Goal: Information Seeking & Learning: Find specific fact

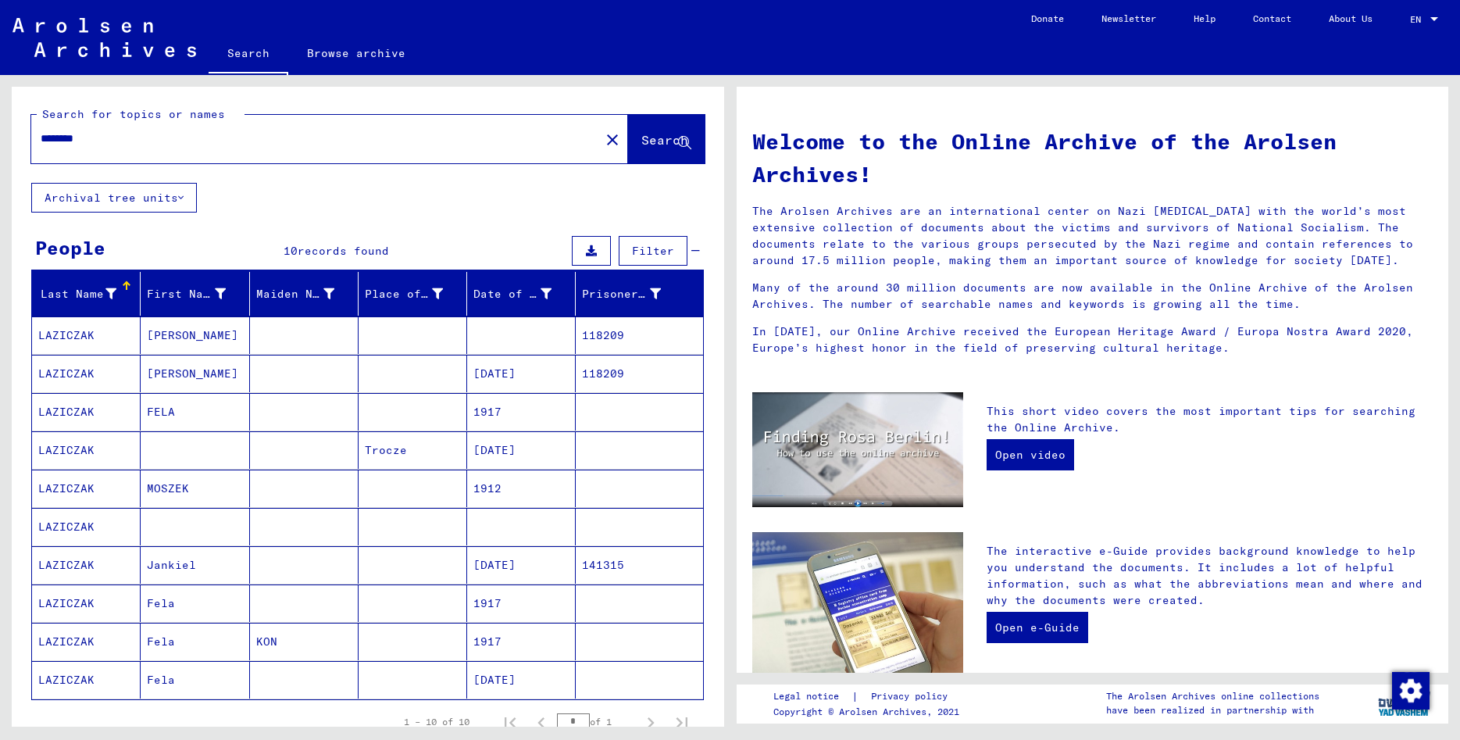
drag, startPoint x: 169, startPoint y: 151, endPoint x: 122, endPoint y: 141, distance: 48.1
click at [134, 141] on div "********" at bounding box center [306, 138] width 550 height 35
drag, startPoint x: 122, startPoint y: 141, endPoint x: -22, endPoint y: 136, distance: 143.8
click at [41, 136] on input "********" at bounding box center [311, 138] width 540 height 16
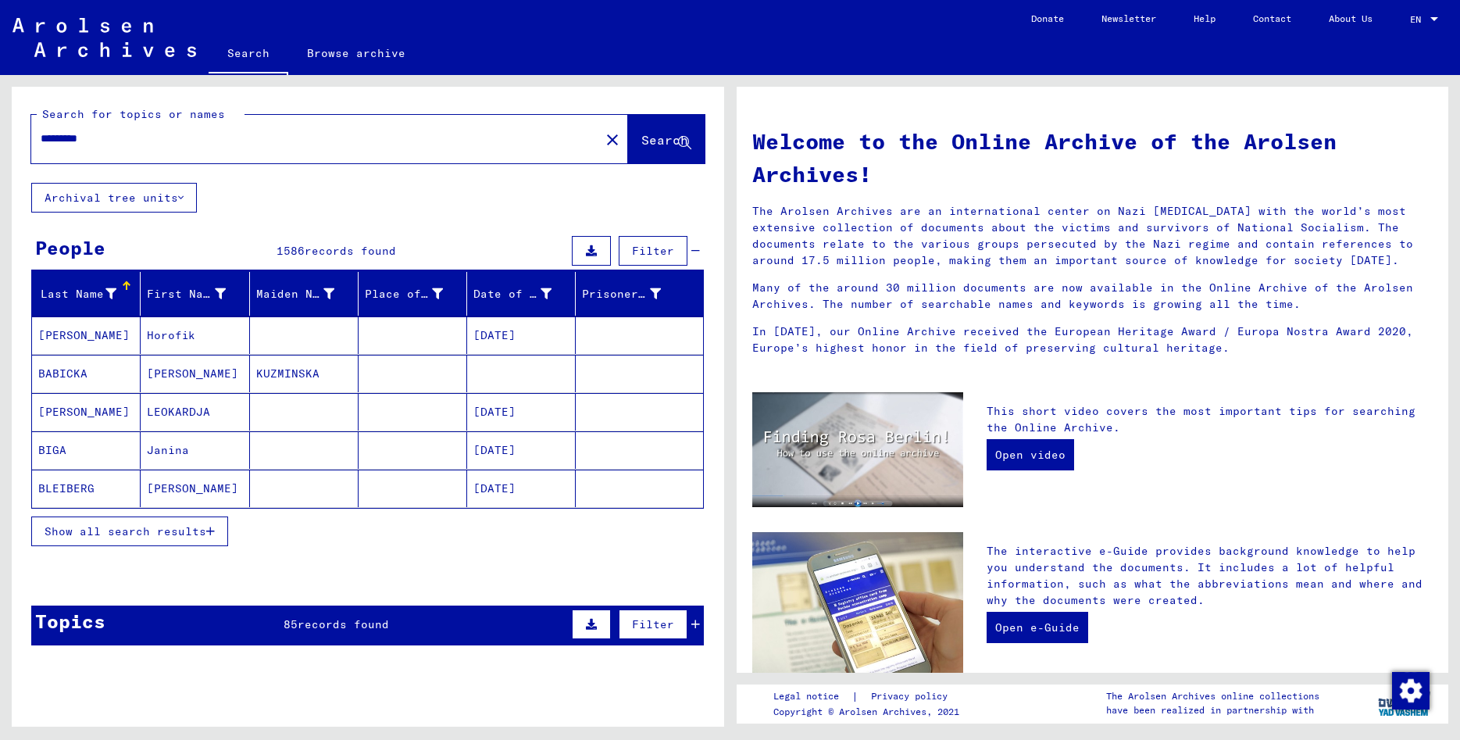
click at [116, 143] on input "*********" at bounding box center [311, 138] width 540 height 16
type input "**********"
click at [641, 142] on span "Search" at bounding box center [664, 140] width 47 height 16
click at [201, 530] on span "Show all search results" at bounding box center [126, 531] width 162 height 14
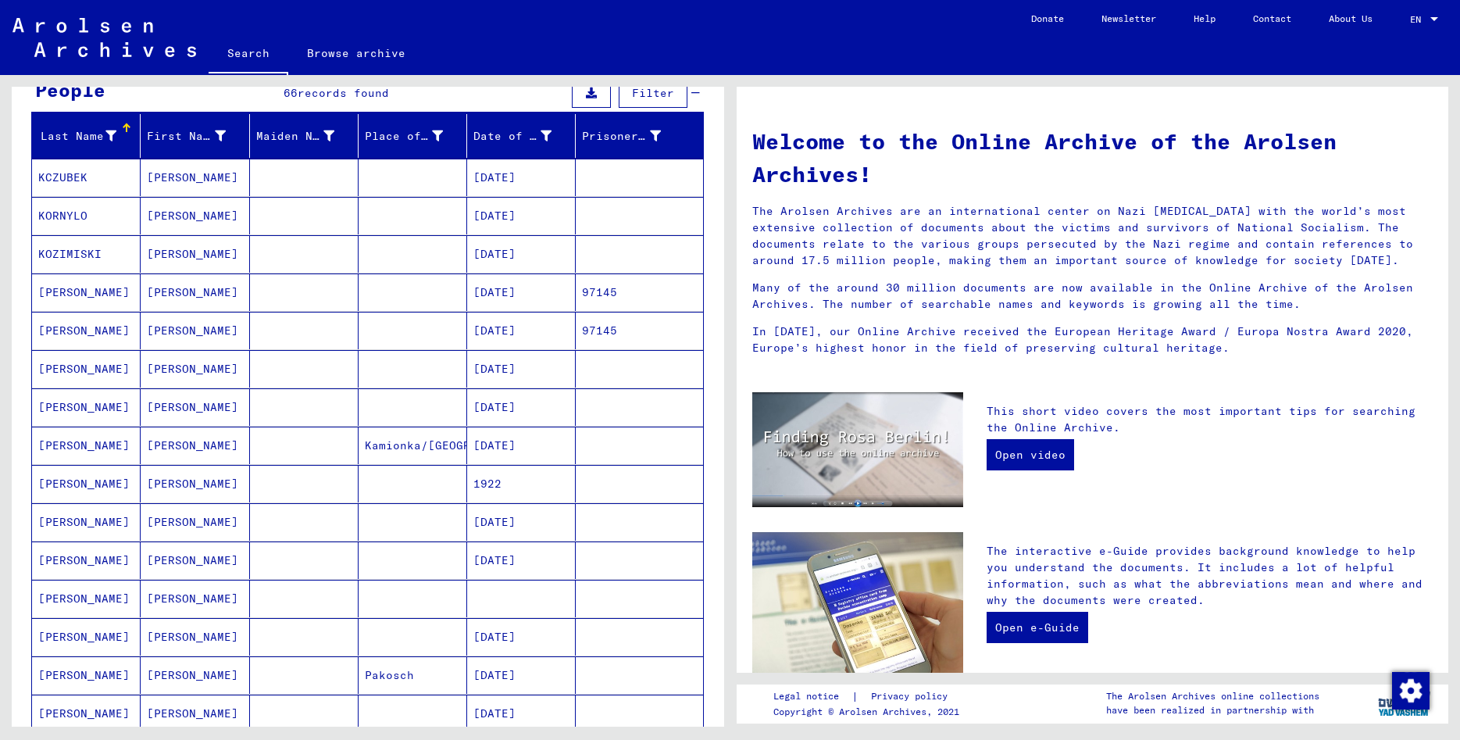
scroll to position [169, 0]
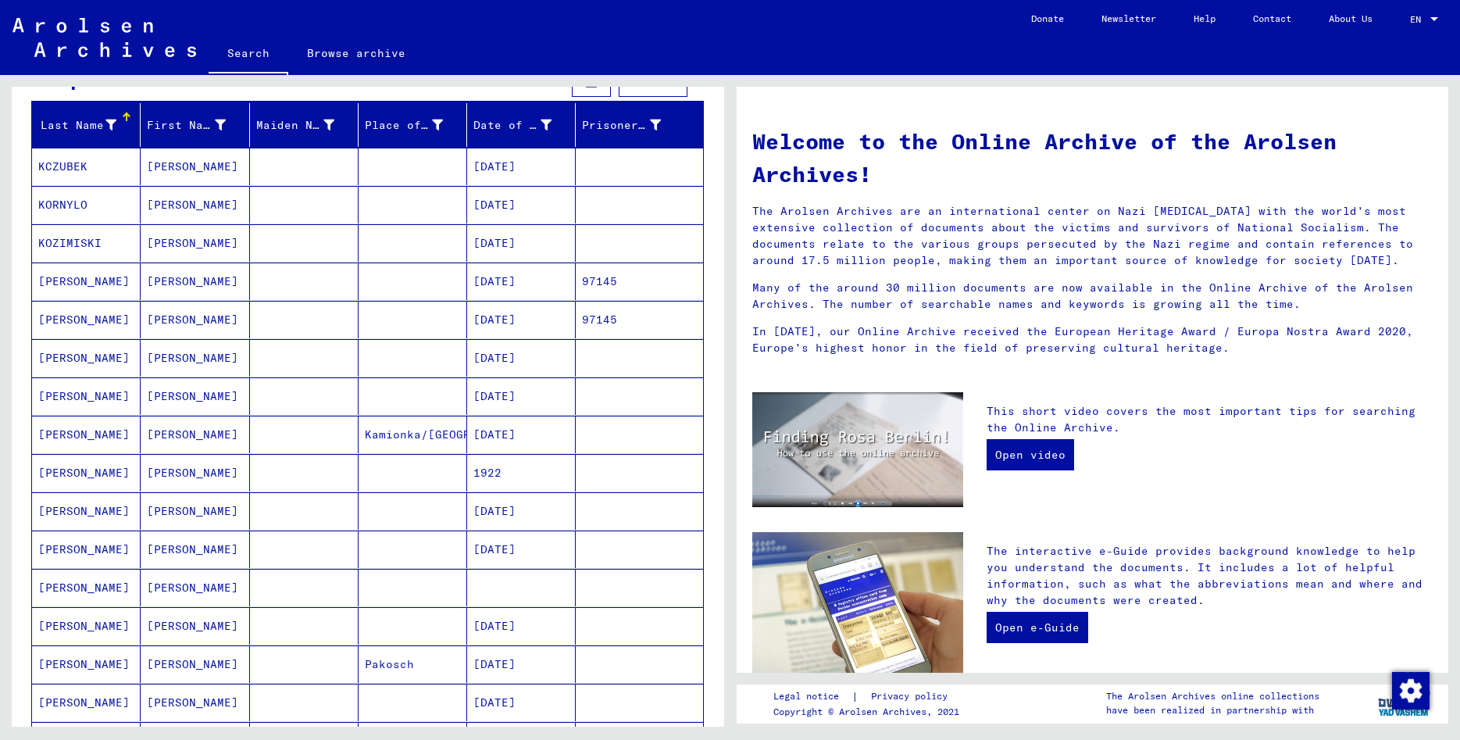
click at [174, 280] on mat-cell "[PERSON_NAME]" at bounding box center [195, 280] width 109 height 37
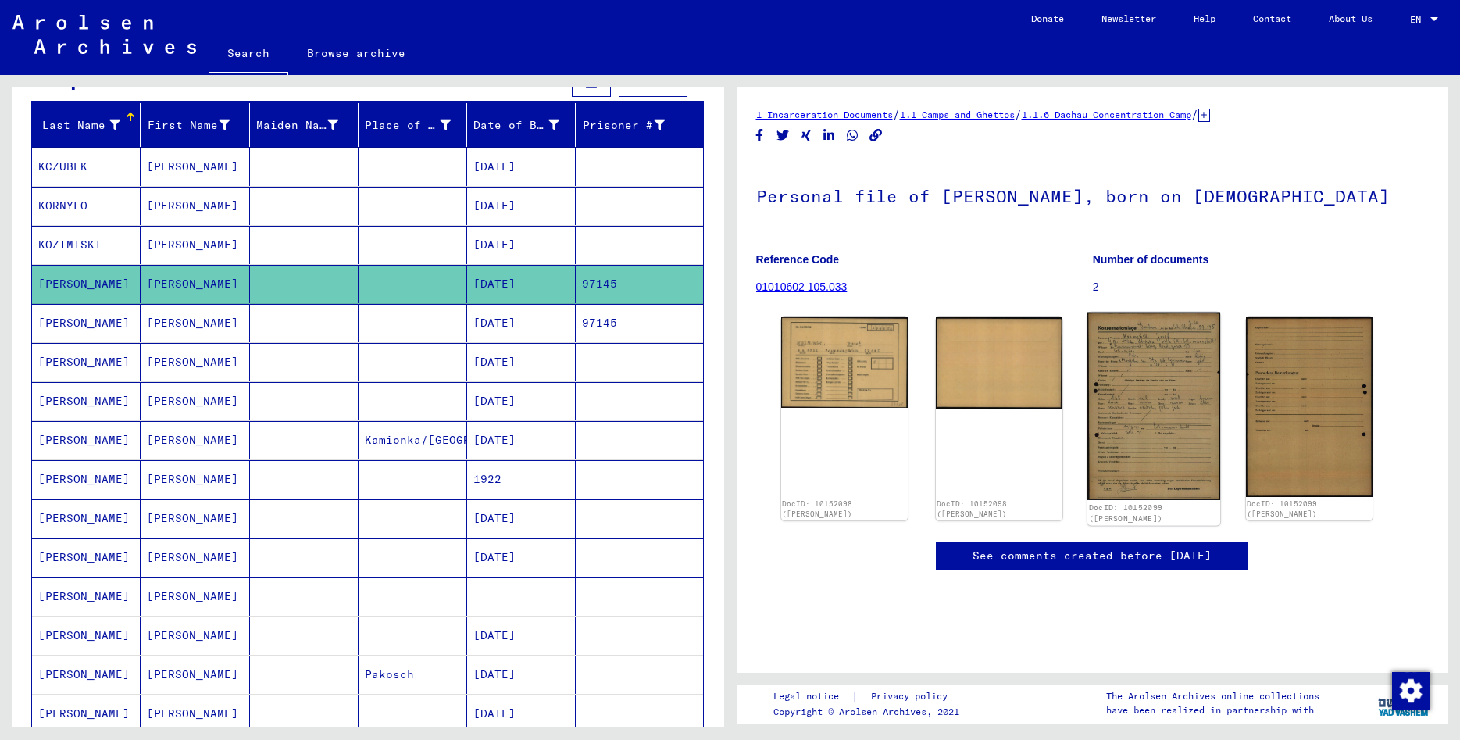
click at [1113, 370] on img at bounding box center [1153, 405] width 133 height 187
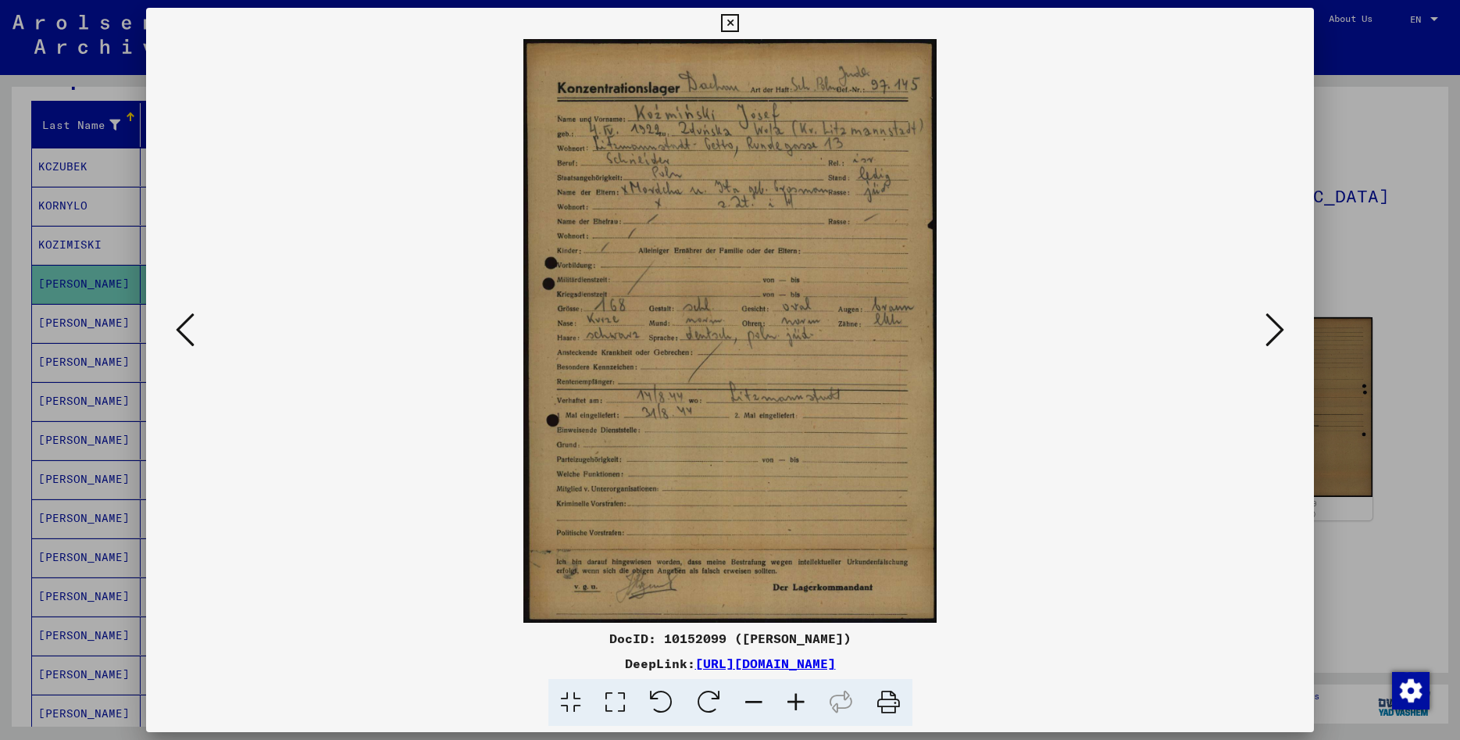
click at [739, 23] on icon at bounding box center [730, 23] width 18 height 19
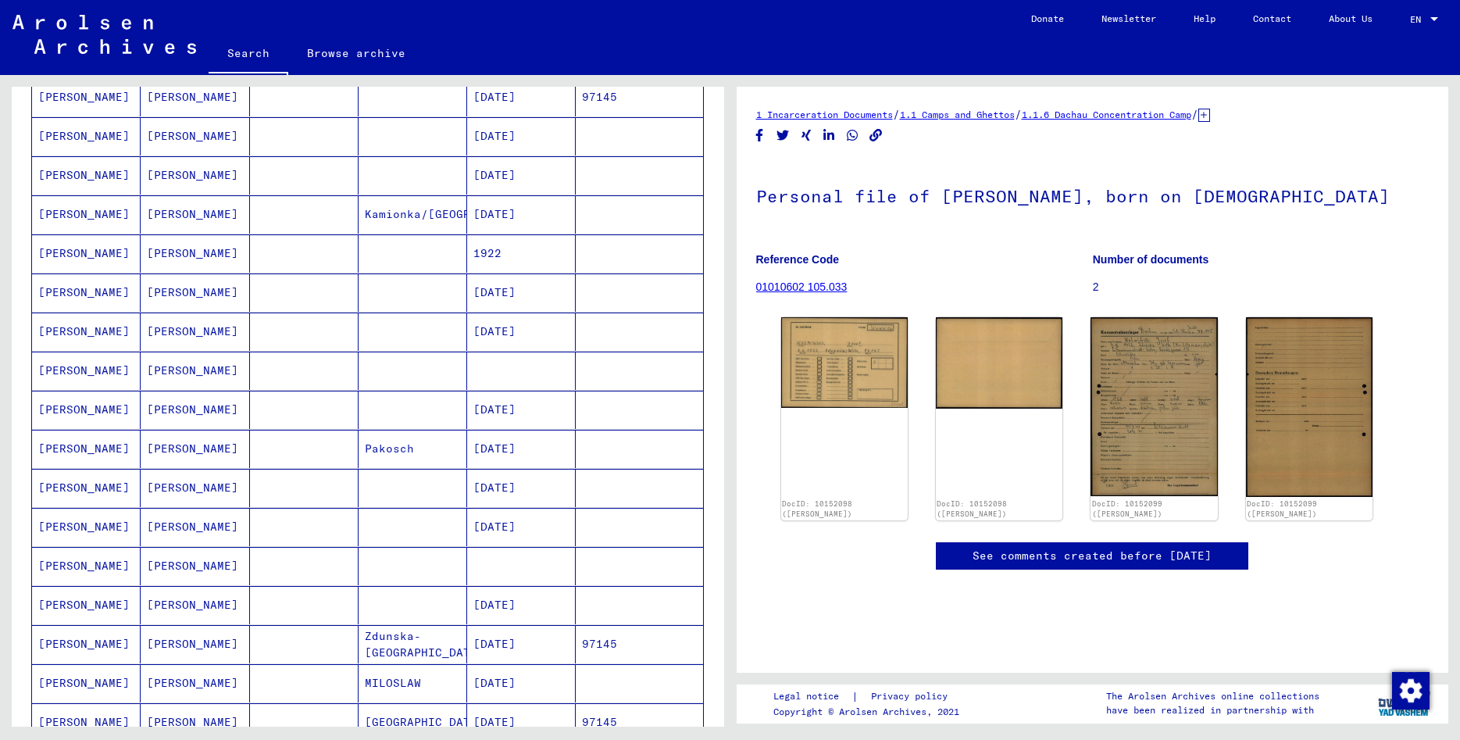
scroll to position [422, 0]
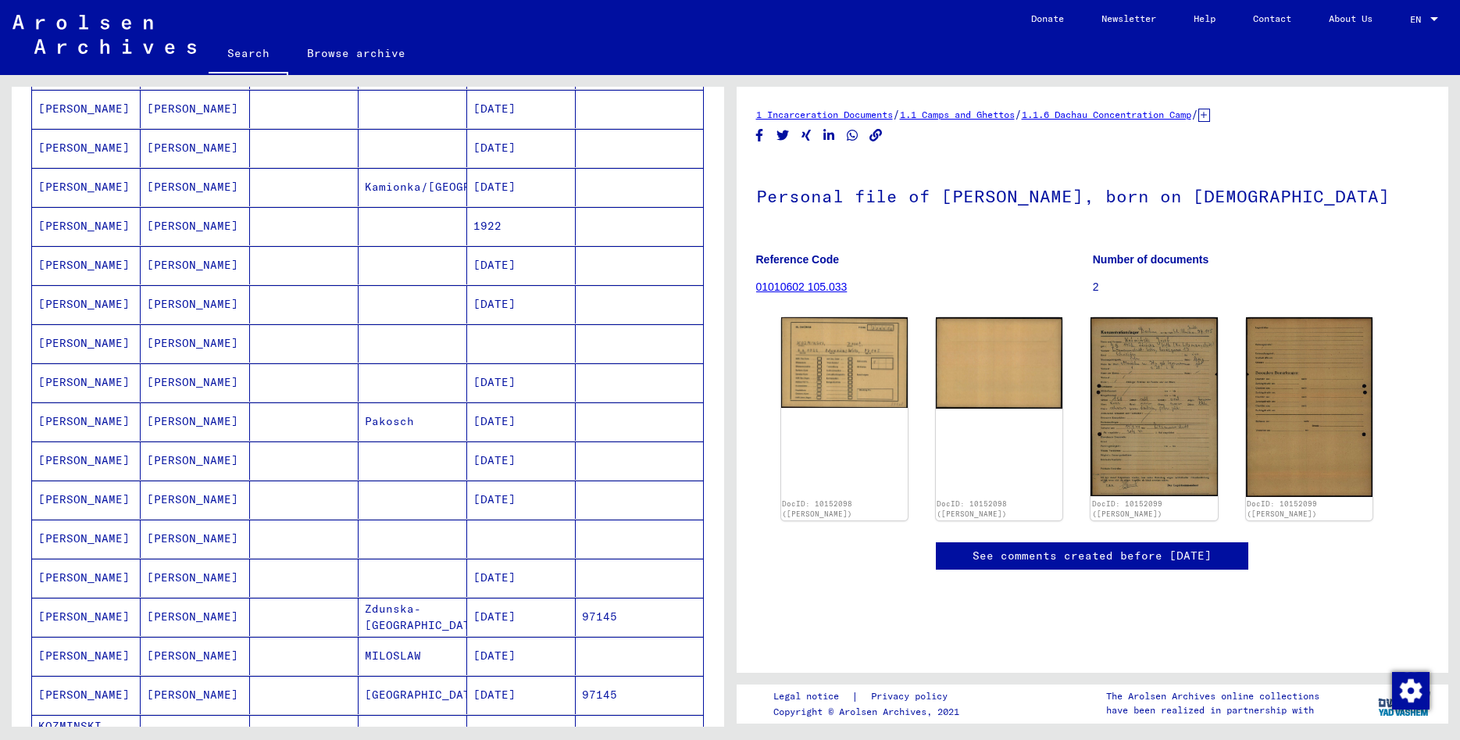
click at [201, 581] on mat-cell "[PERSON_NAME]" at bounding box center [195, 577] width 109 height 38
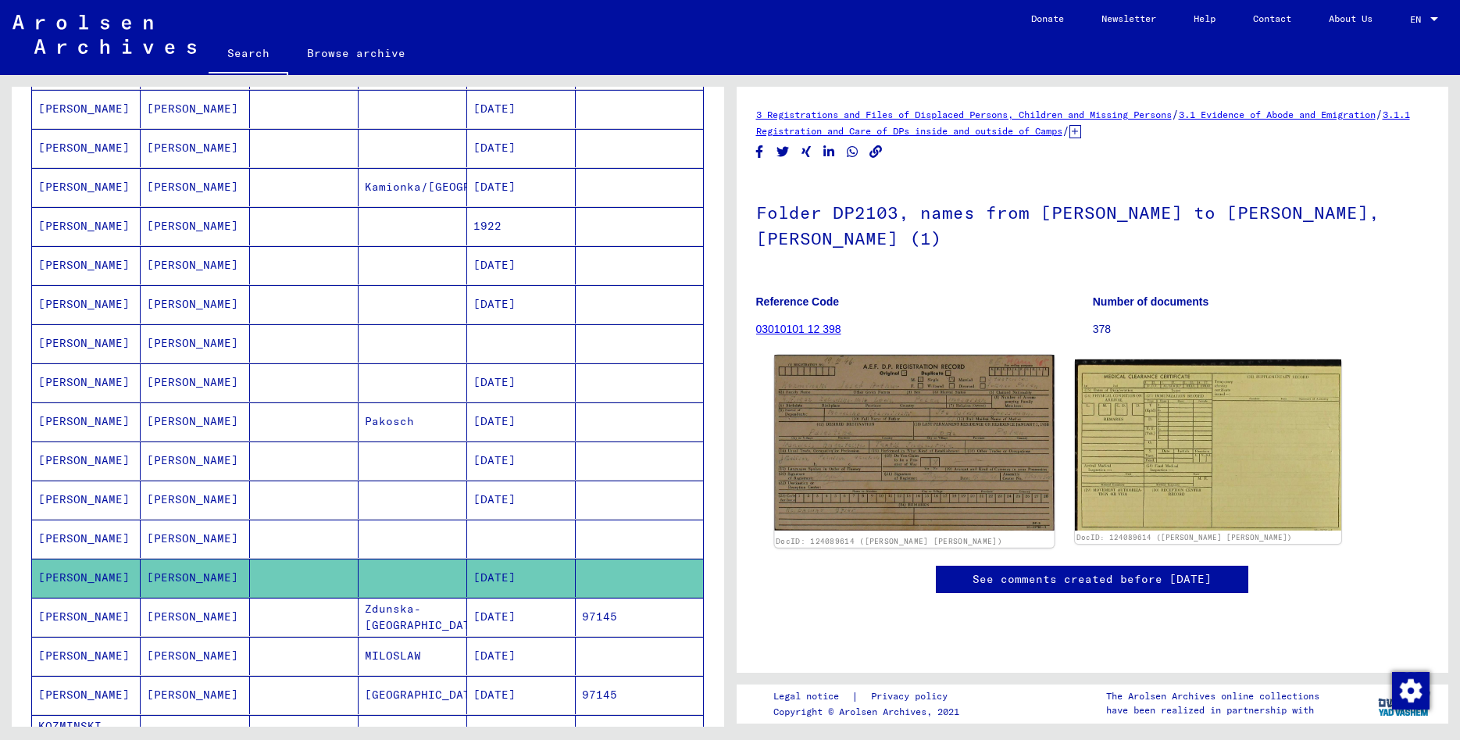
click at [955, 445] on img at bounding box center [914, 443] width 280 height 176
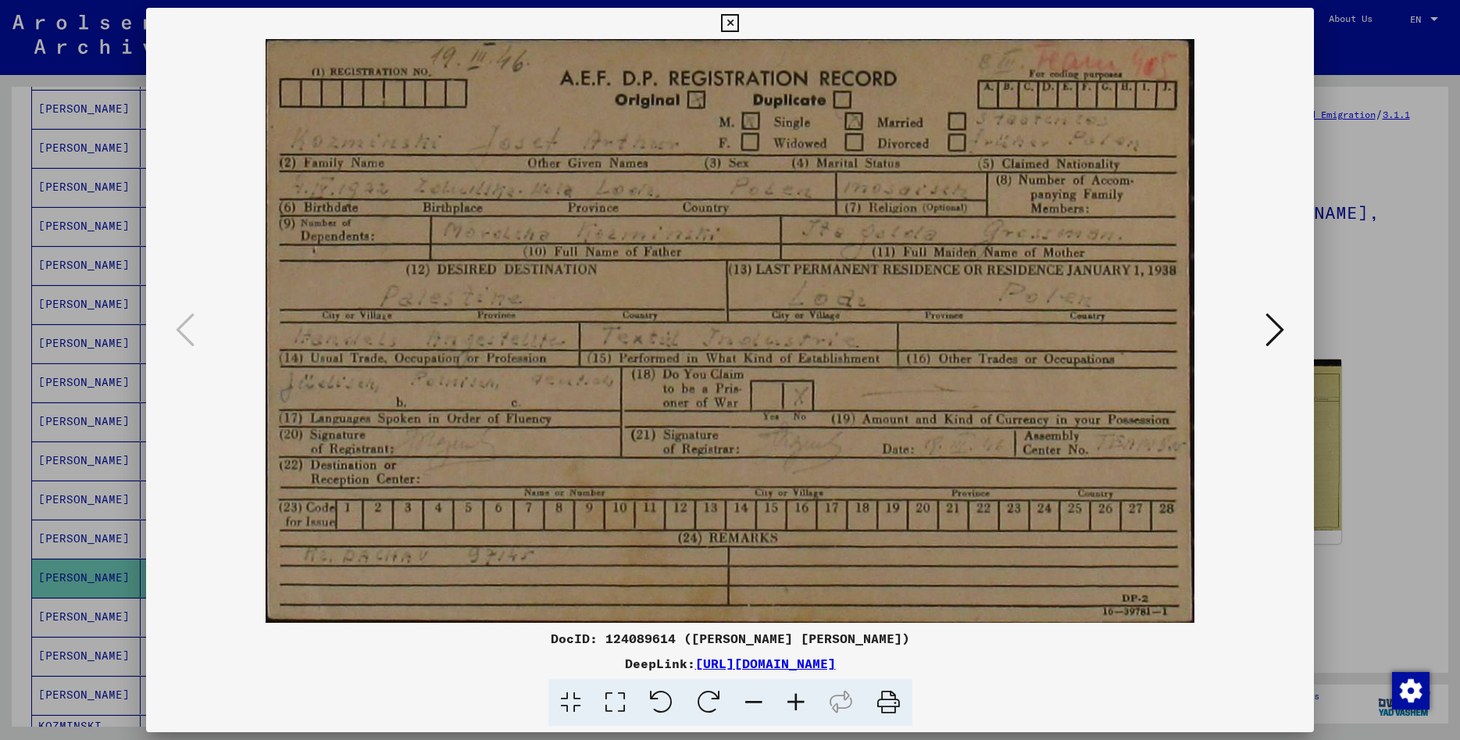
click at [739, 21] on icon at bounding box center [730, 23] width 18 height 19
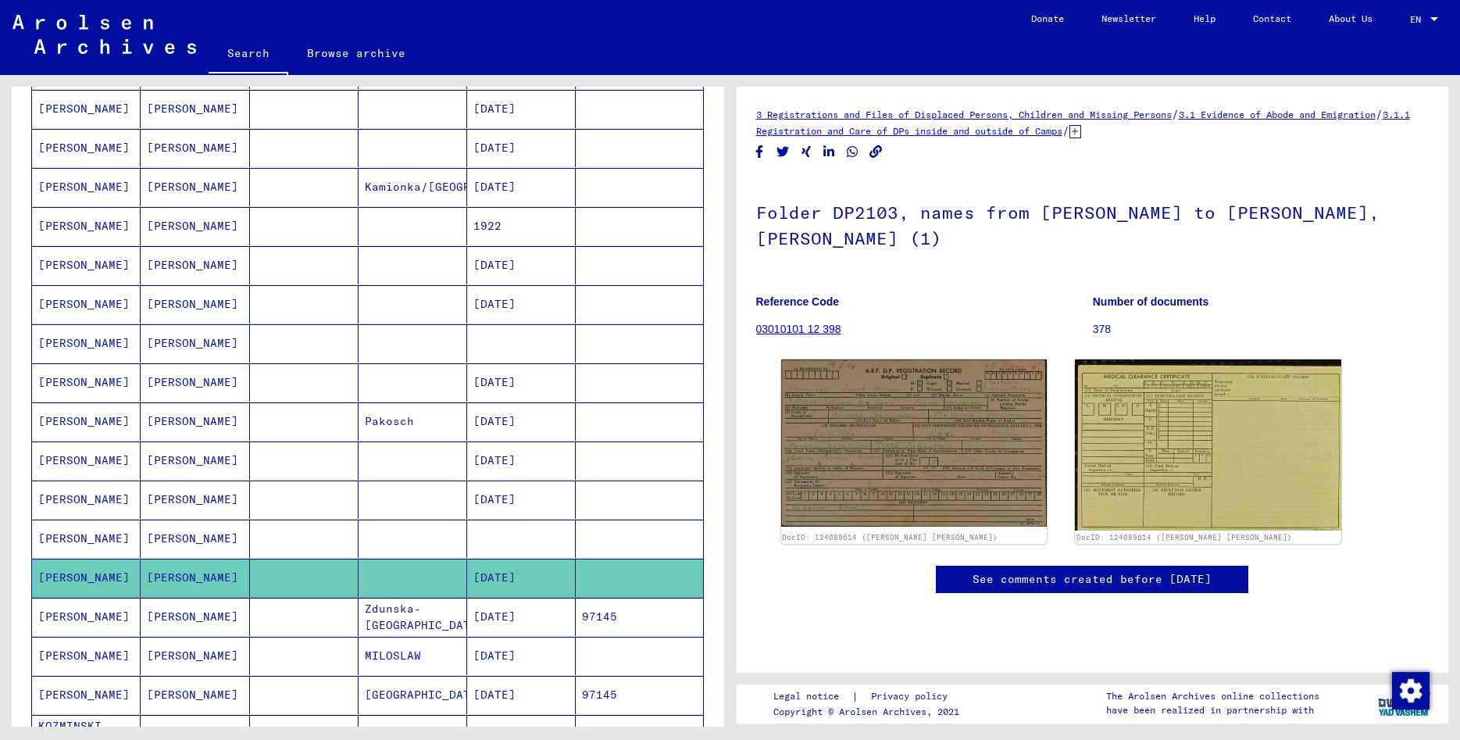
click at [187, 616] on mat-cell "[PERSON_NAME]" at bounding box center [195, 616] width 109 height 38
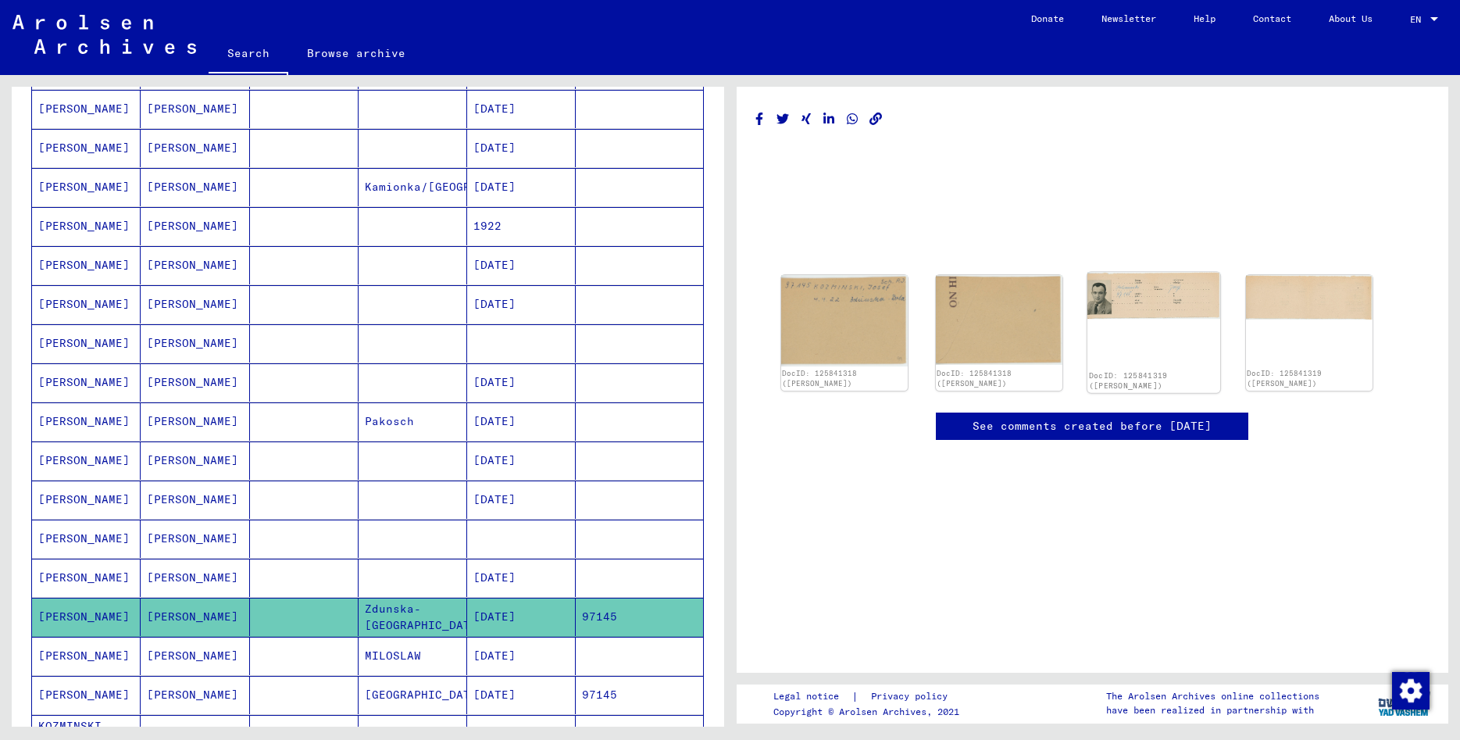
click at [1100, 304] on img at bounding box center [1153, 296] width 133 height 47
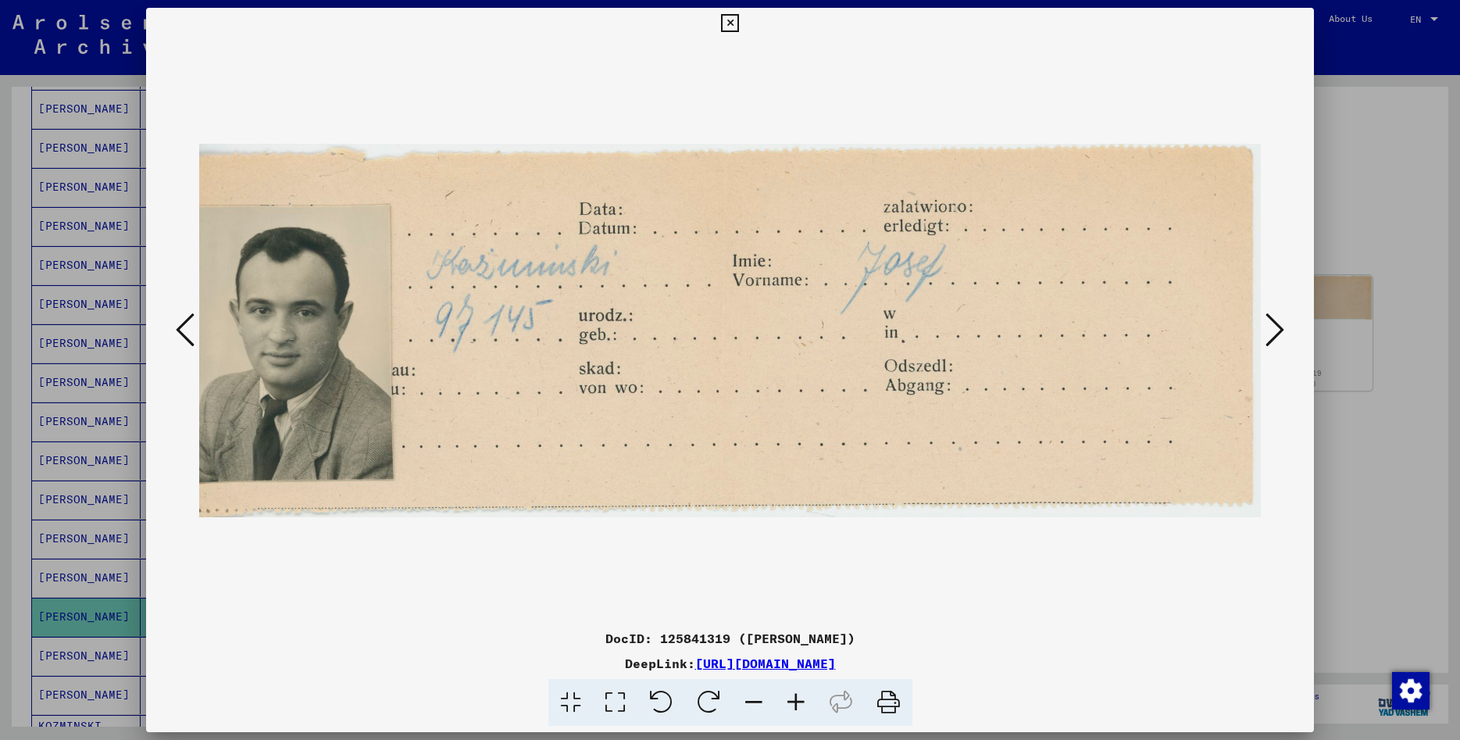
click at [739, 20] on icon at bounding box center [730, 23] width 18 height 19
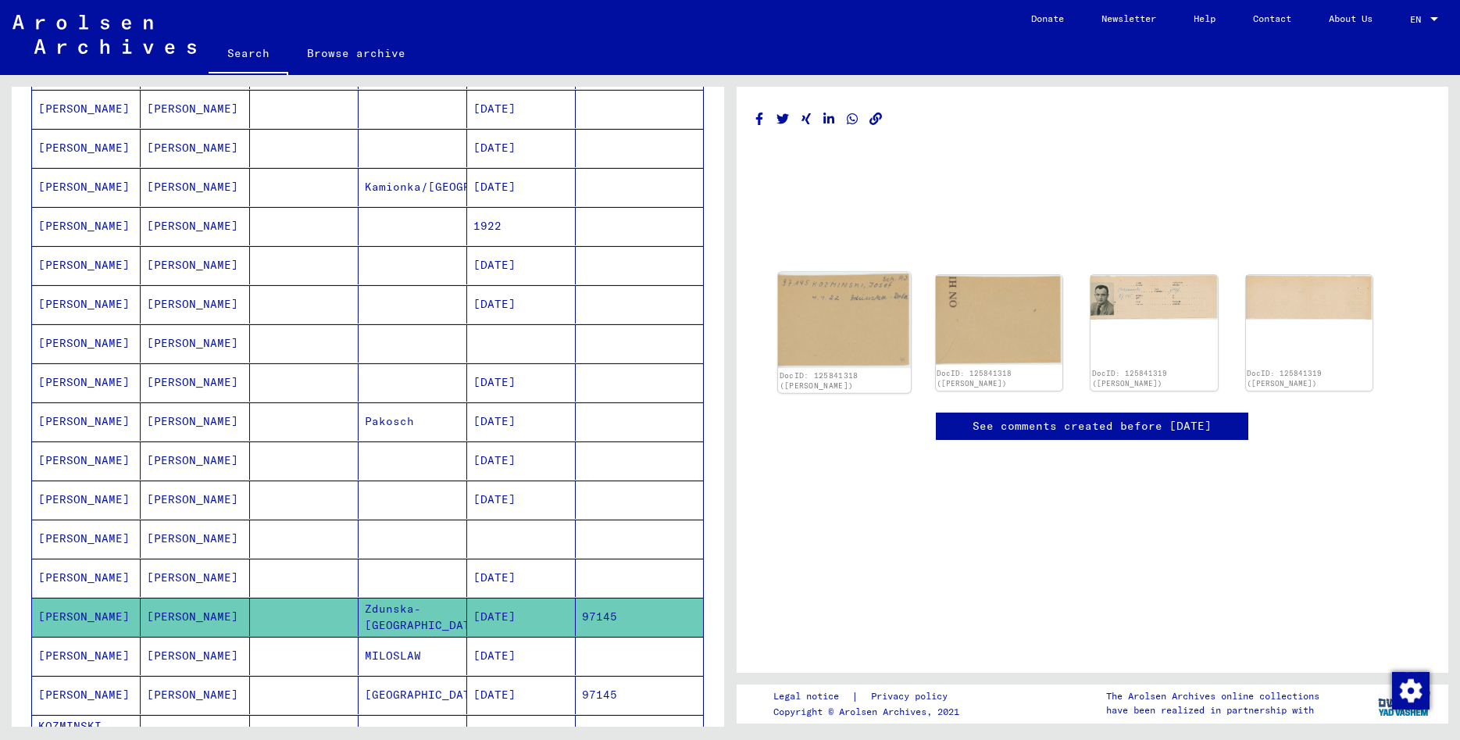
click at [841, 318] on img at bounding box center [843, 321] width 133 height 96
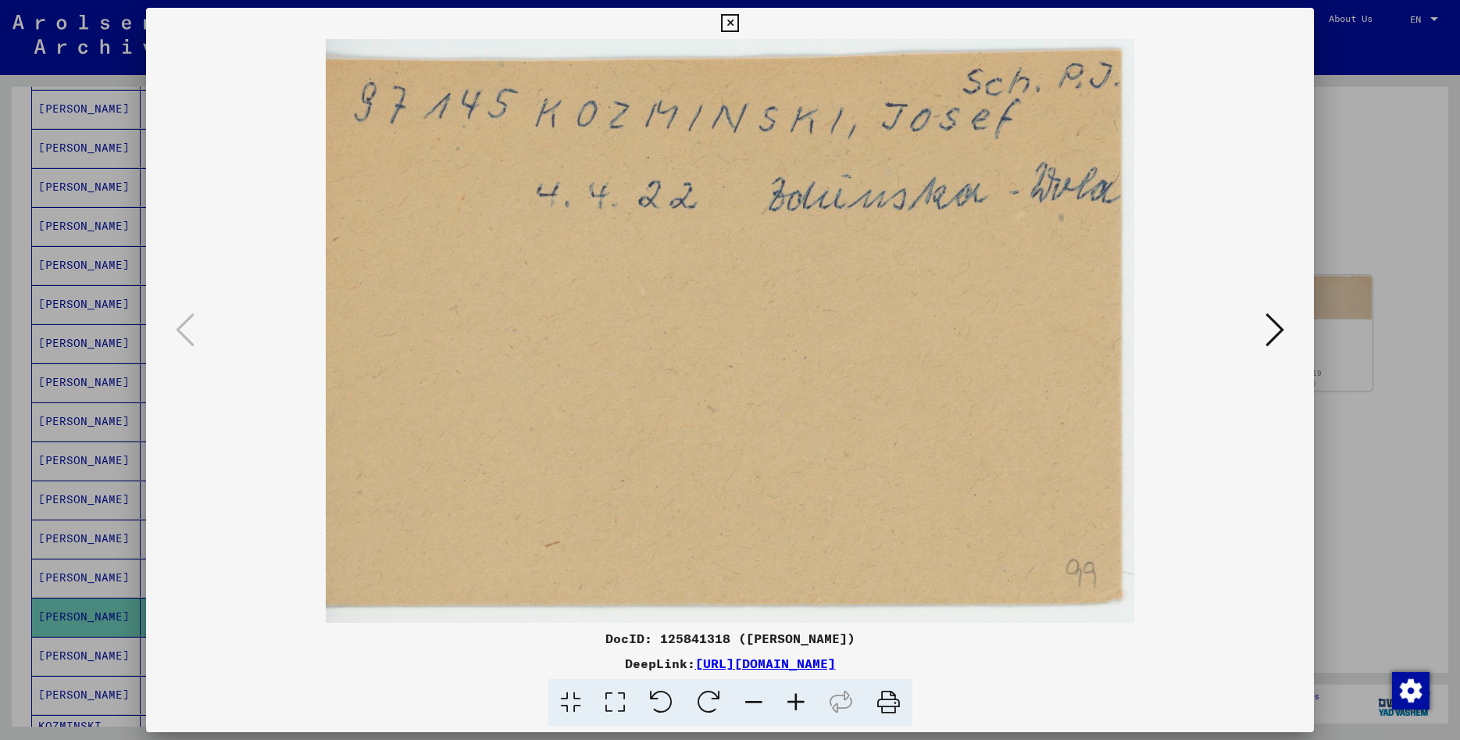
click at [739, 22] on icon at bounding box center [730, 23] width 18 height 19
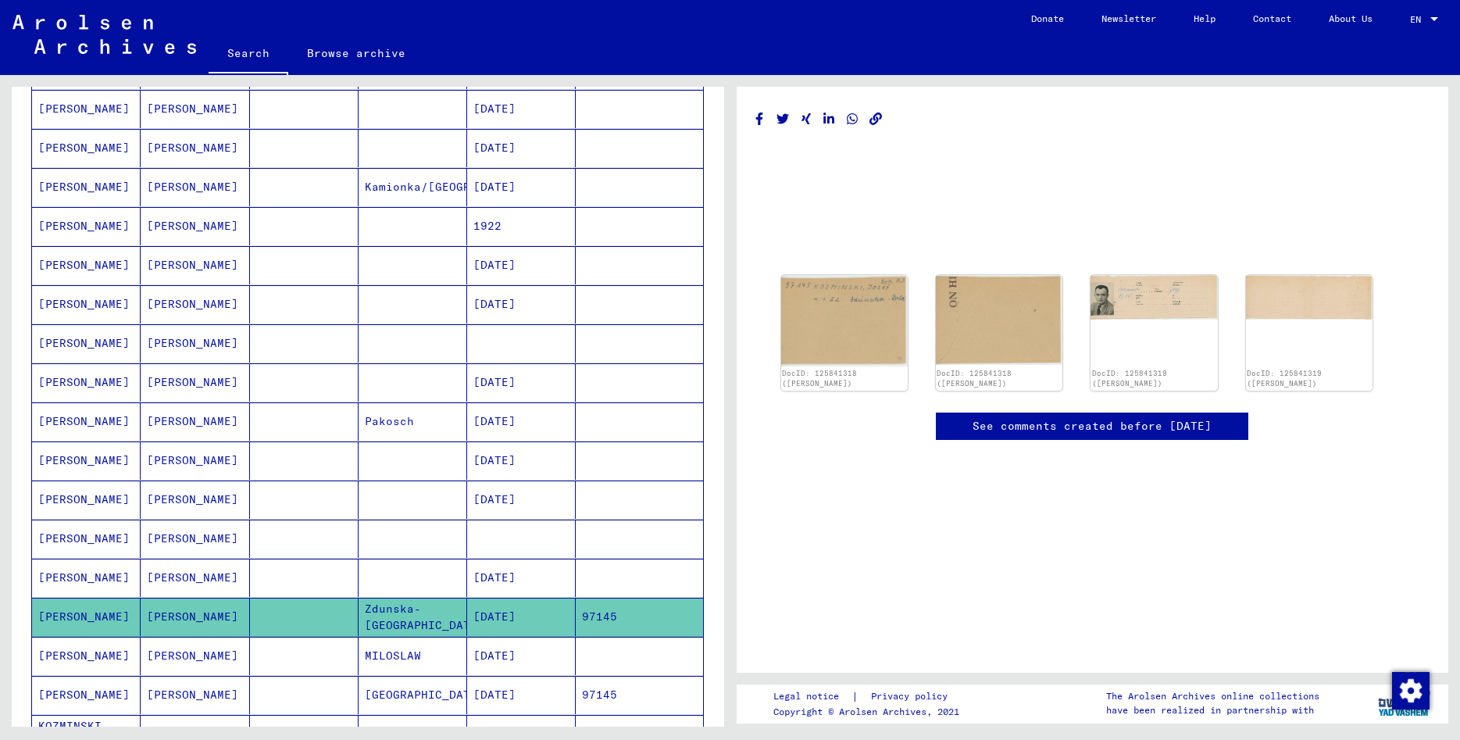
scroll to position [506, 0]
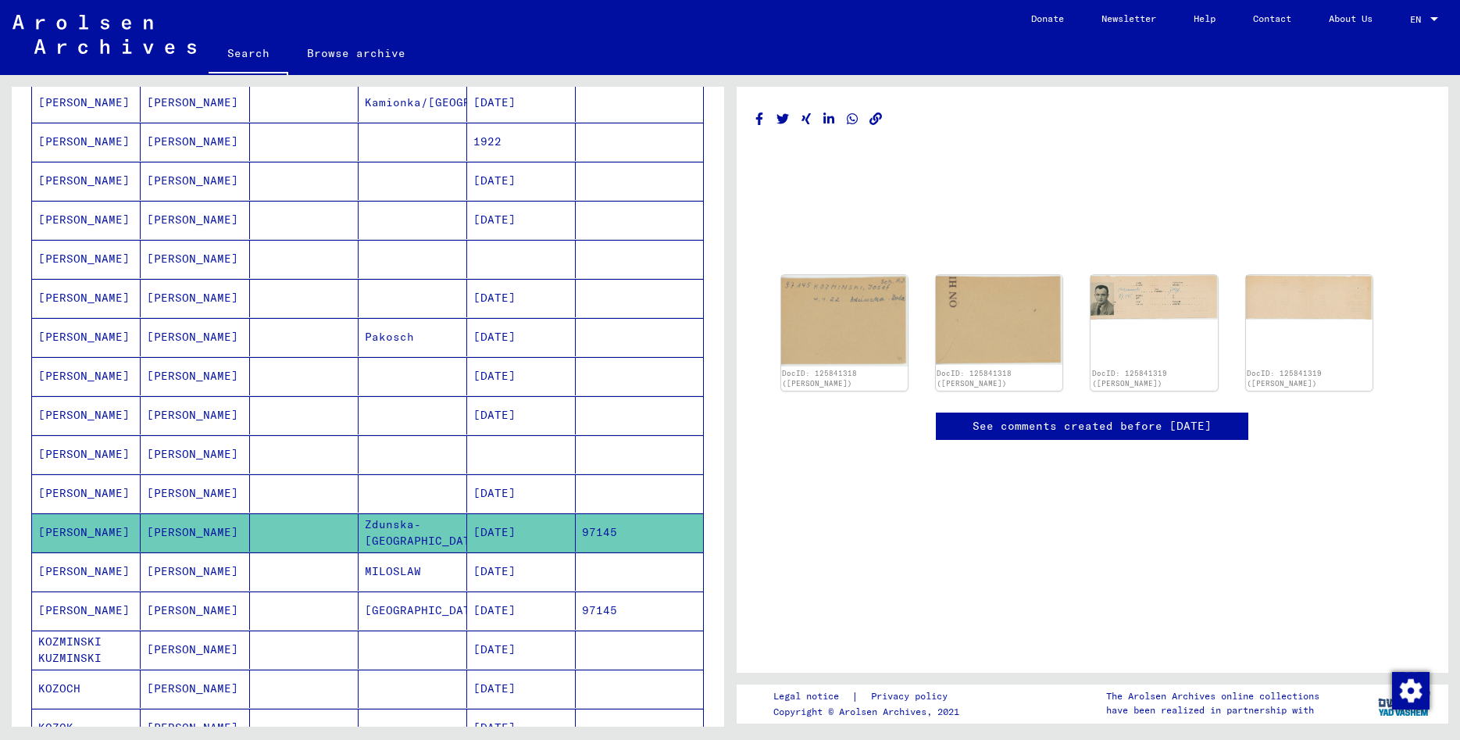
click at [196, 610] on mat-cell "[PERSON_NAME]" at bounding box center [195, 610] width 109 height 38
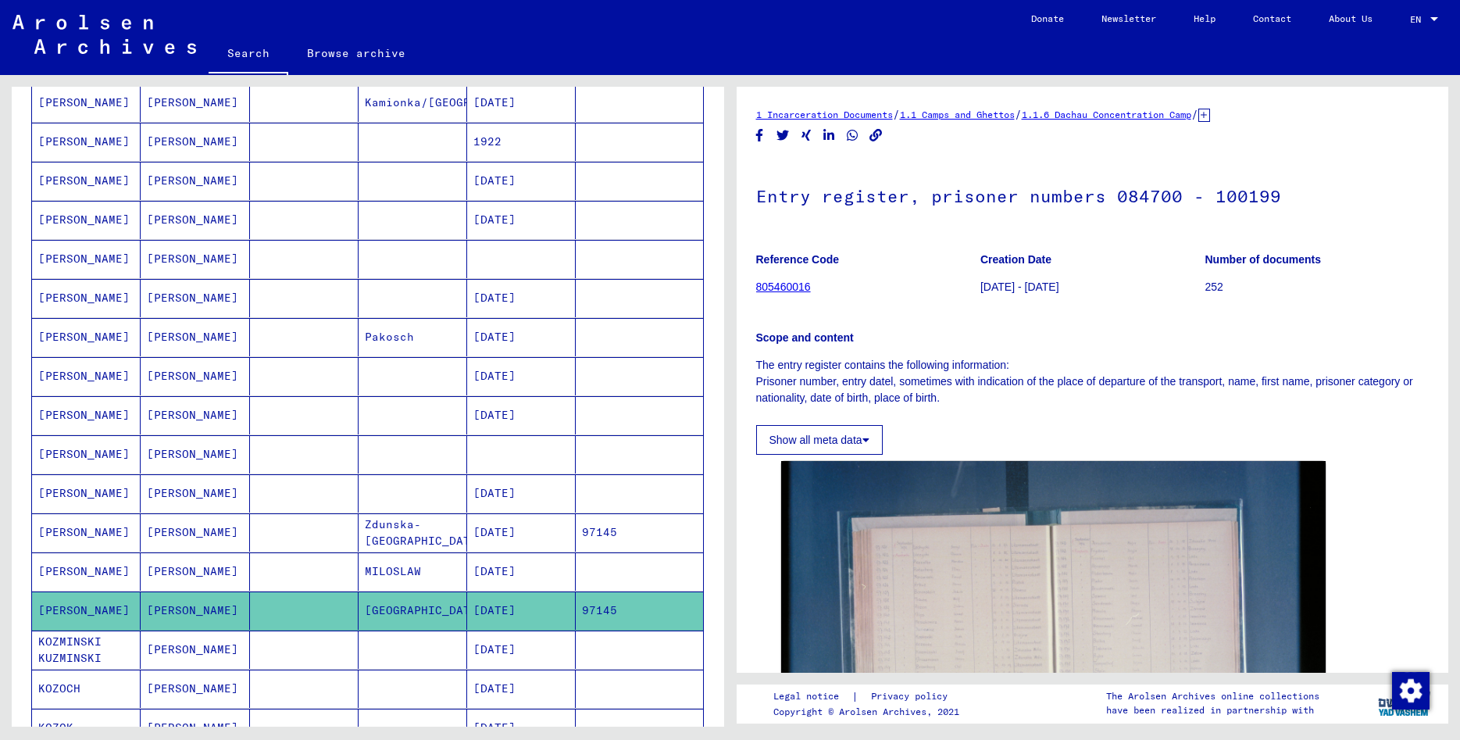
click at [166, 521] on mat-cell "[PERSON_NAME]" at bounding box center [195, 532] width 109 height 38
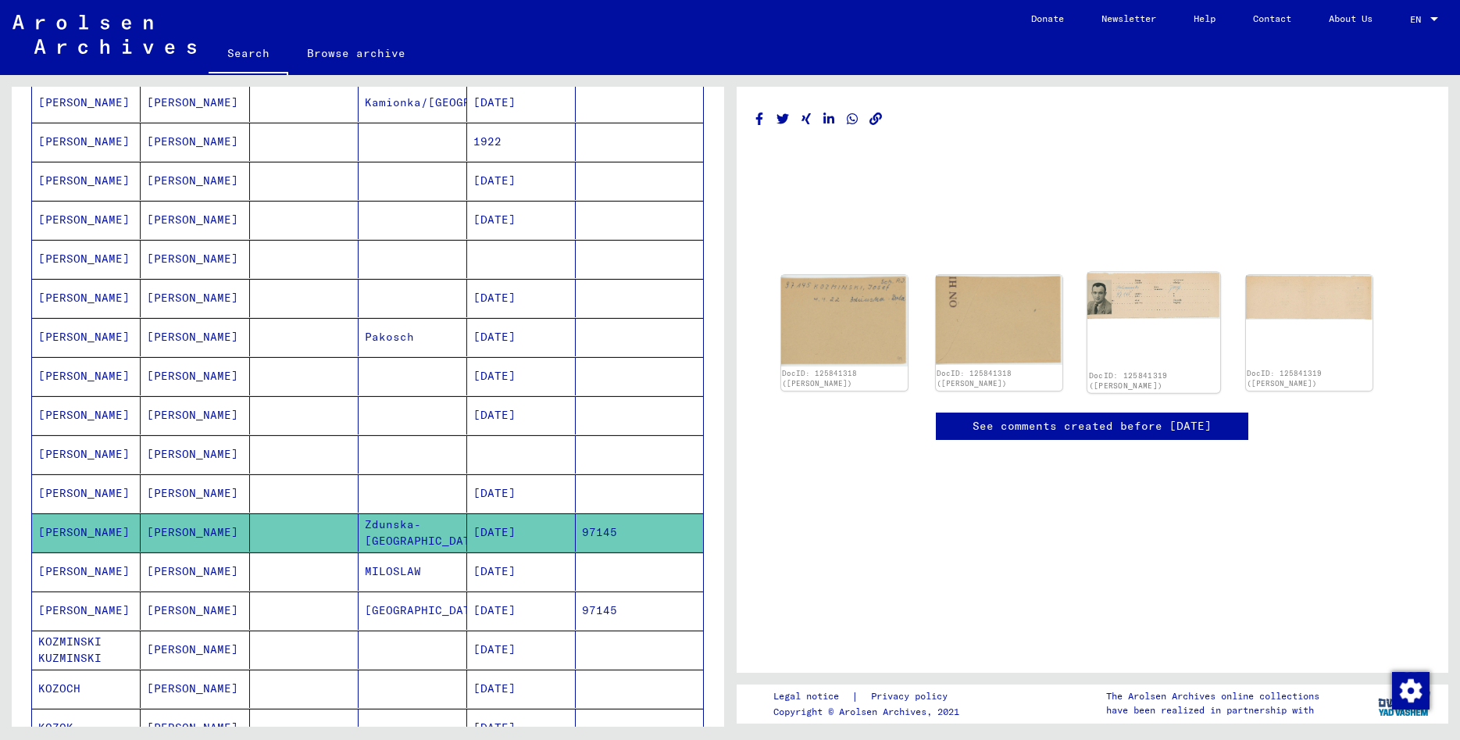
click at [1091, 312] on img at bounding box center [1153, 296] width 133 height 47
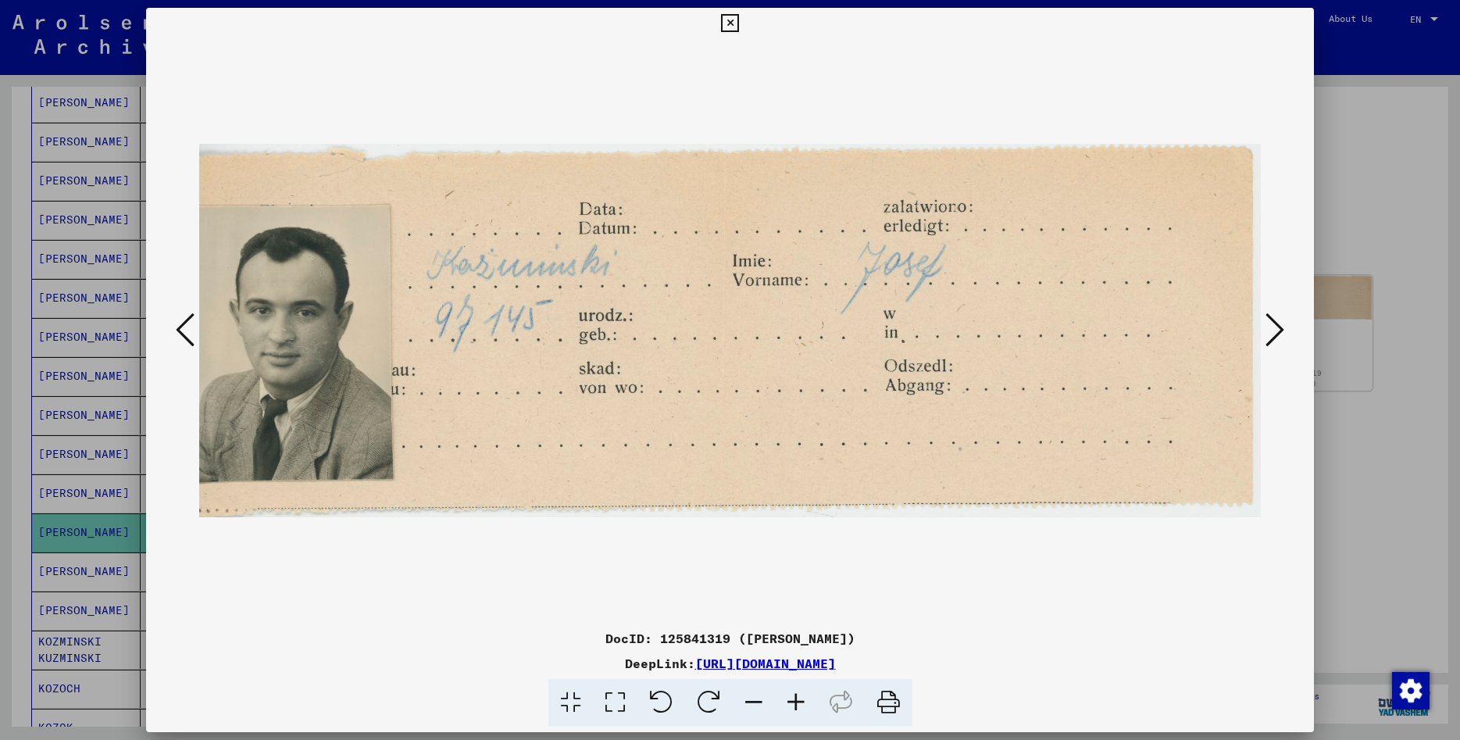
click at [739, 15] on icon at bounding box center [730, 23] width 18 height 19
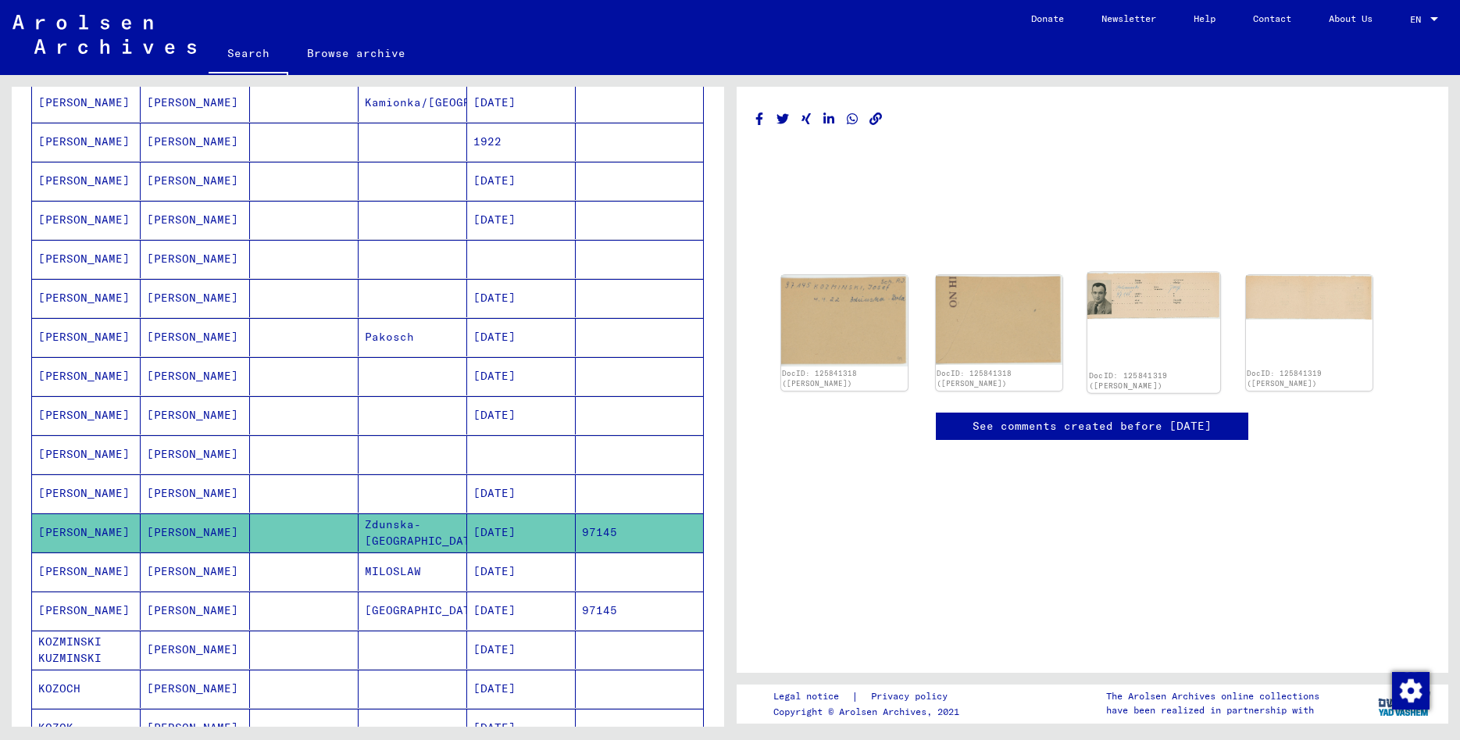
click at [1121, 289] on img at bounding box center [1153, 296] width 133 height 47
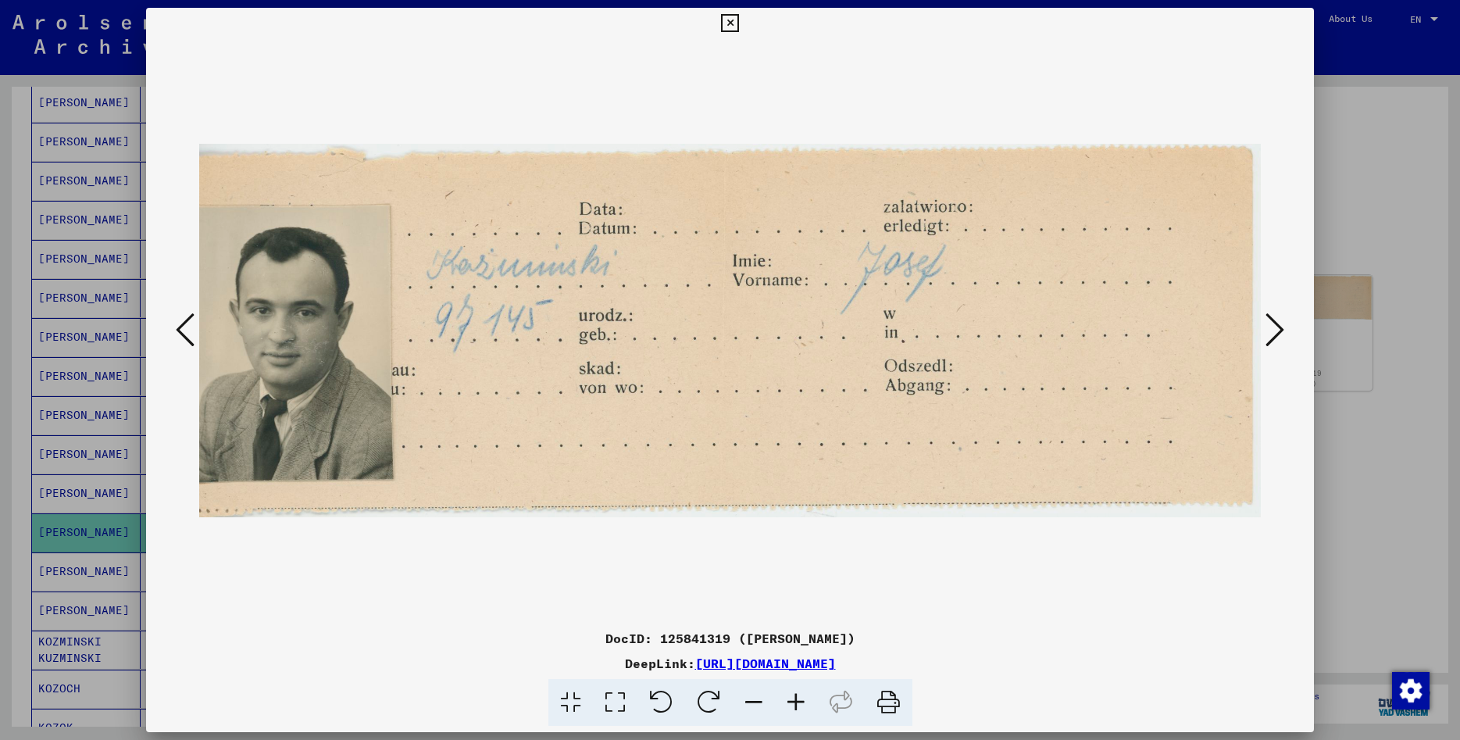
click at [739, 15] on icon at bounding box center [730, 23] width 18 height 19
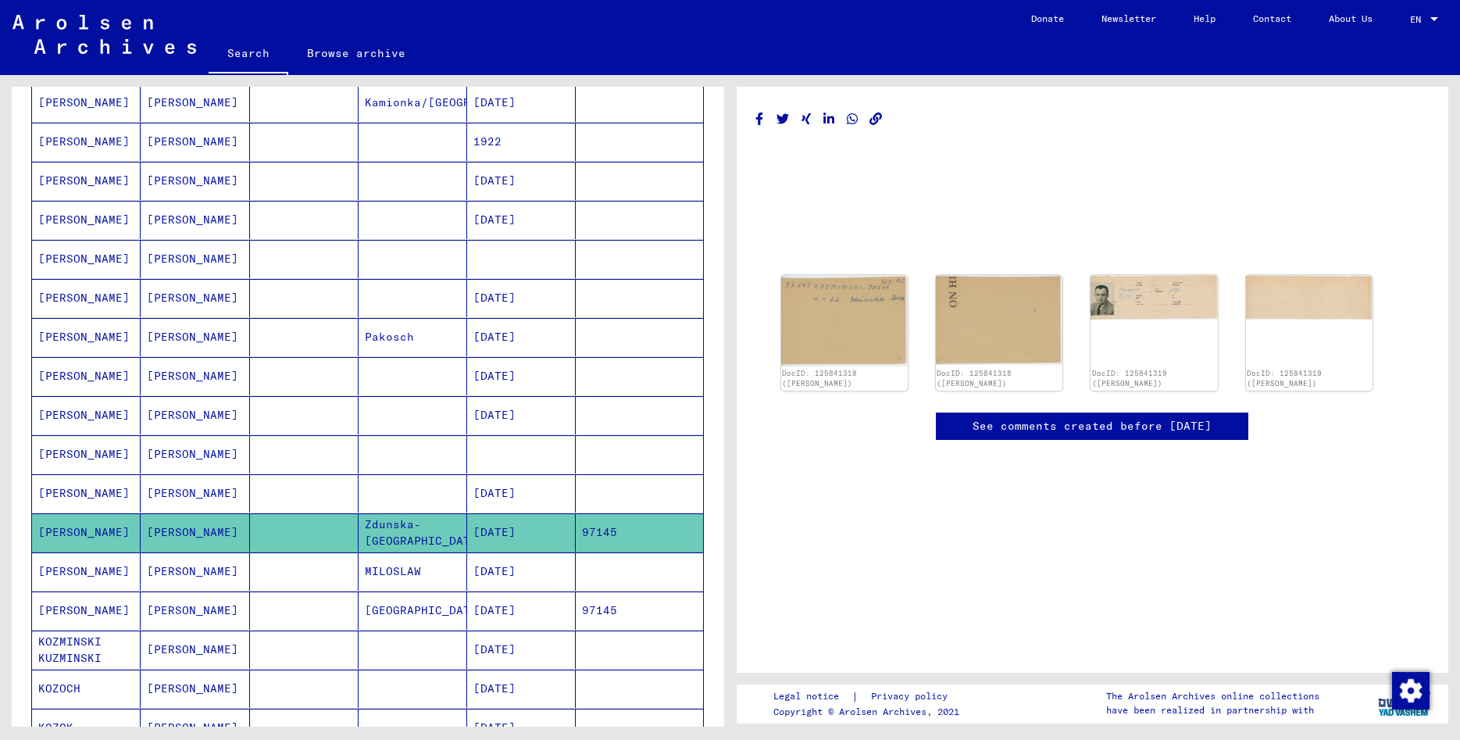
click at [181, 487] on mat-cell "[PERSON_NAME]" at bounding box center [195, 493] width 109 height 38
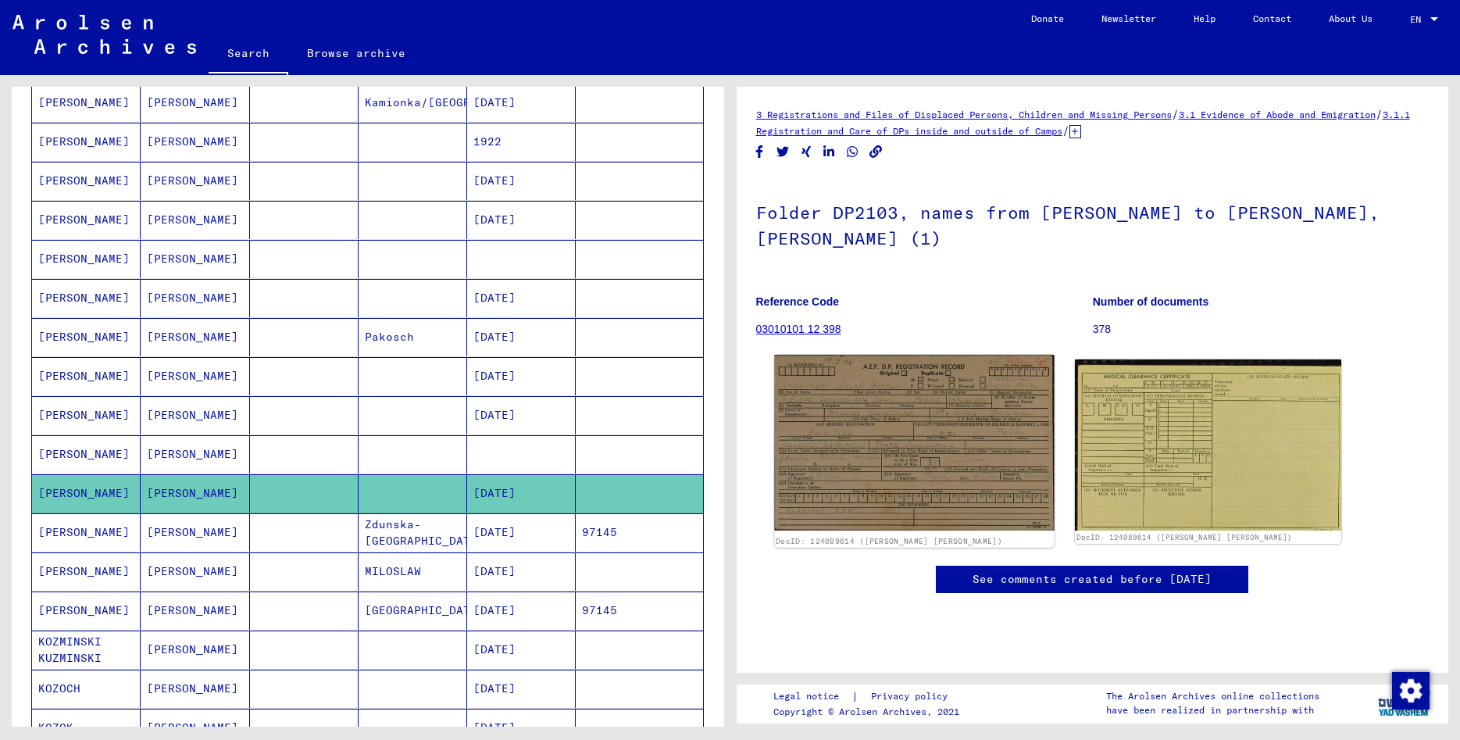
click at [870, 440] on img at bounding box center [914, 443] width 280 height 176
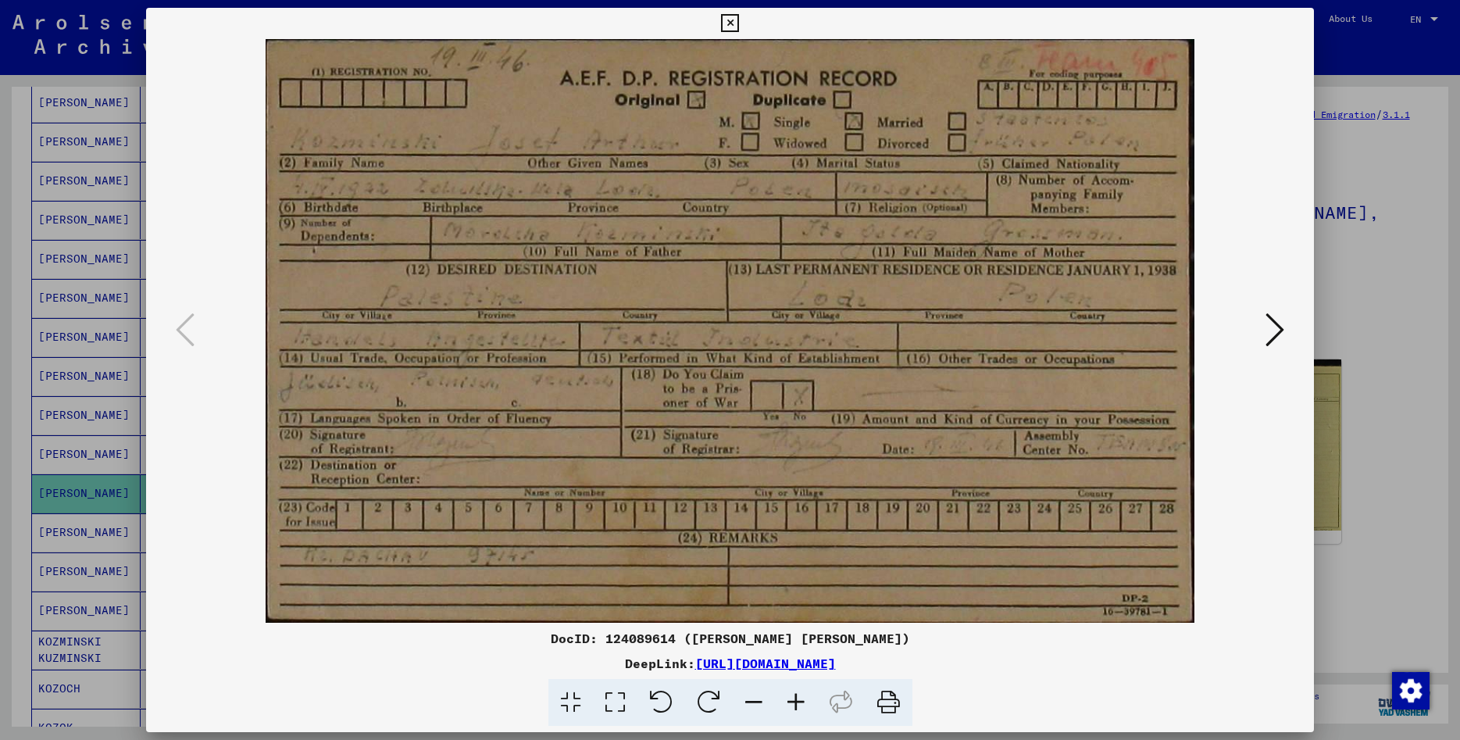
click at [739, 27] on icon at bounding box center [730, 23] width 18 height 19
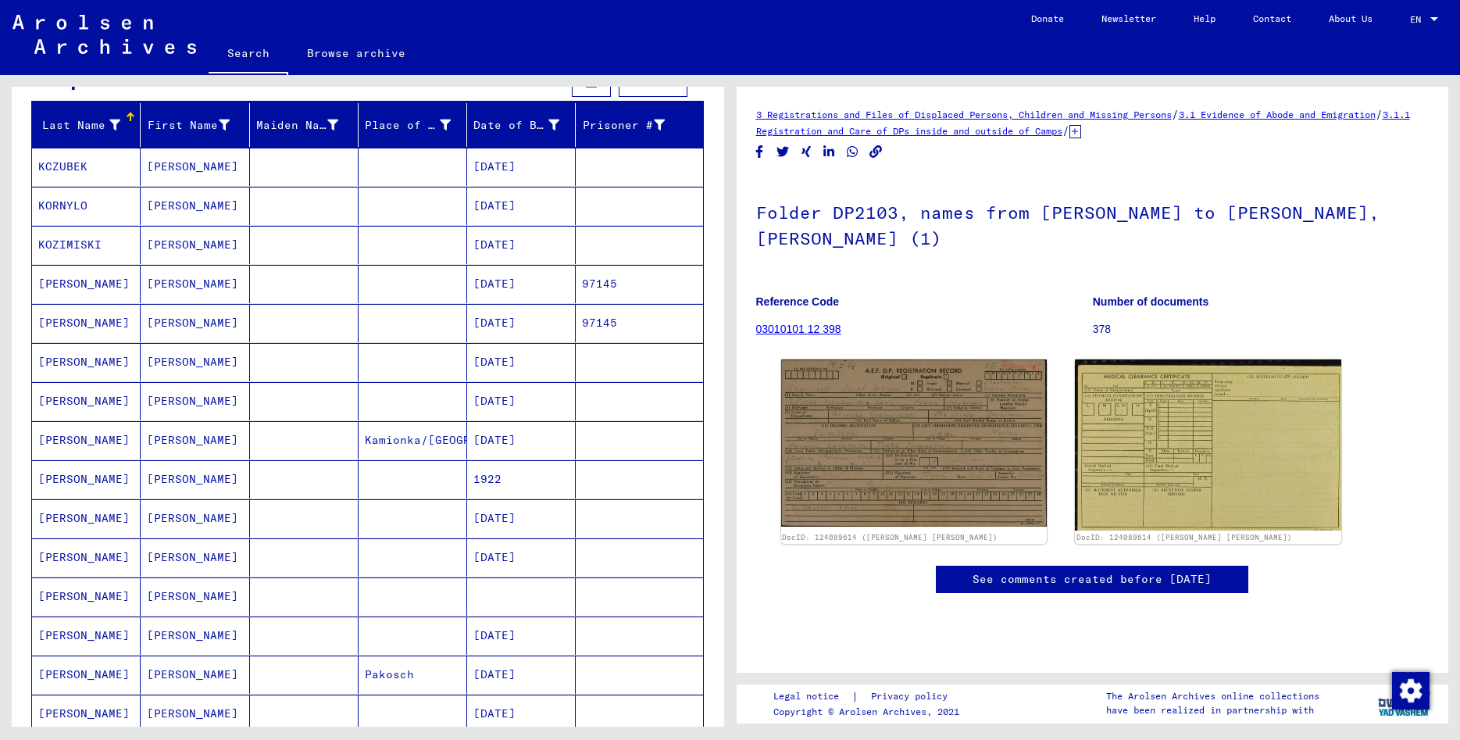
scroll to position [253, 0]
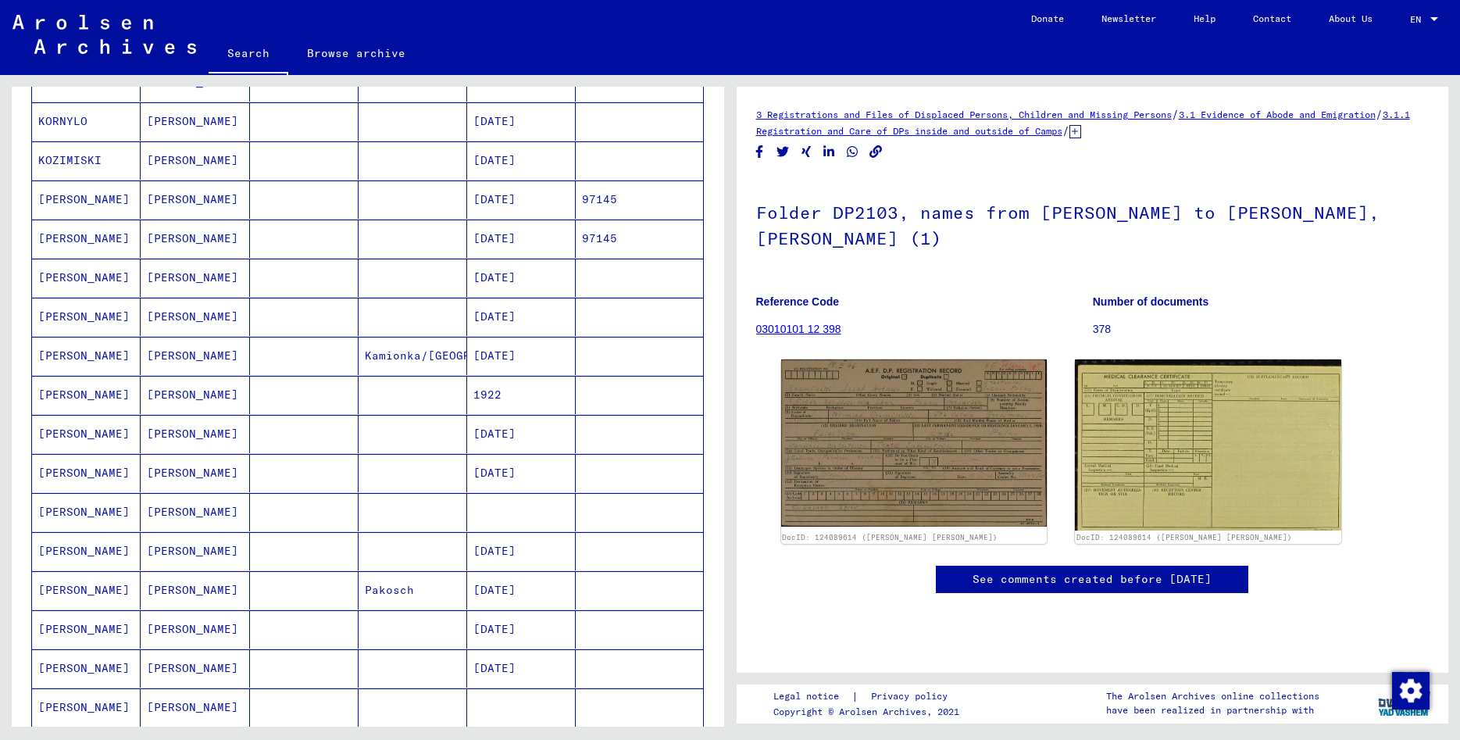
click at [178, 204] on mat-cell "[PERSON_NAME]" at bounding box center [195, 199] width 109 height 38
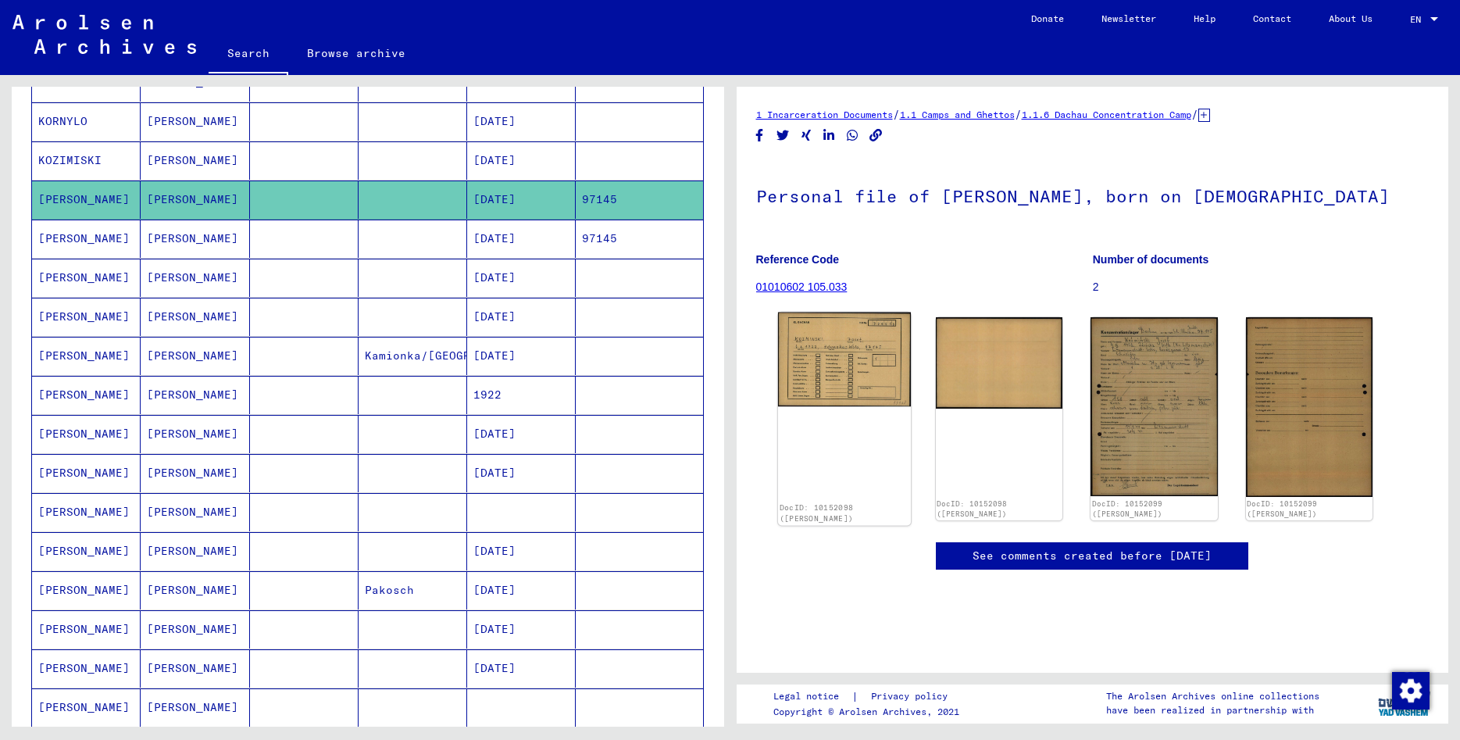
click at [801, 358] on img at bounding box center [843, 359] width 133 height 94
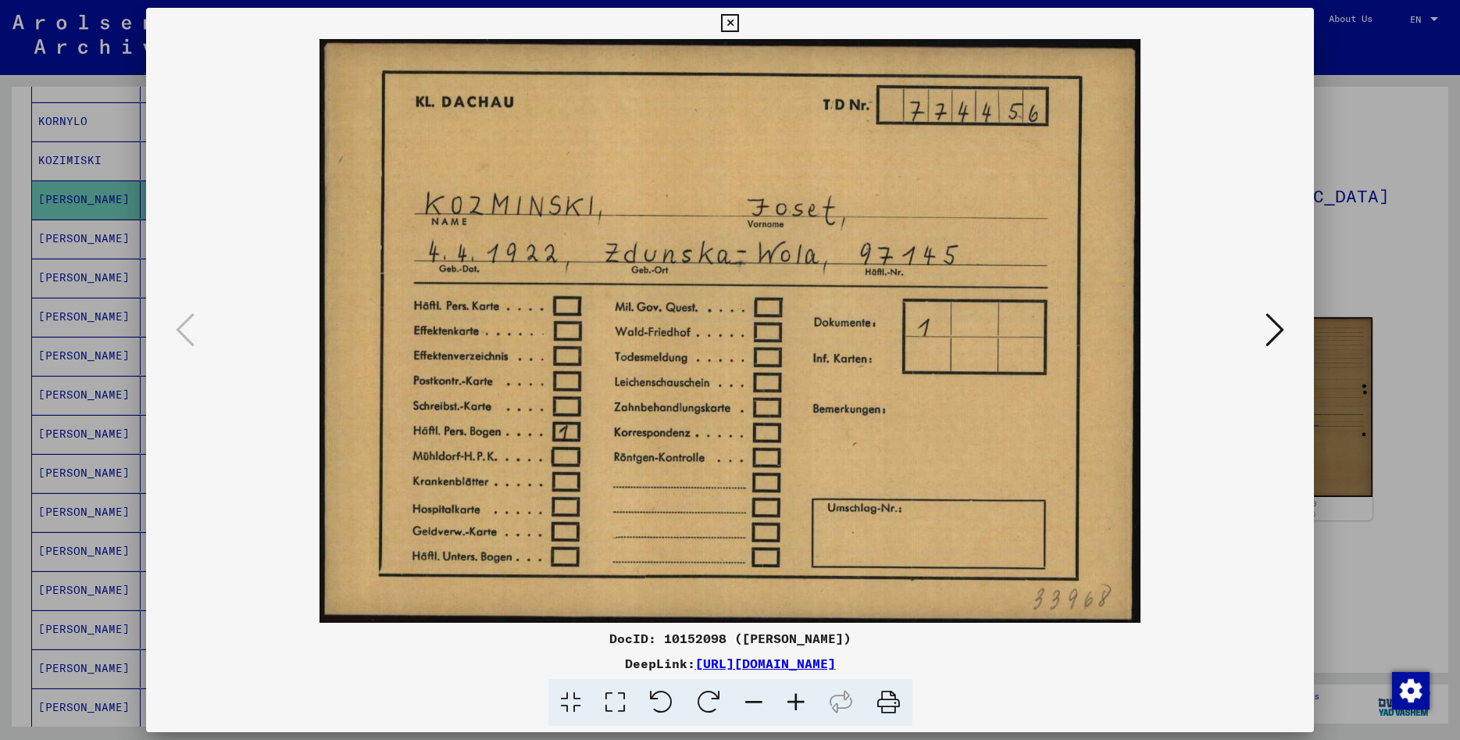
click at [739, 24] on icon at bounding box center [730, 23] width 18 height 19
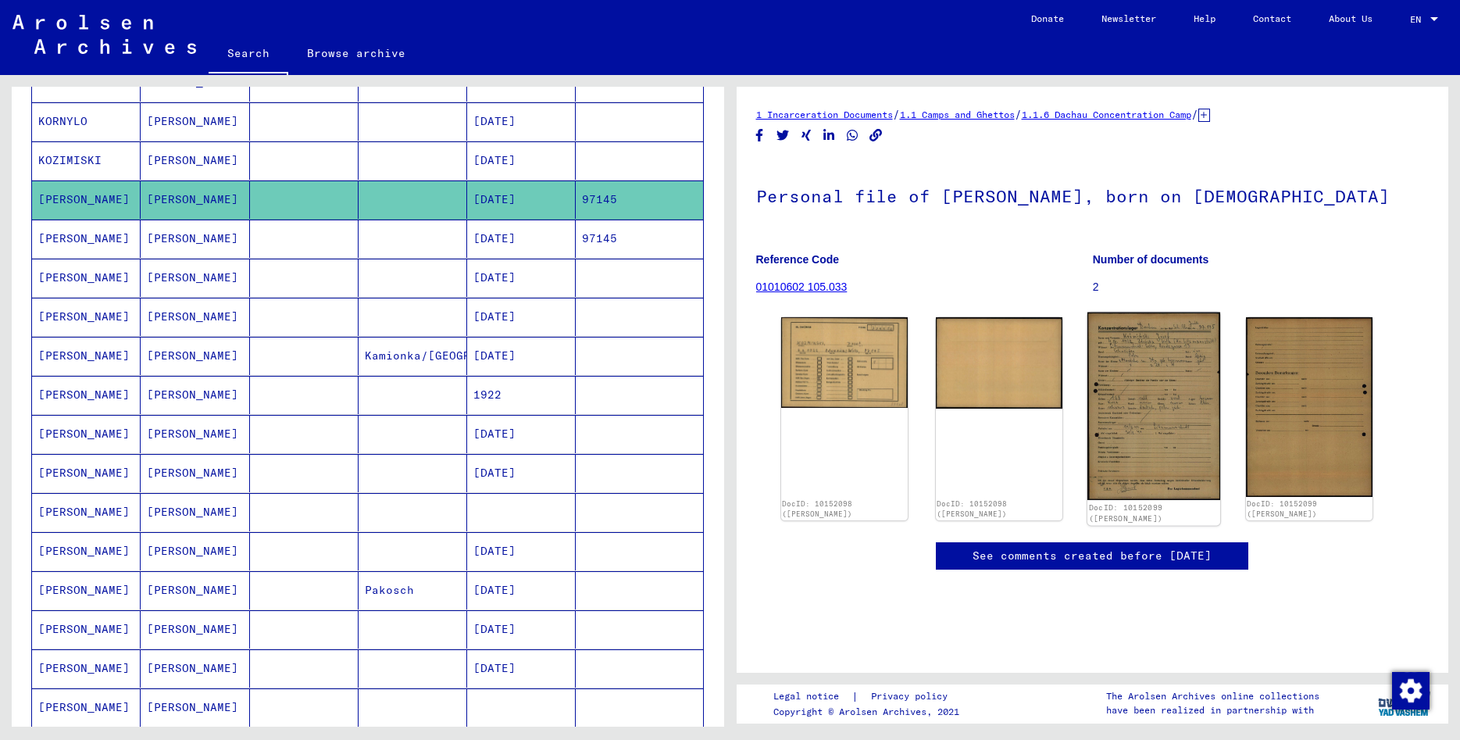
click at [1166, 412] on img at bounding box center [1153, 405] width 133 height 187
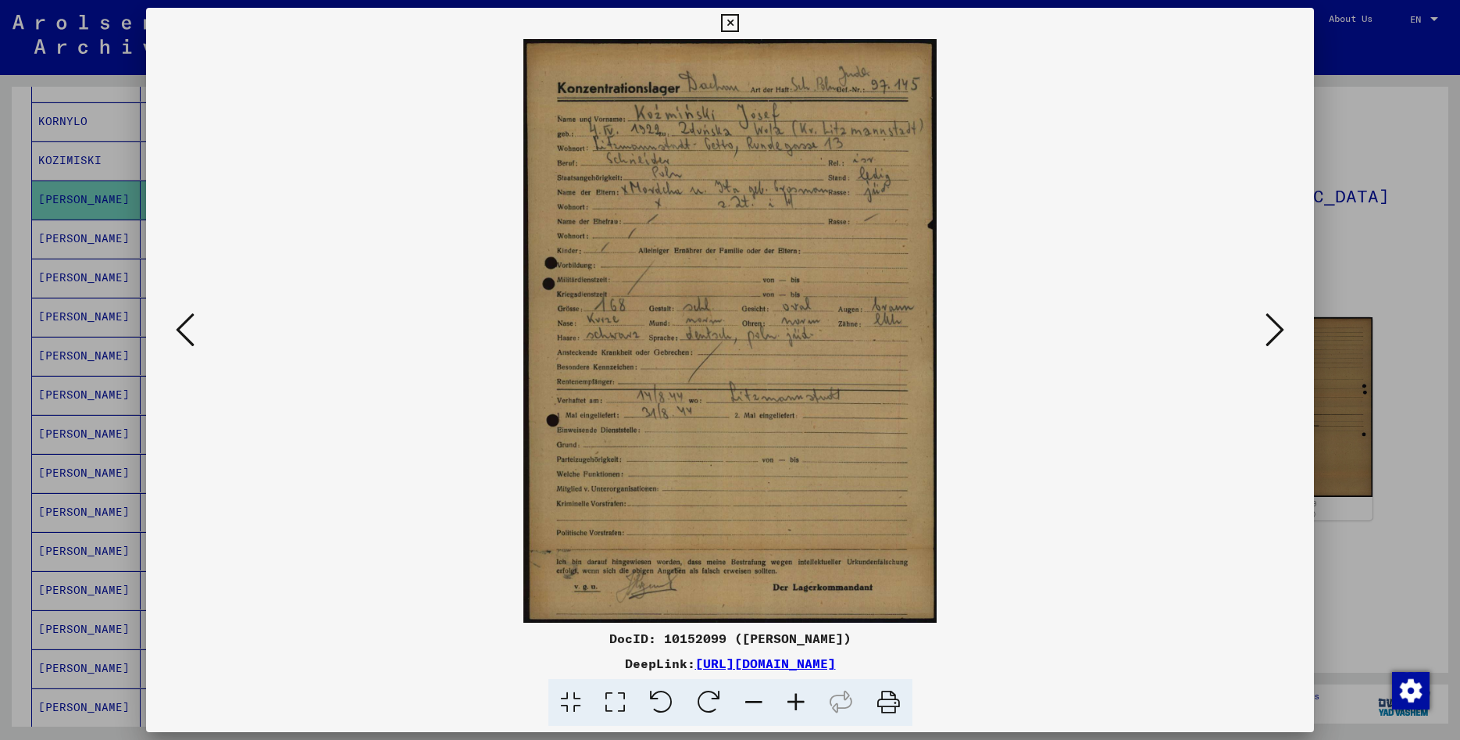
click at [739, 27] on icon at bounding box center [730, 23] width 18 height 19
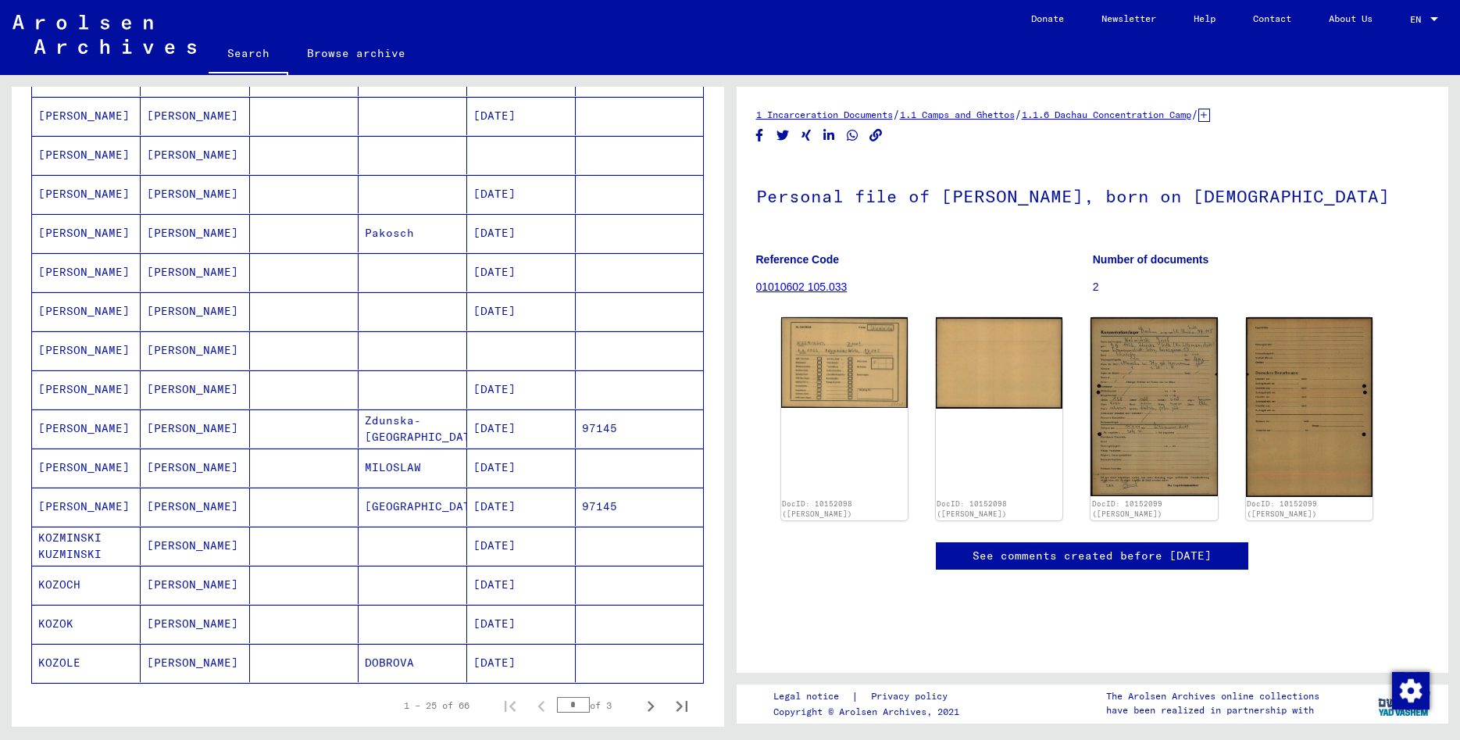
scroll to position [675, 0]
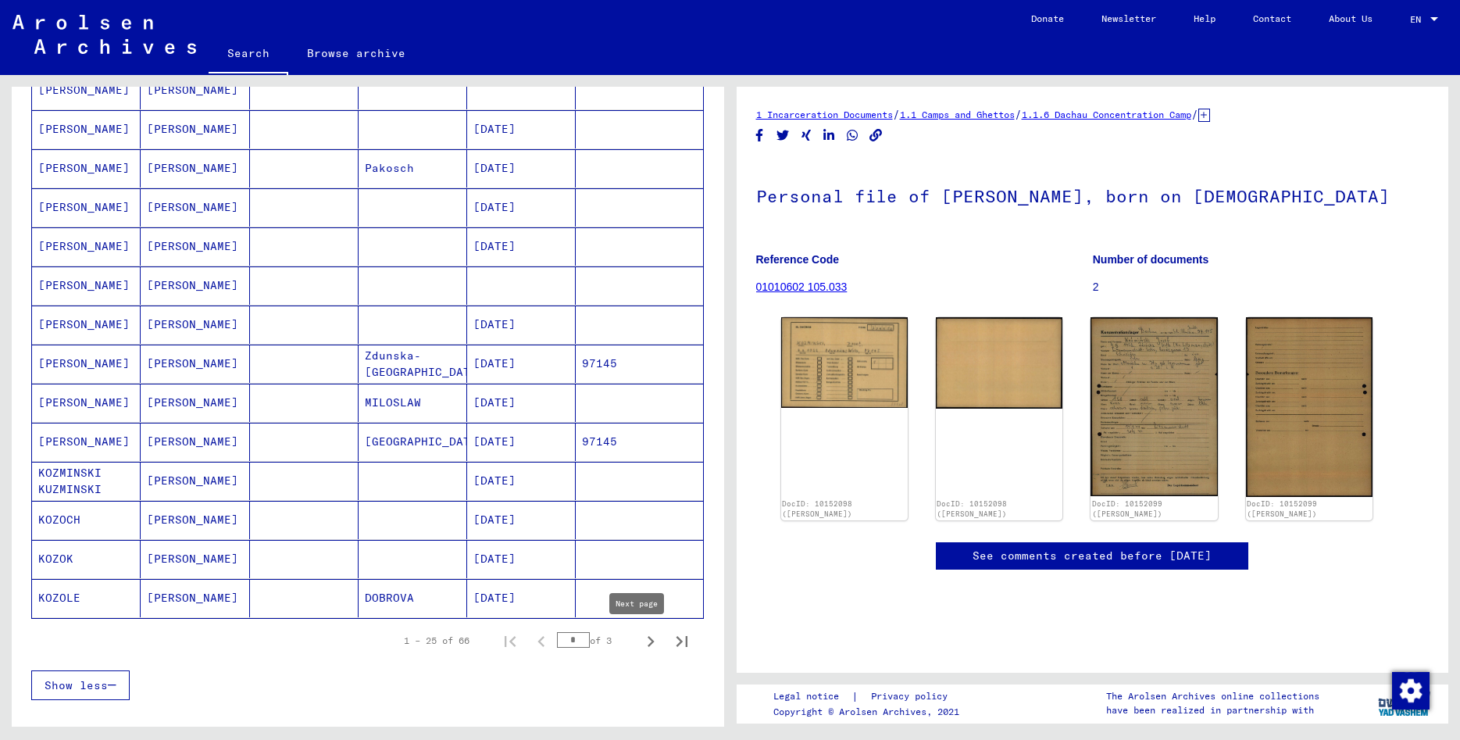
click at [647, 643] on icon "Next page" at bounding box center [650, 641] width 7 height 11
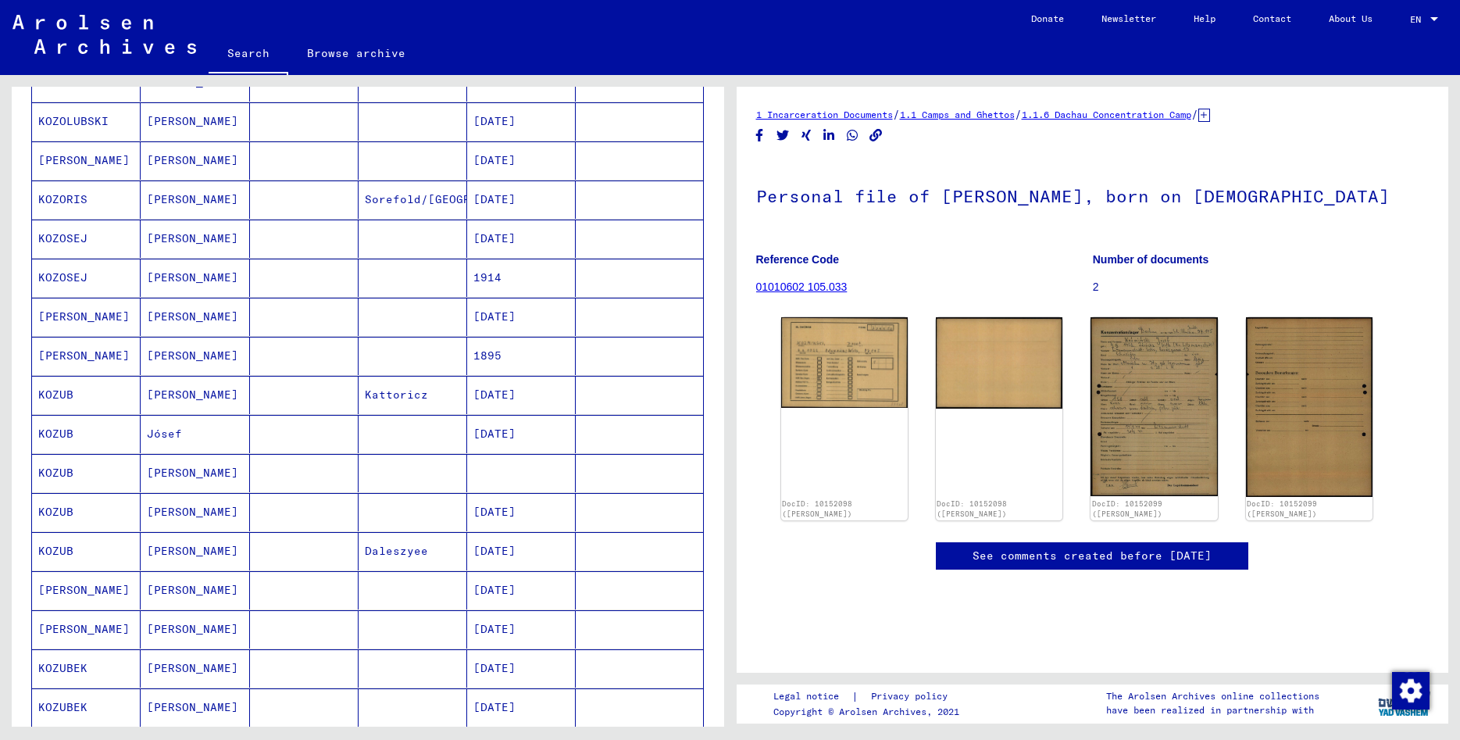
scroll to position [169, 0]
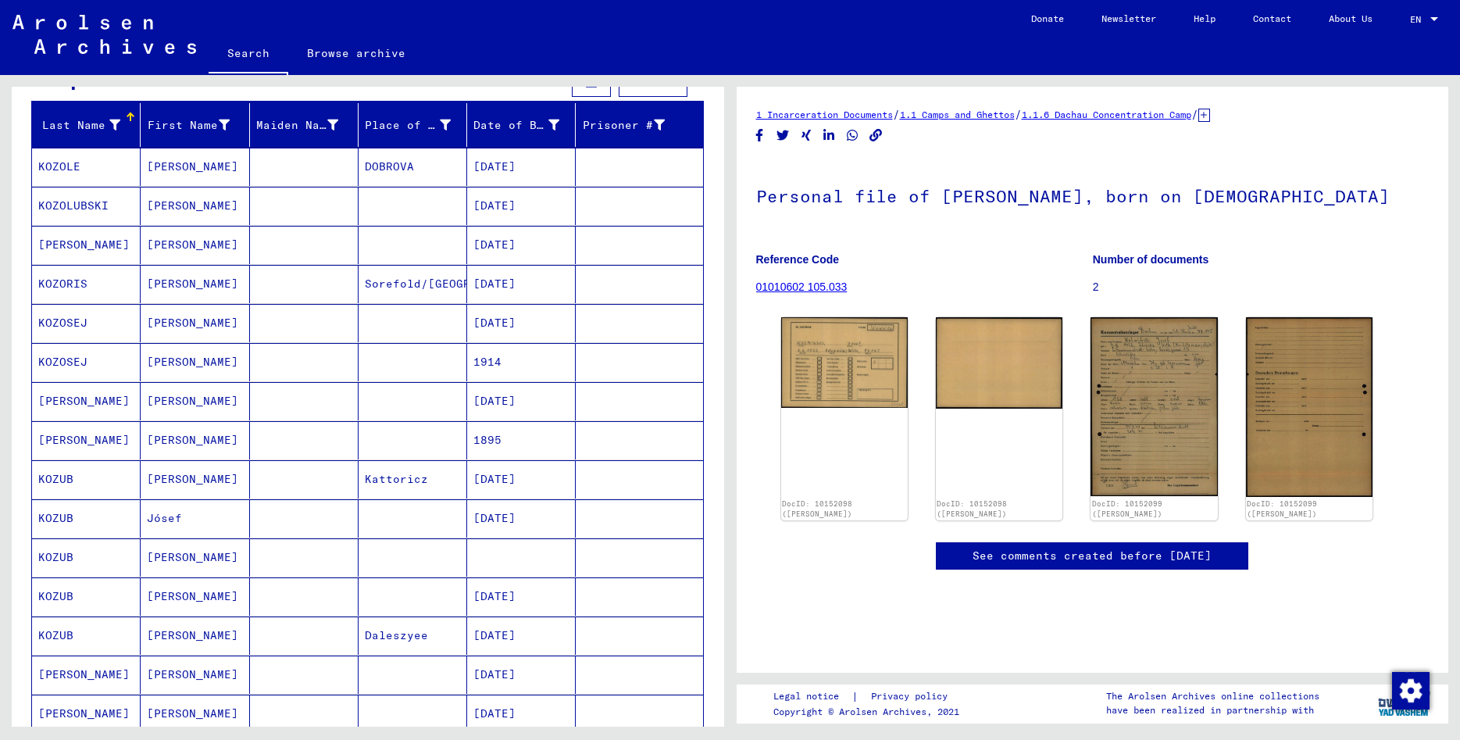
click at [205, 248] on mat-cell "[PERSON_NAME]" at bounding box center [195, 245] width 109 height 38
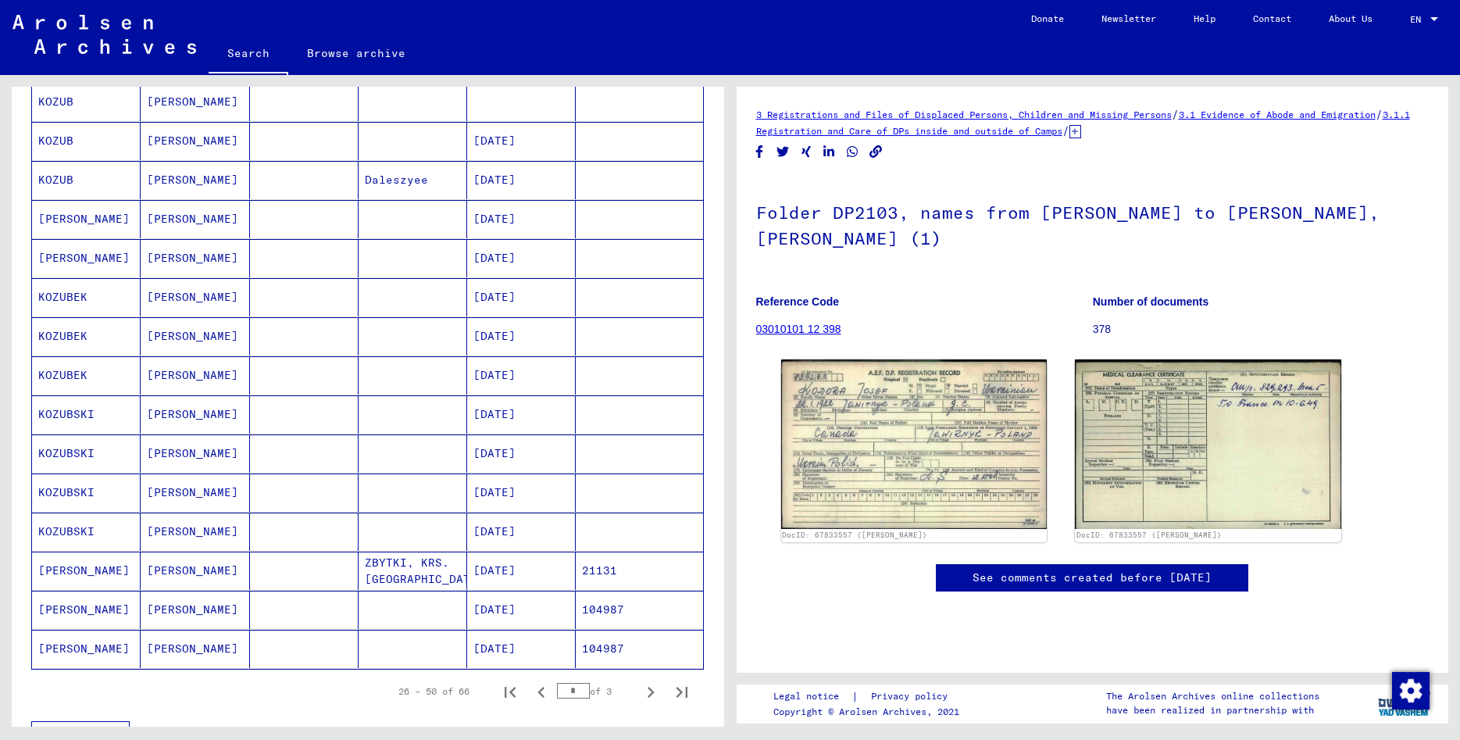
scroll to position [675, 0]
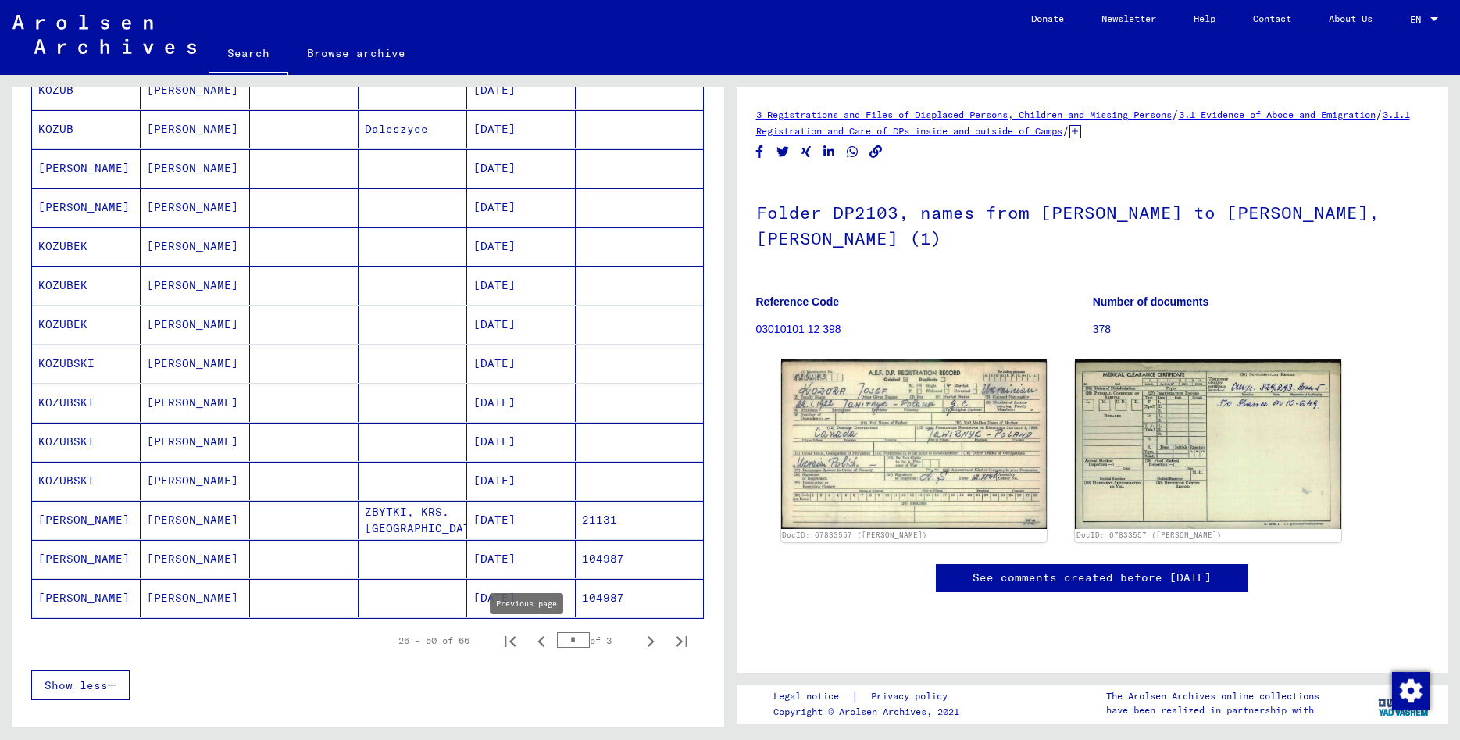
click at [537, 644] on icon "Previous page" at bounding box center [540, 641] width 7 height 11
type input "*"
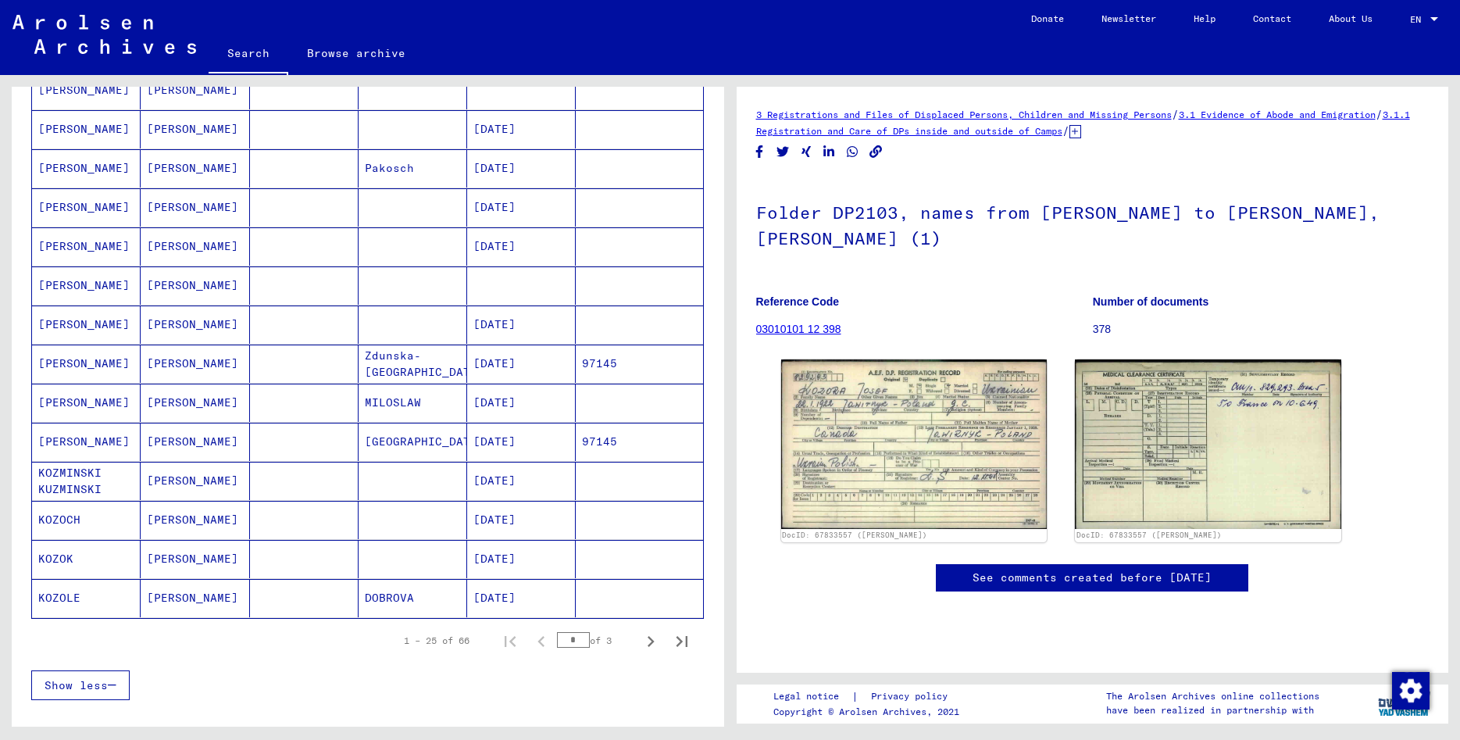
click at [176, 447] on mat-cell "[PERSON_NAME]" at bounding box center [195, 441] width 109 height 38
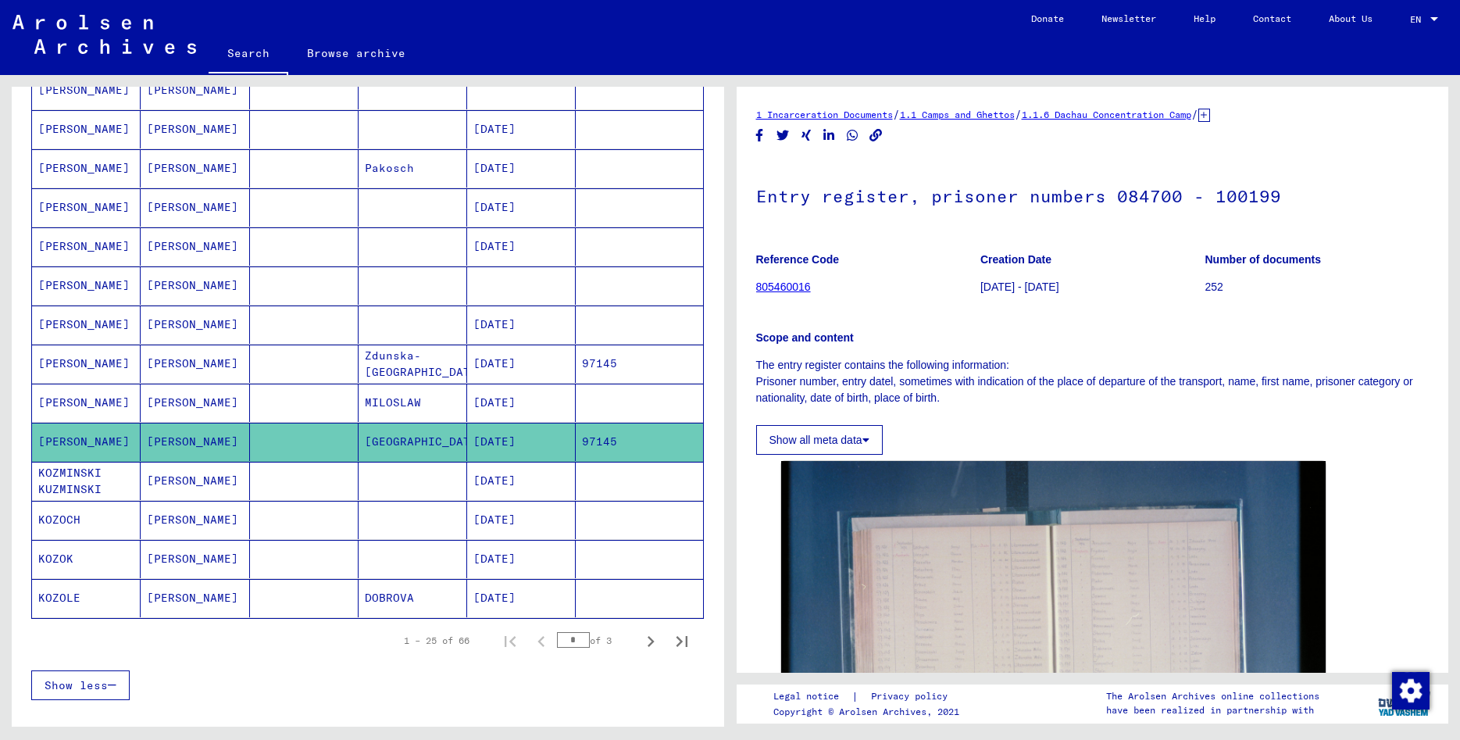
click at [173, 356] on mat-cell "[PERSON_NAME]" at bounding box center [195, 363] width 109 height 38
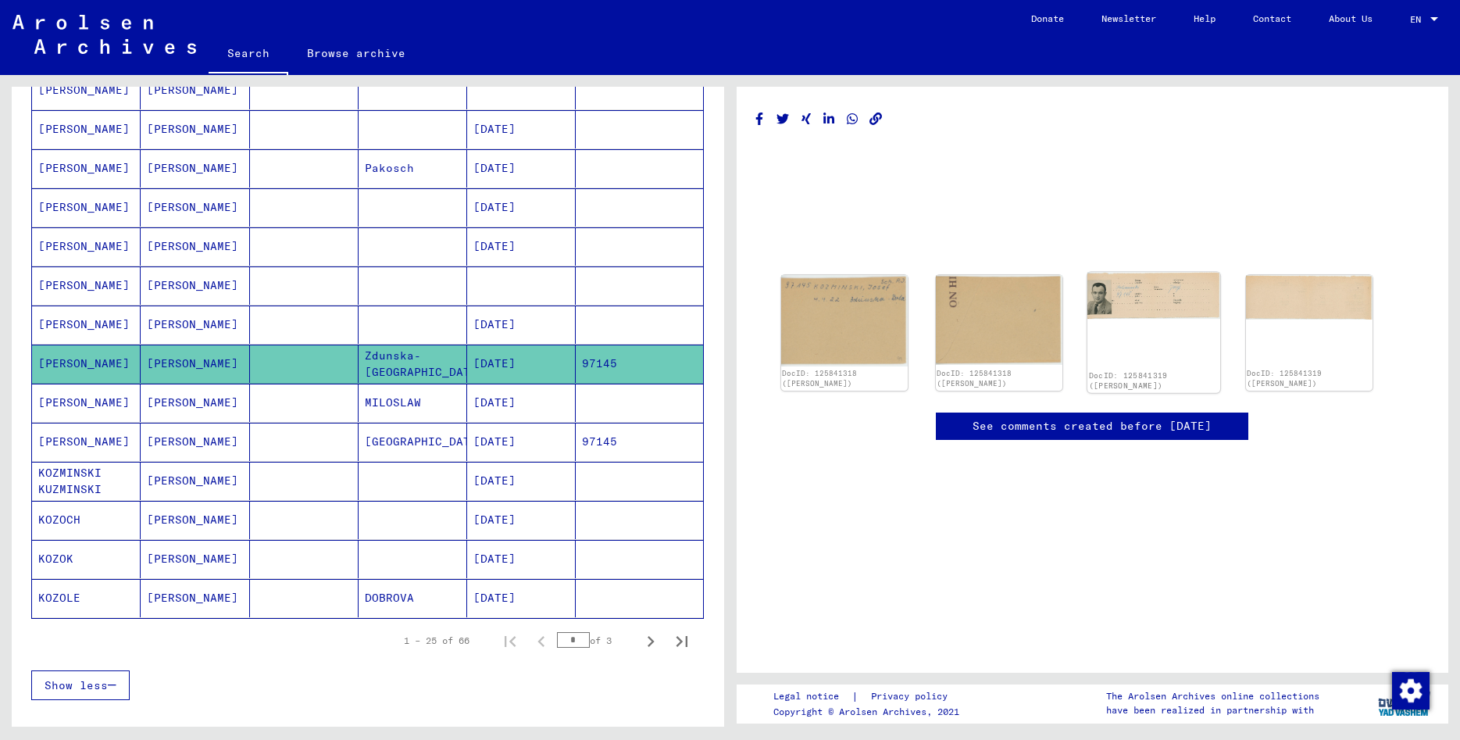
click at [1135, 290] on img at bounding box center [1153, 296] width 133 height 47
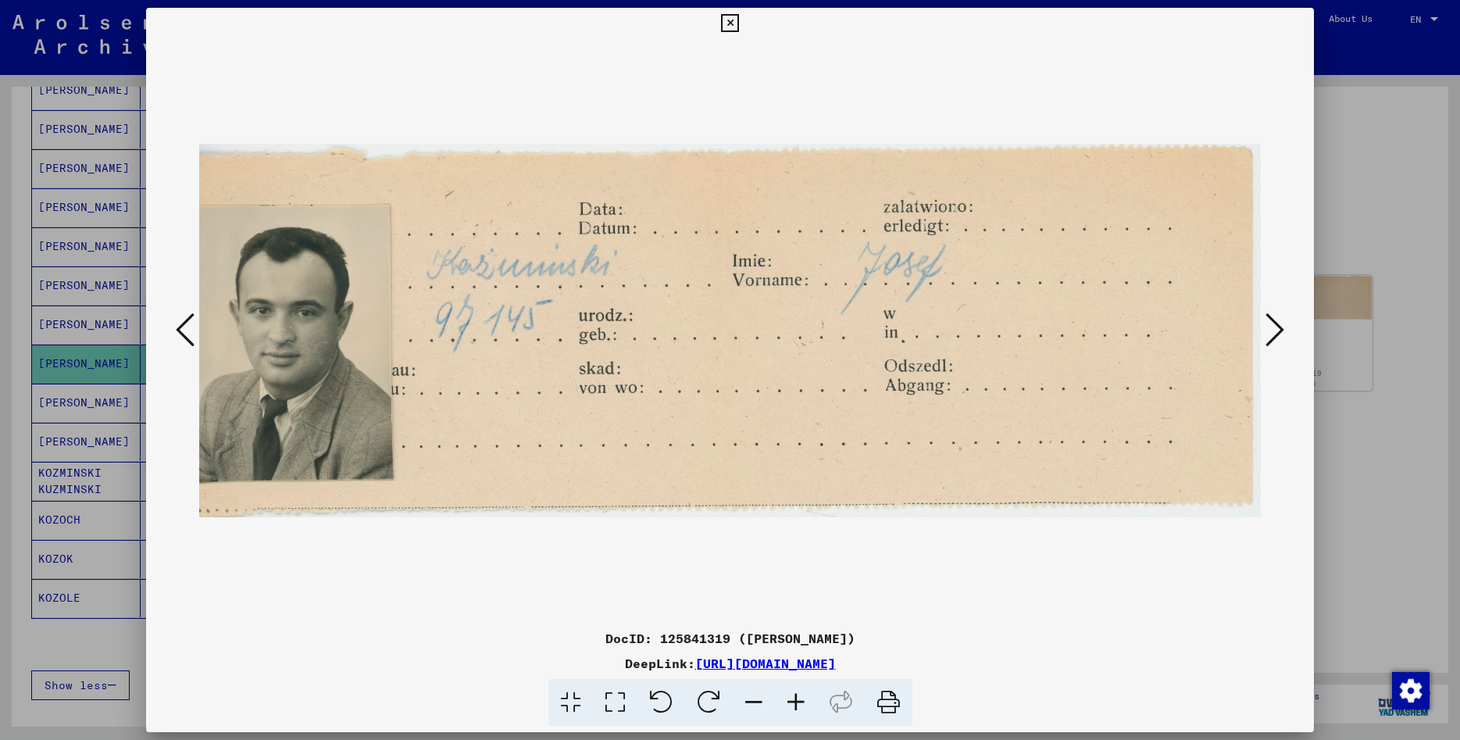
click at [739, 20] on icon at bounding box center [730, 23] width 18 height 19
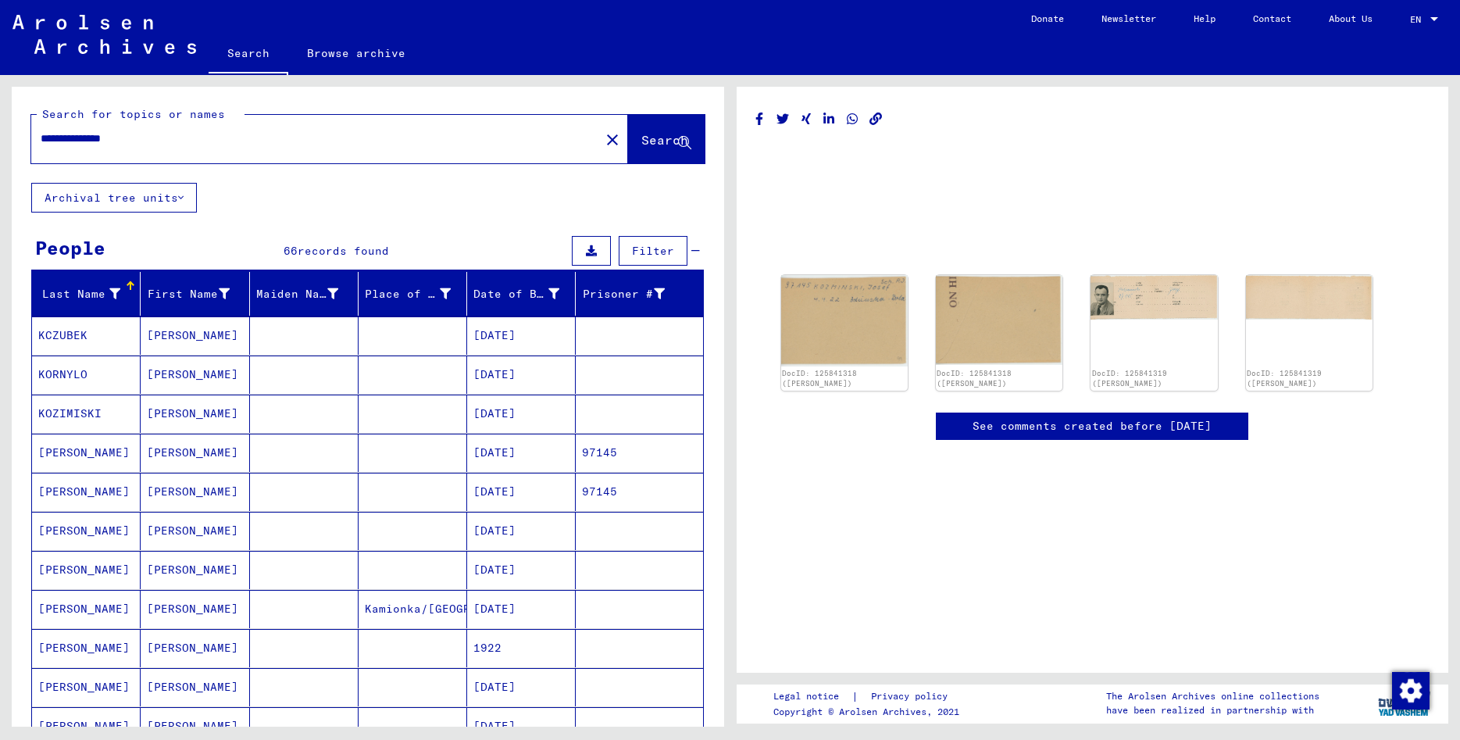
drag, startPoint x: 155, startPoint y: 144, endPoint x: 109, endPoint y: 132, distance: 48.5
click at [109, 132] on input "**********" at bounding box center [316, 138] width 550 height 16
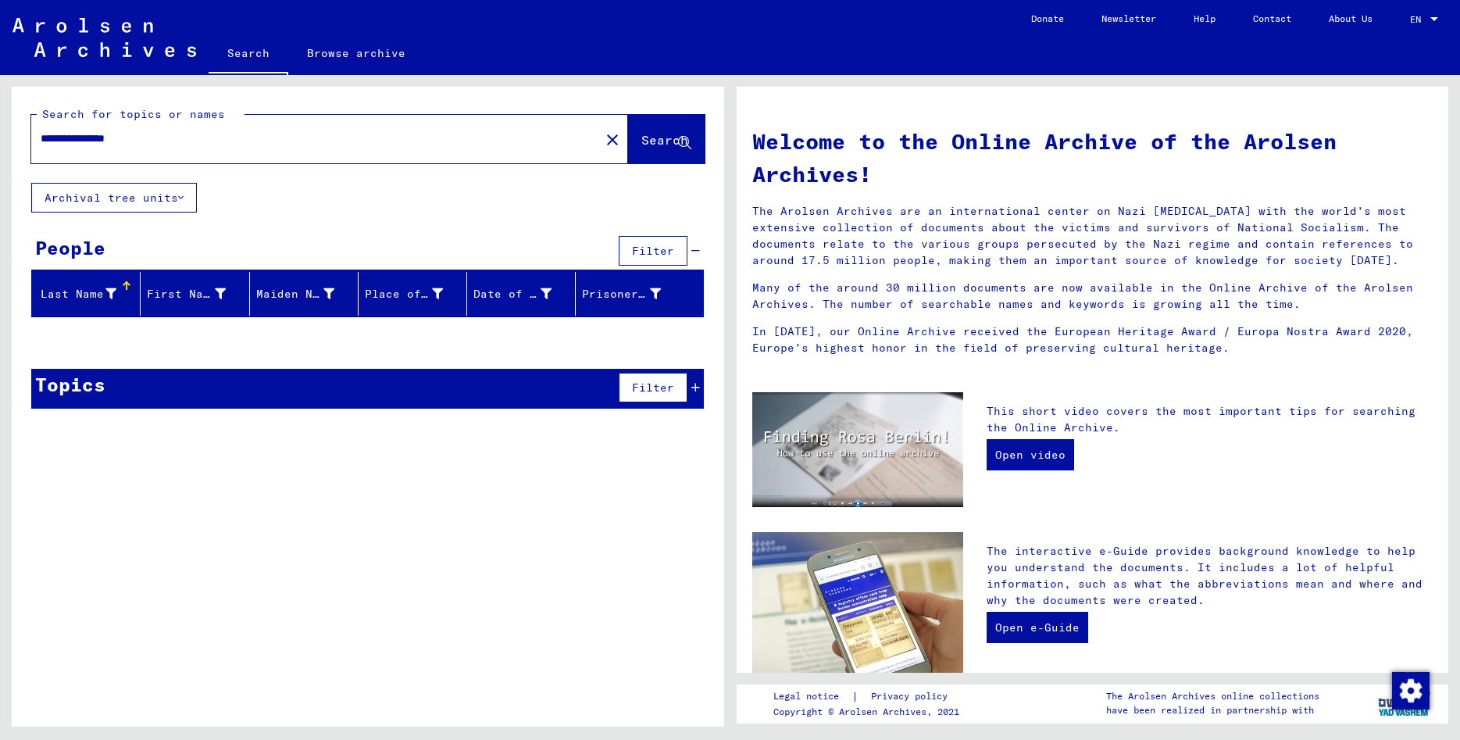
drag, startPoint x: 166, startPoint y: 135, endPoint x: 109, endPoint y: 135, distance: 57.0
click at [109, 135] on input "**********" at bounding box center [311, 138] width 540 height 16
type input "*********"
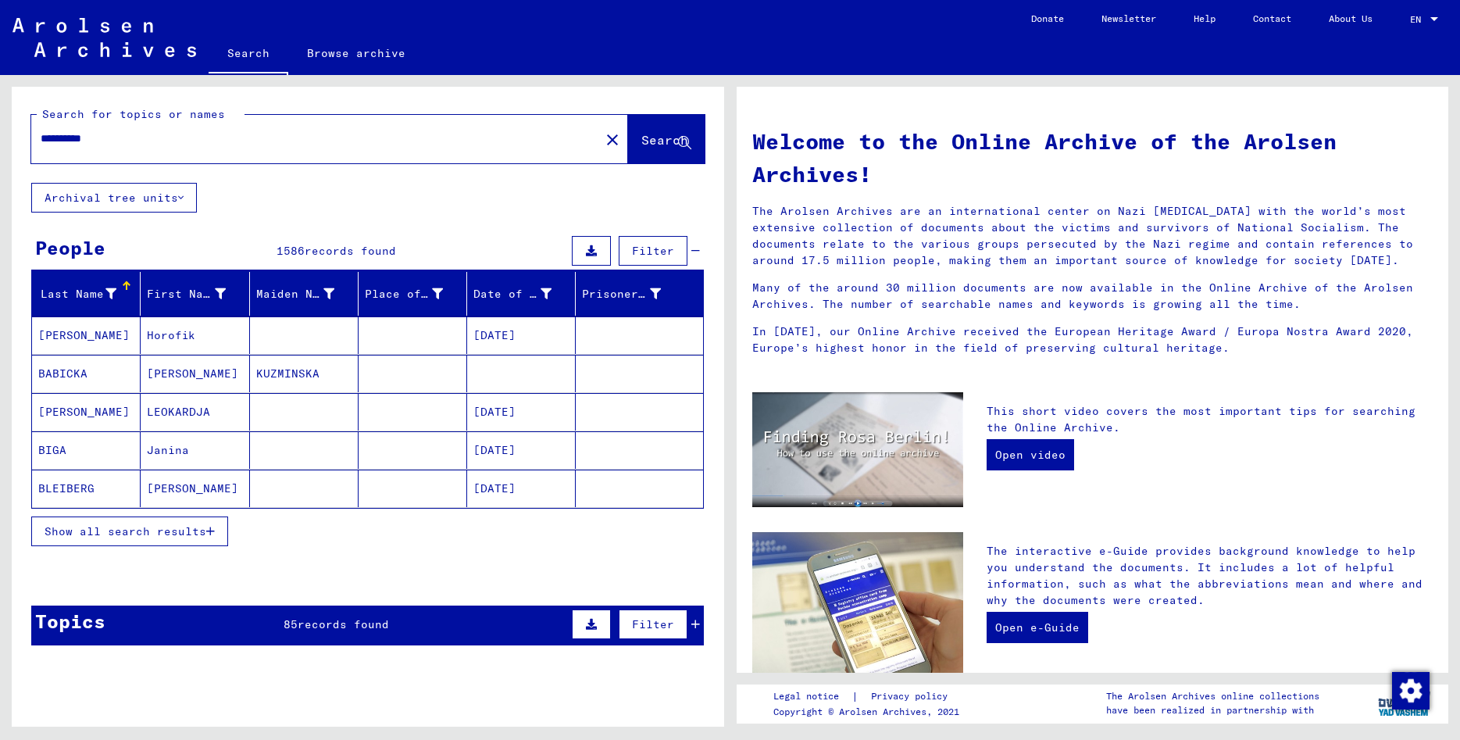
click at [189, 536] on span "Show all search results" at bounding box center [126, 531] width 162 height 14
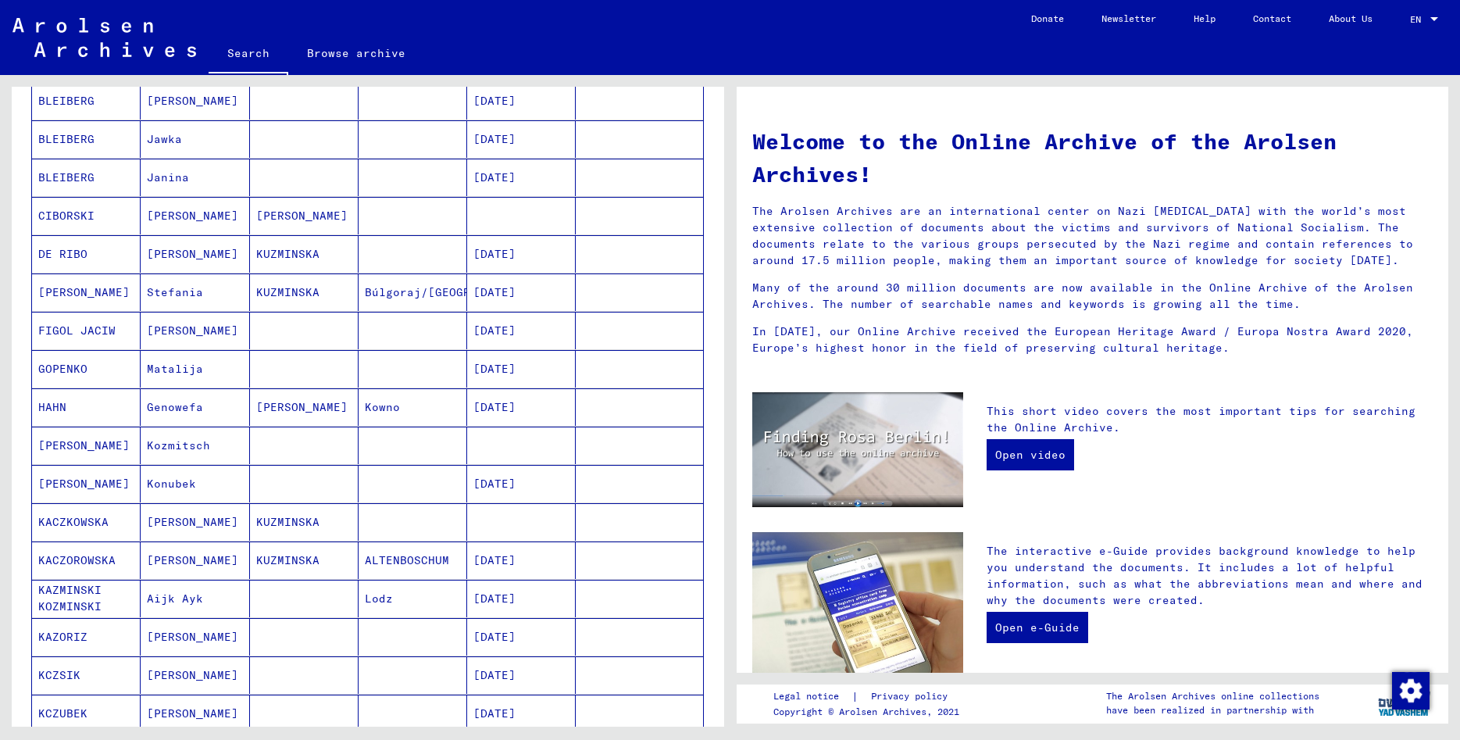
scroll to position [590, 0]
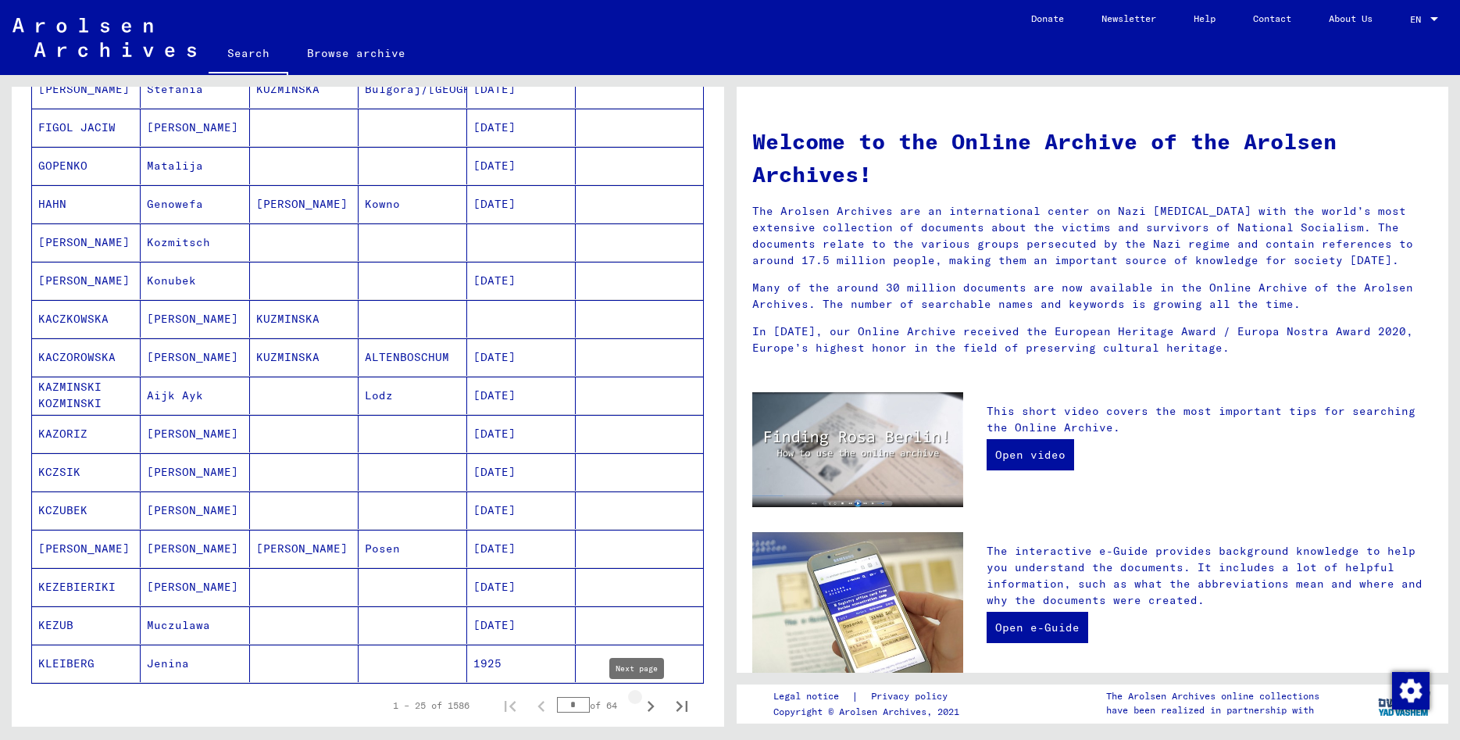
click at [640, 709] on icon "Next page" at bounding box center [651, 706] width 22 height 22
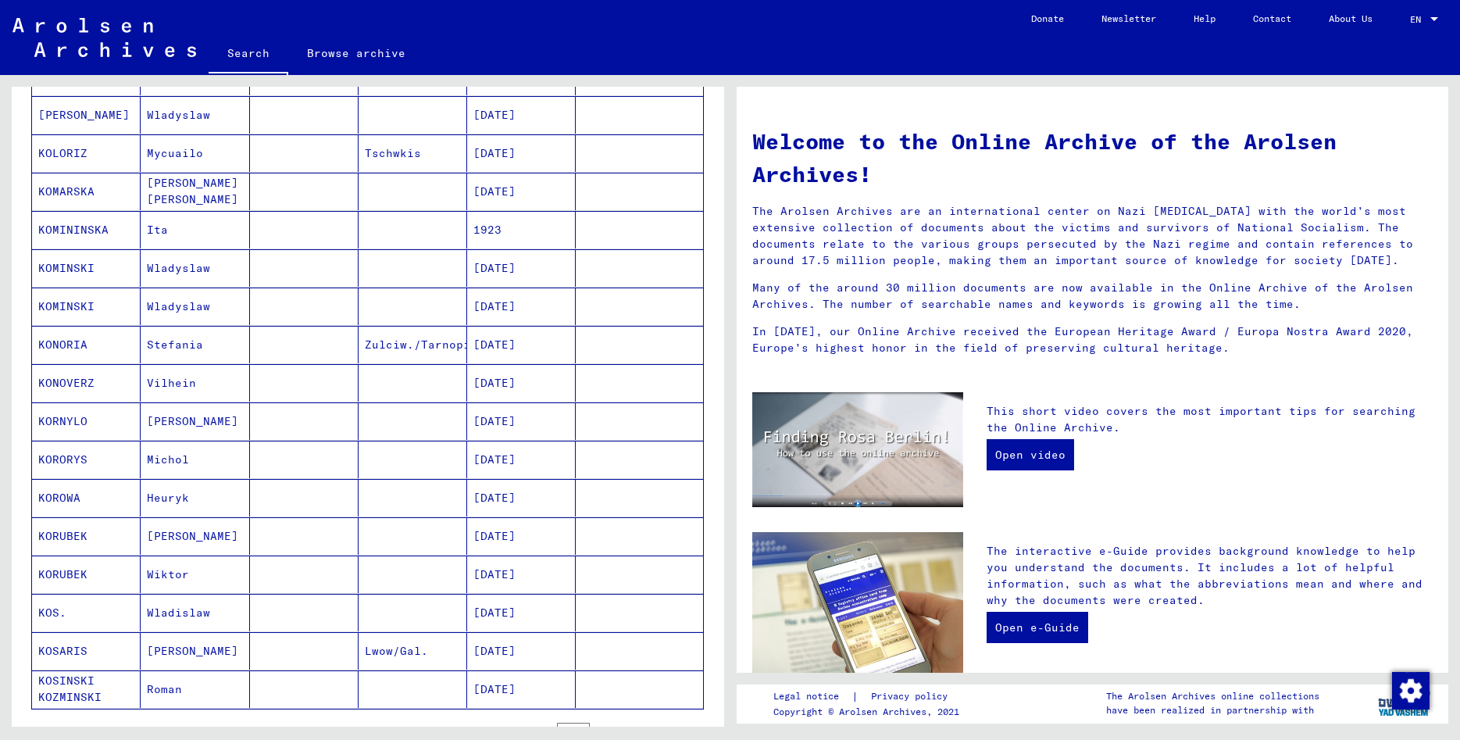
scroll to position [759, 0]
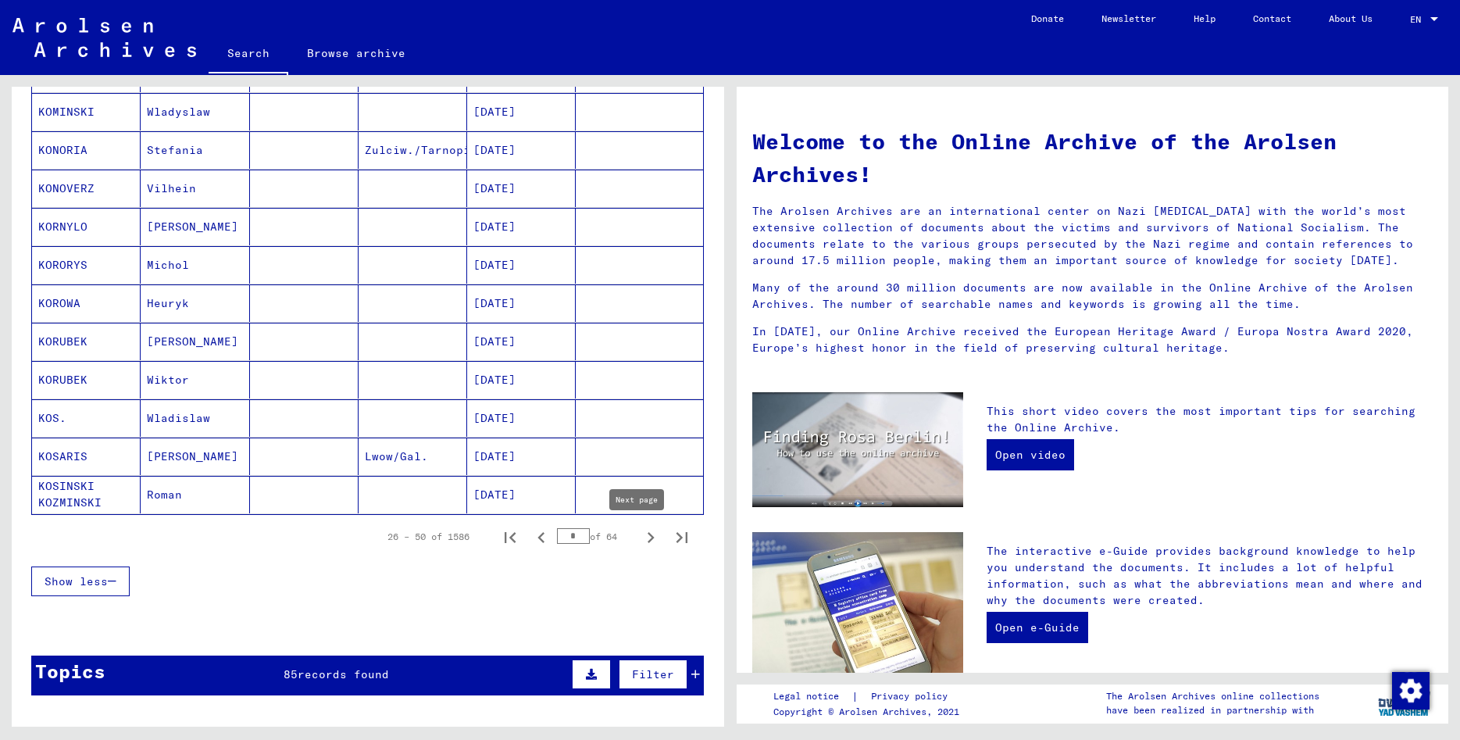
click at [647, 536] on icon "Next page" at bounding box center [650, 537] width 7 height 11
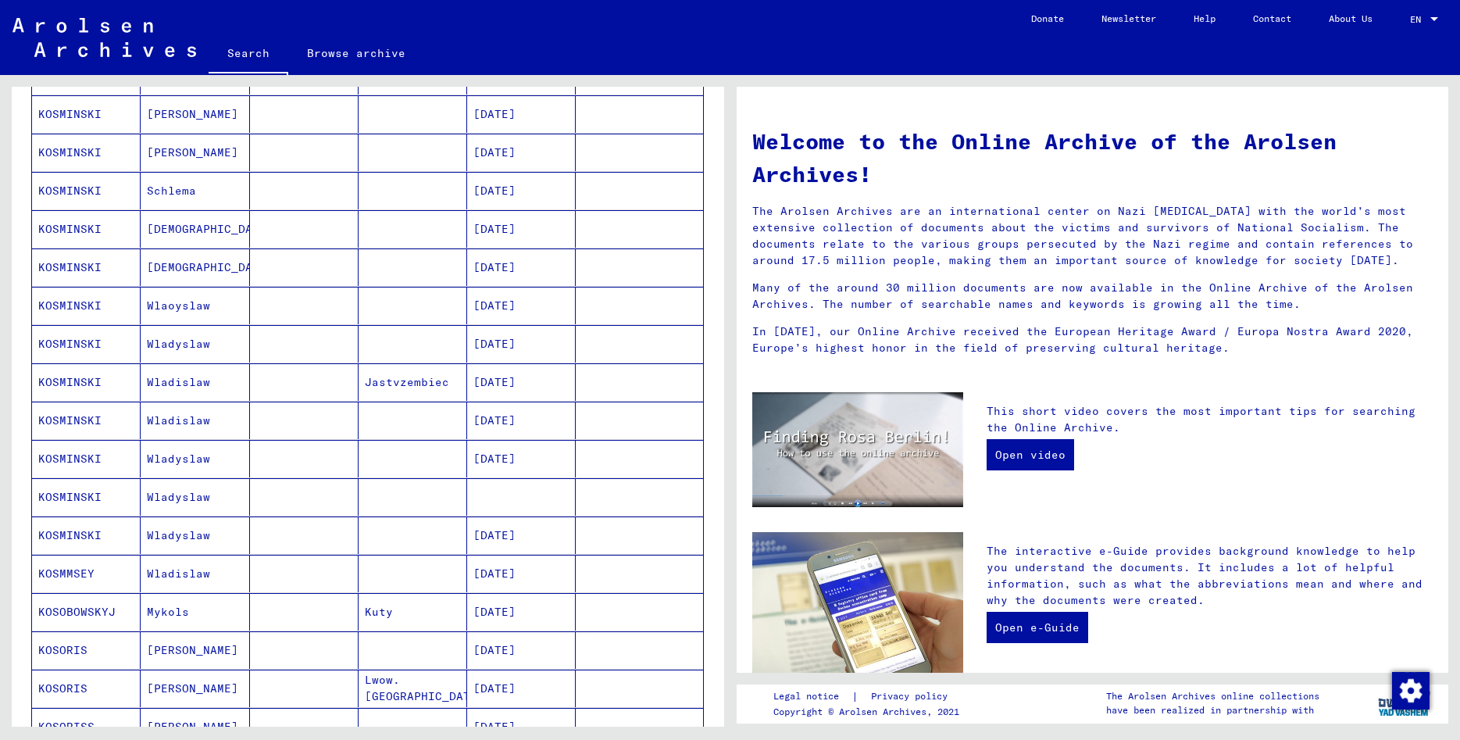
scroll to position [422, 0]
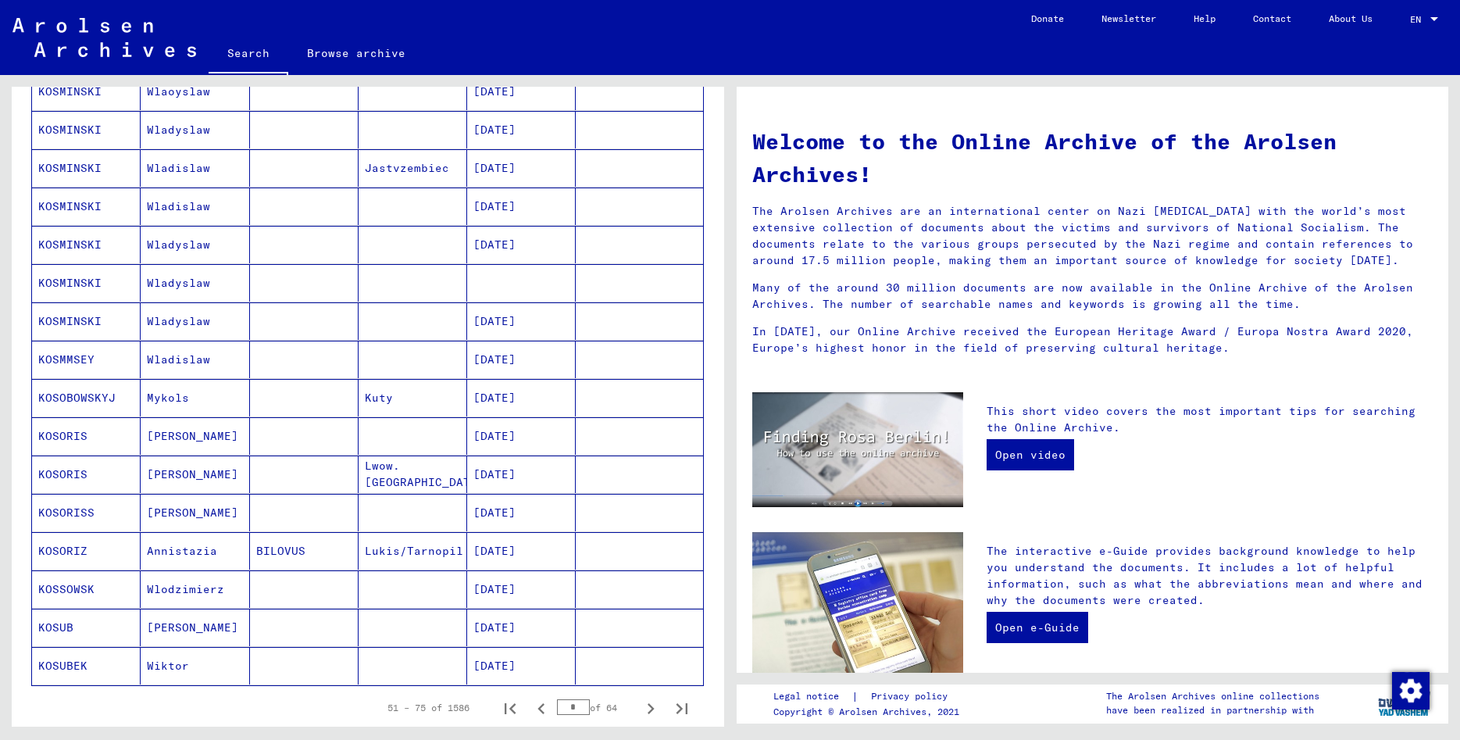
click at [639, 531] on mat-cell at bounding box center [639, 512] width 127 height 37
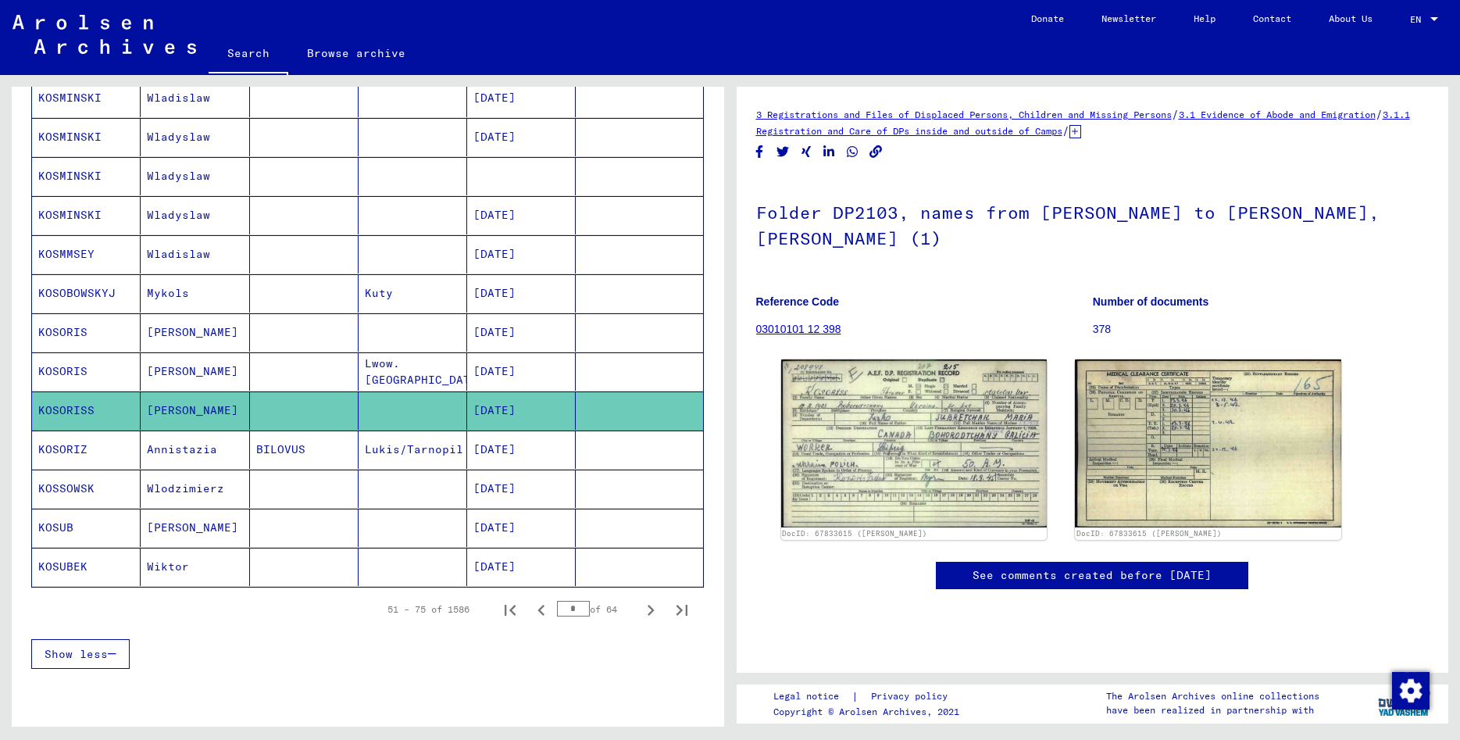
scroll to position [764, 0]
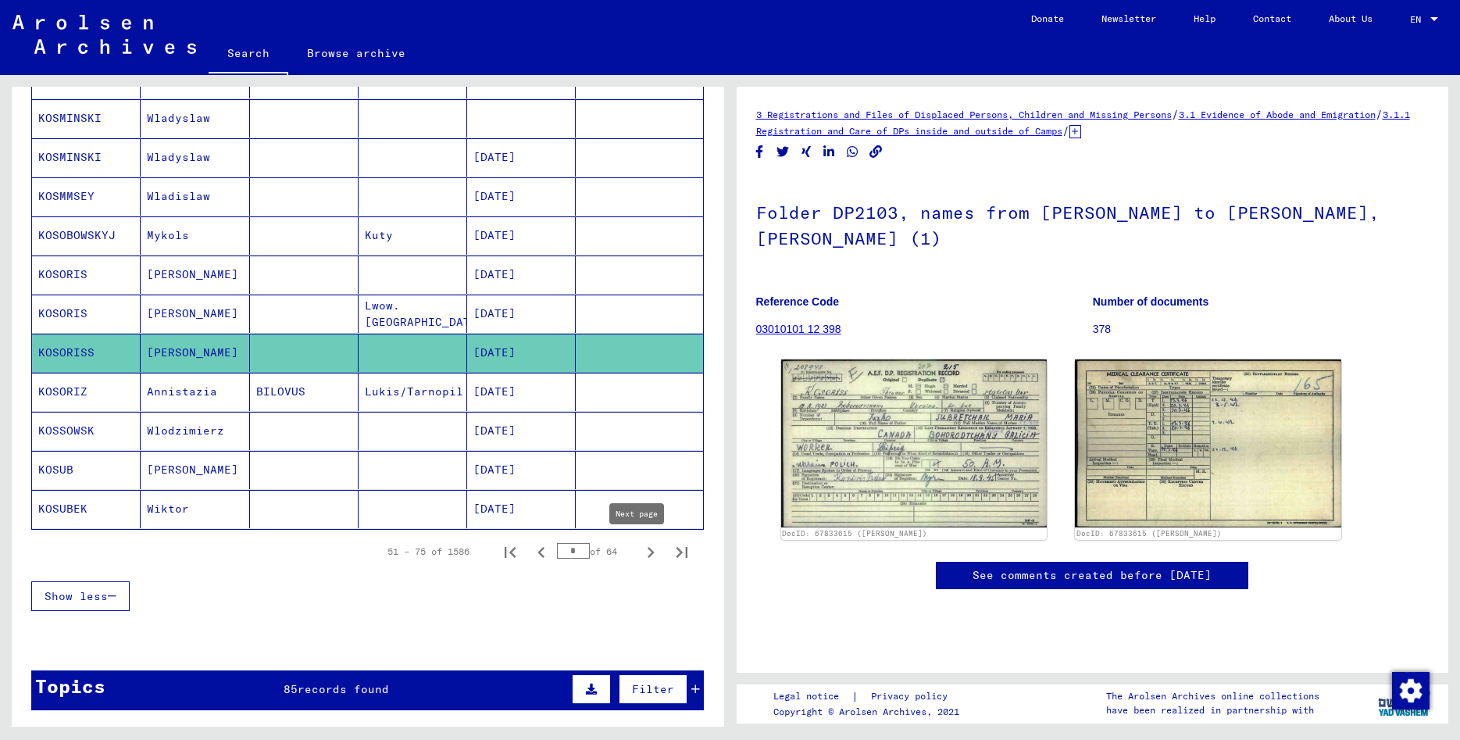
click at [642, 555] on icon "Next page" at bounding box center [651, 552] width 22 height 22
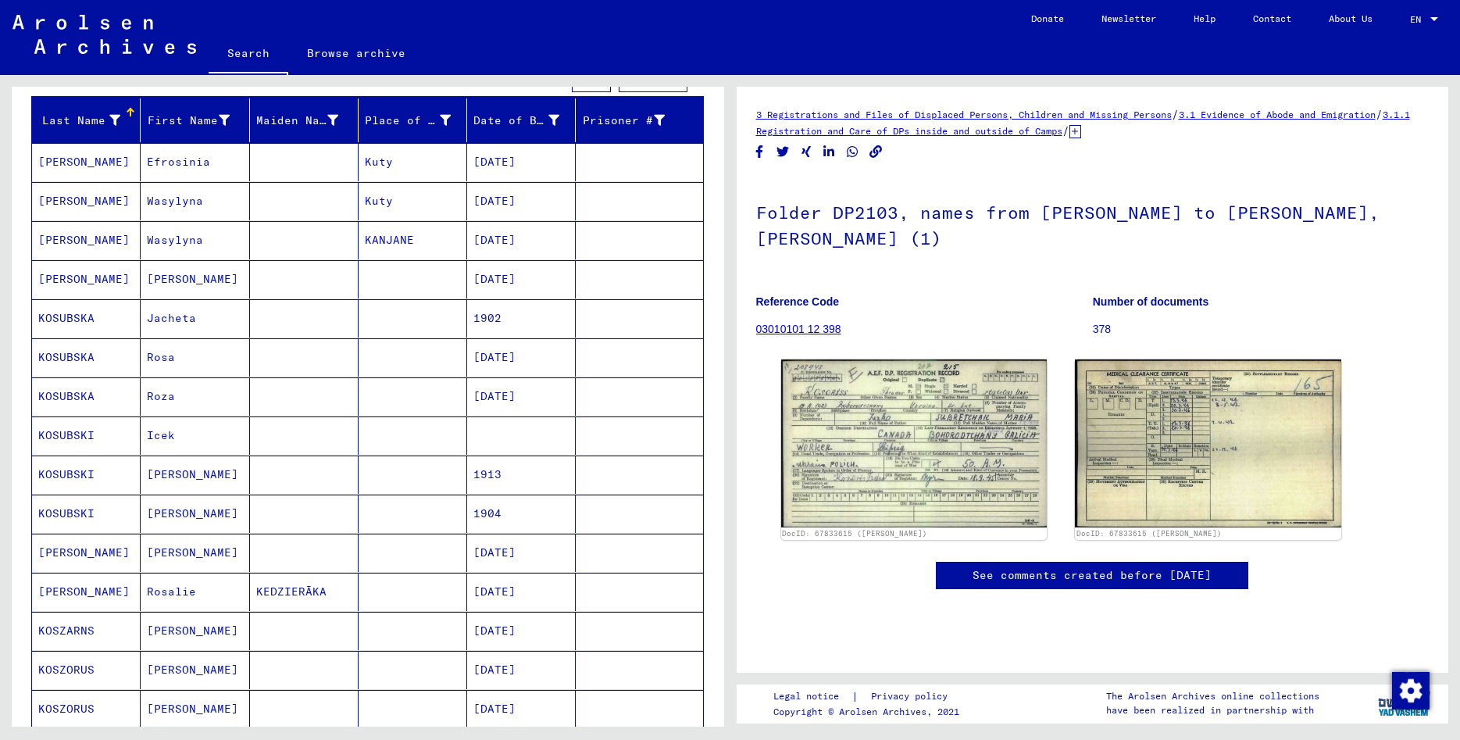
scroll to position [679, 0]
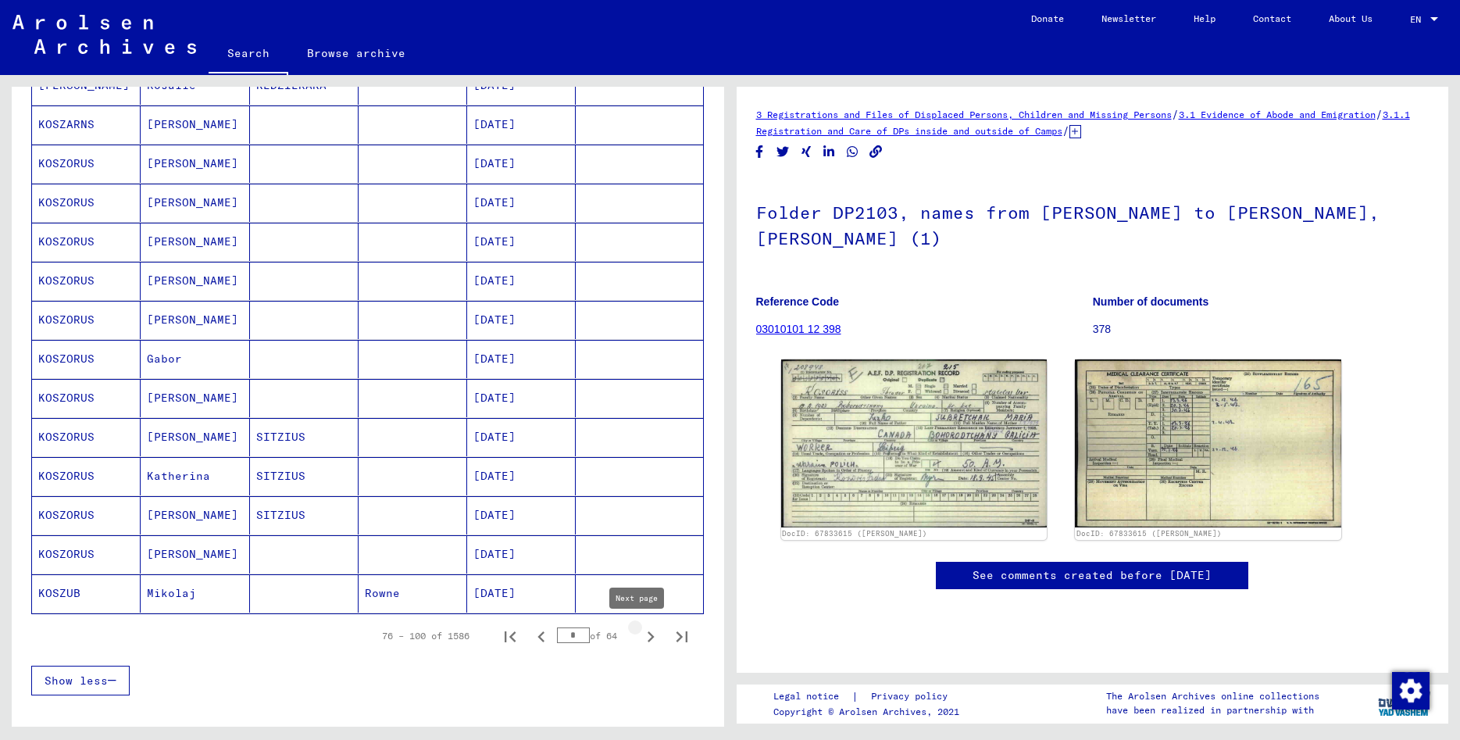
click at [640, 635] on icon "Next page" at bounding box center [651, 637] width 22 height 22
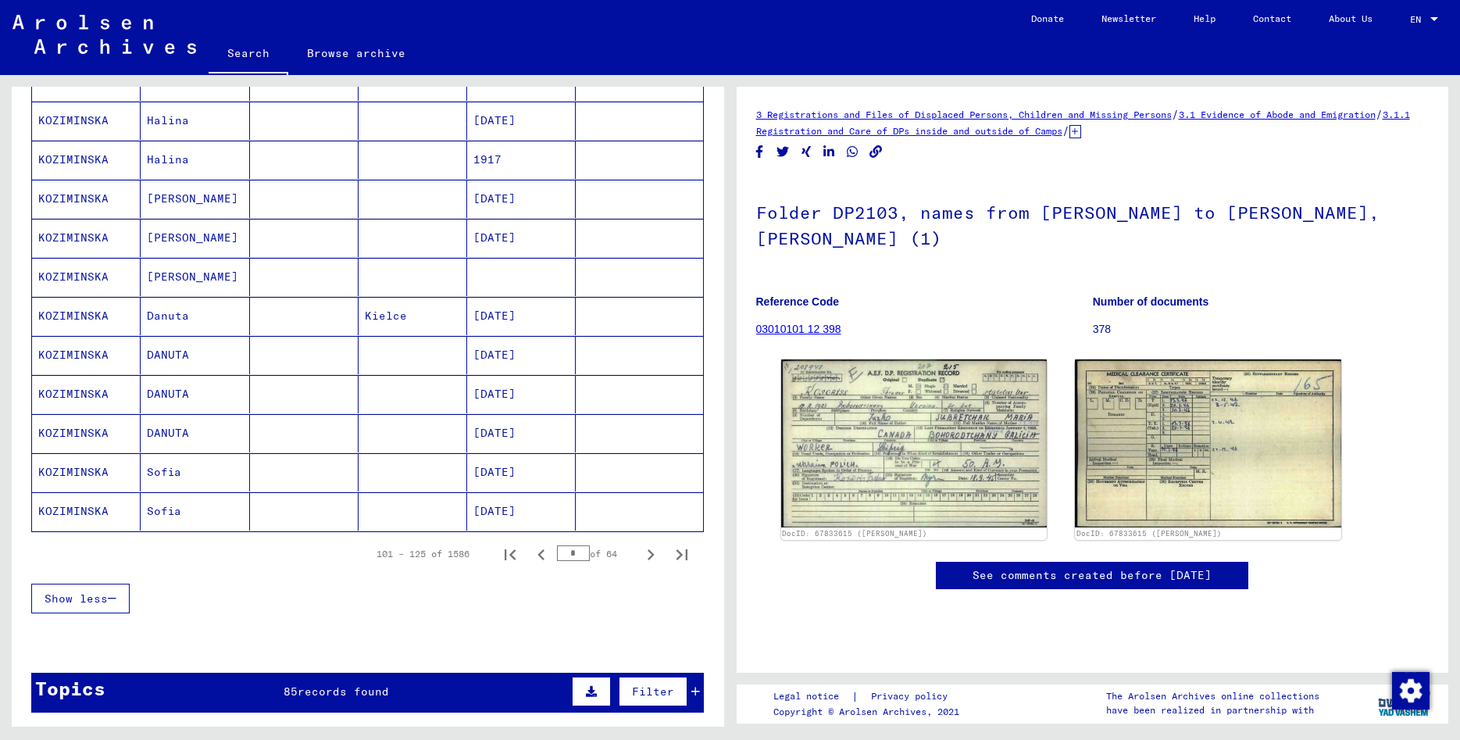
scroll to position [764, 0]
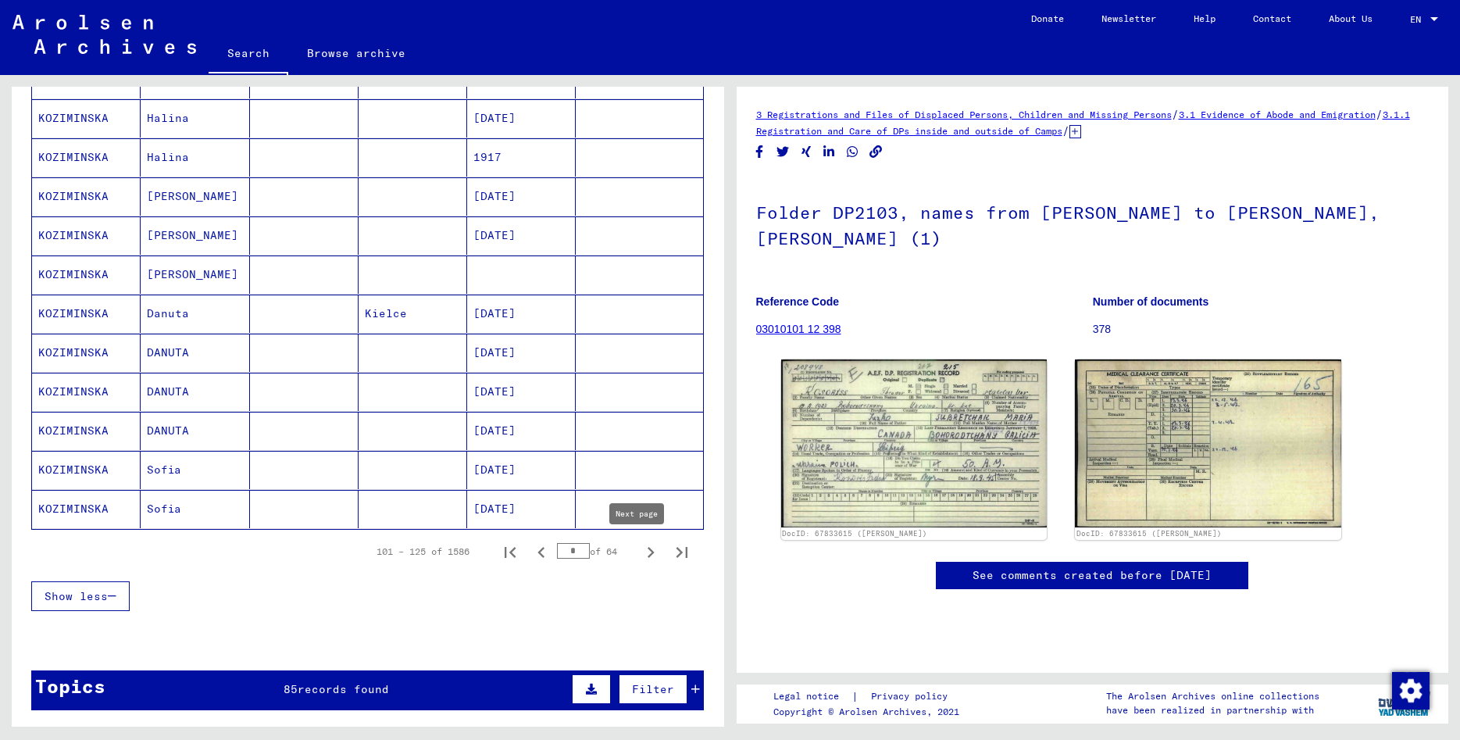
click at [647, 552] on icon "Next page" at bounding box center [650, 552] width 7 height 11
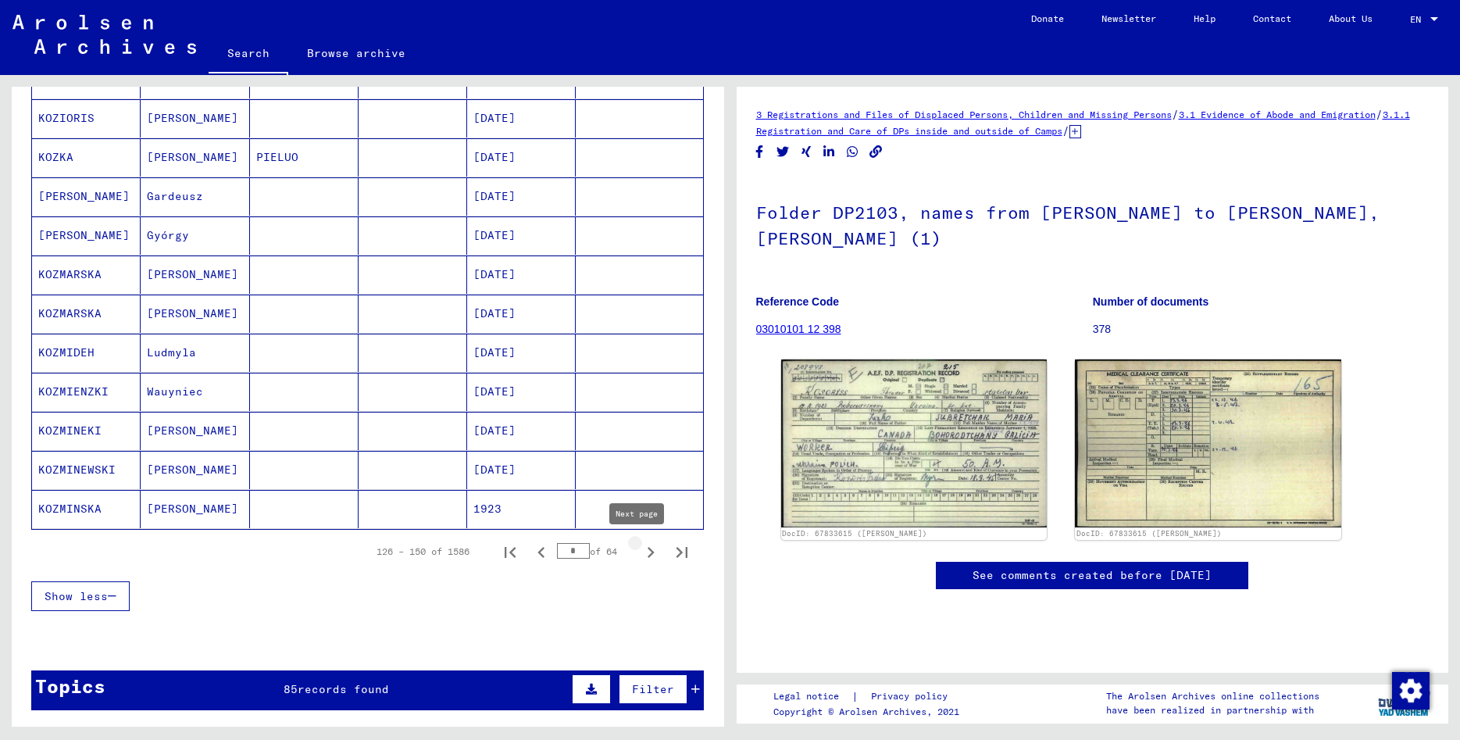
click at [640, 558] on icon "Next page" at bounding box center [651, 552] width 22 height 22
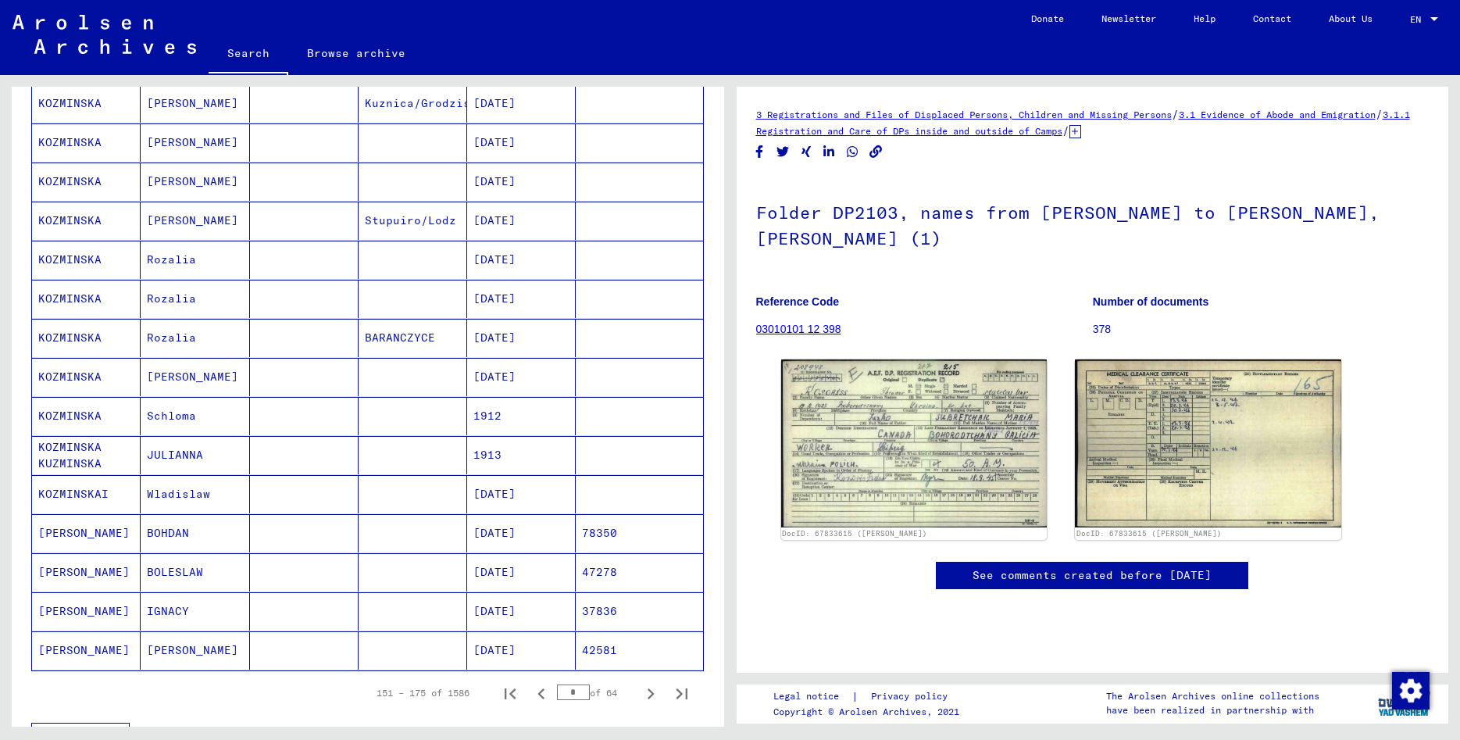
scroll to position [595, 0]
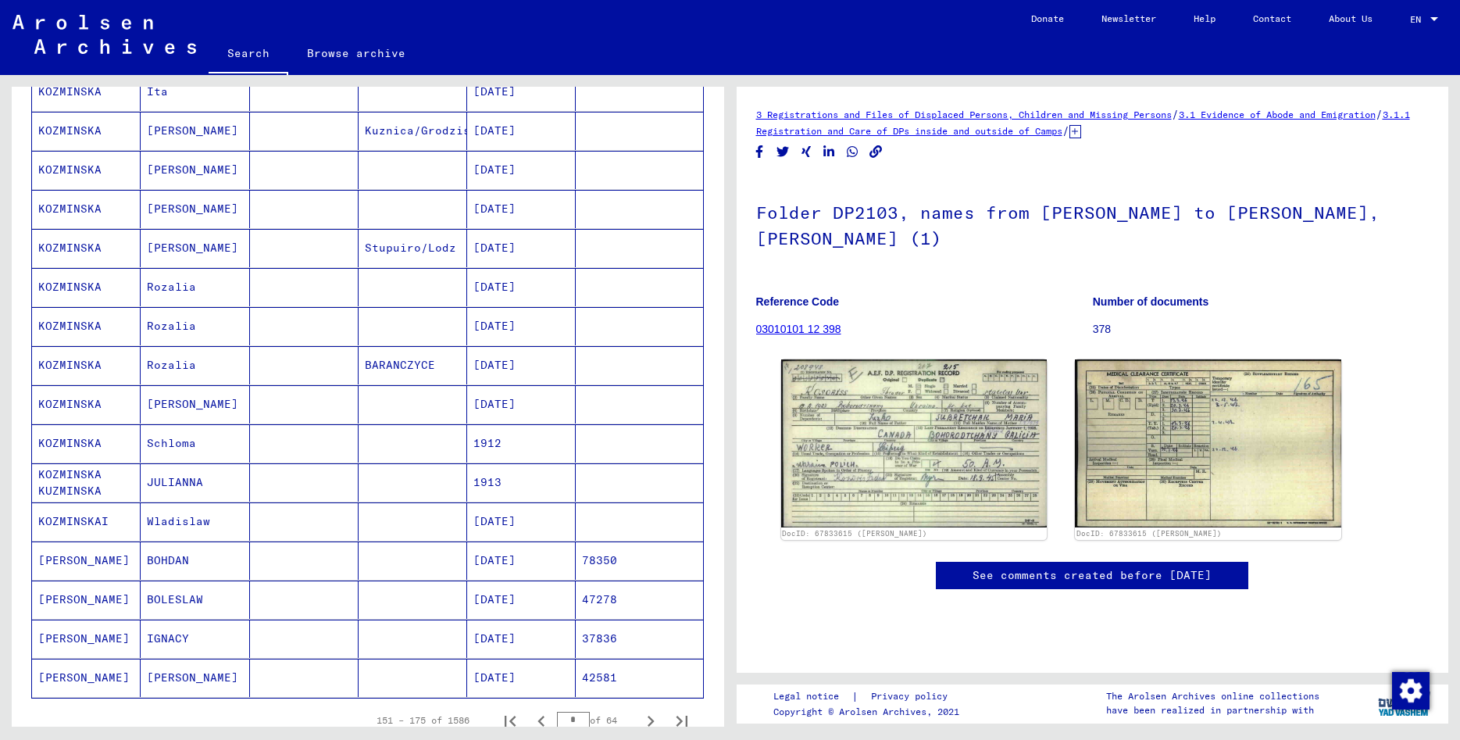
click at [177, 561] on mat-cell "BOHDAN" at bounding box center [195, 560] width 109 height 38
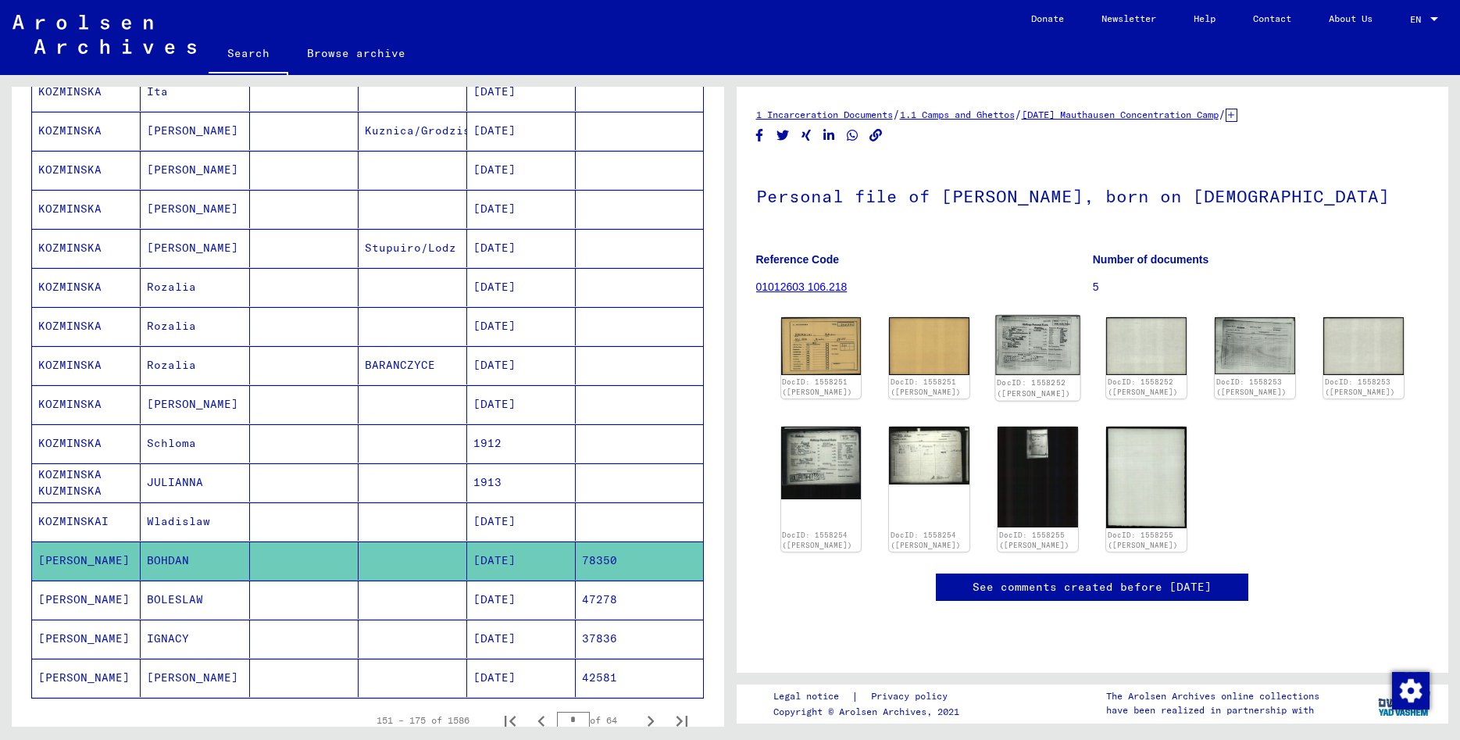
click at [1036, 358] on img at bounding box center [1038, 345] width 84 height 60
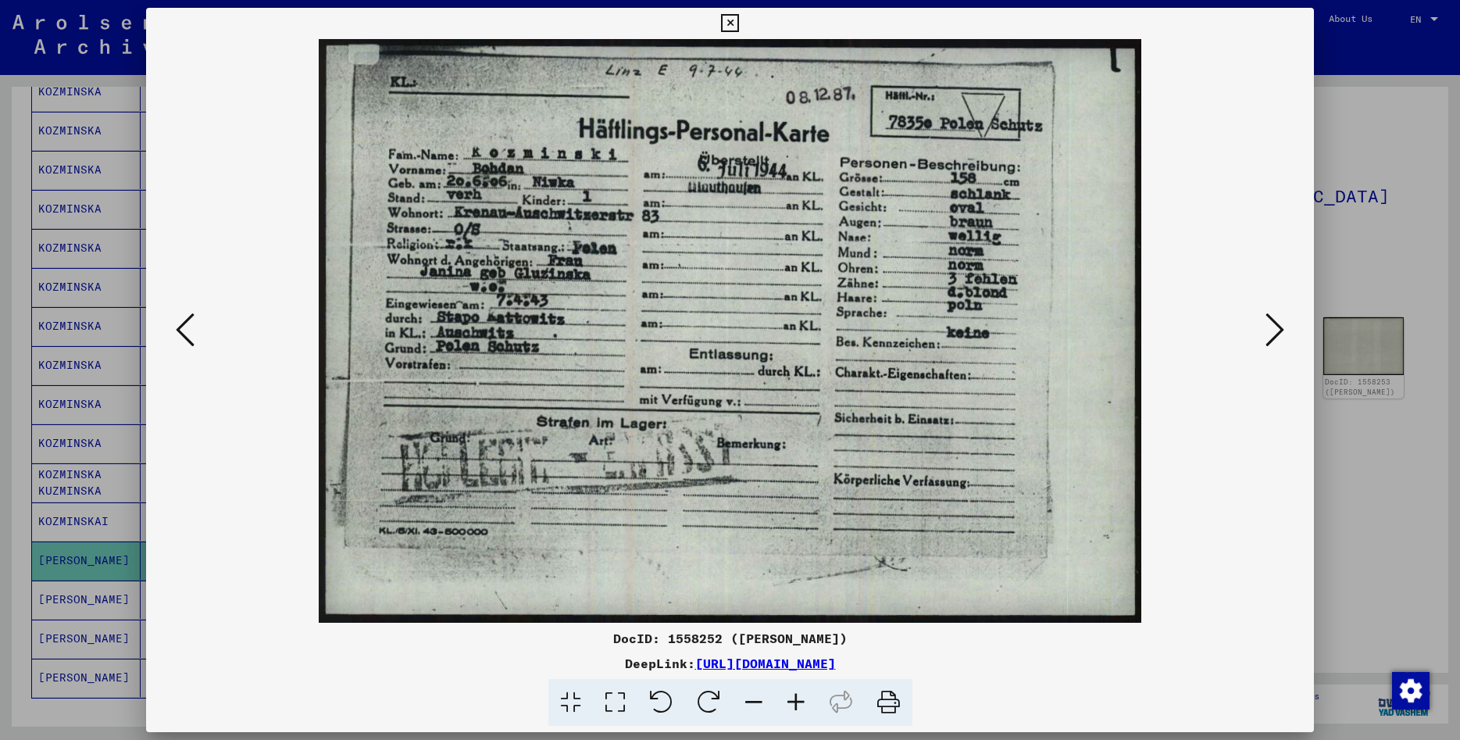
click at [739, 23] on icon at bounding box center [730, 23] width 18 height 19
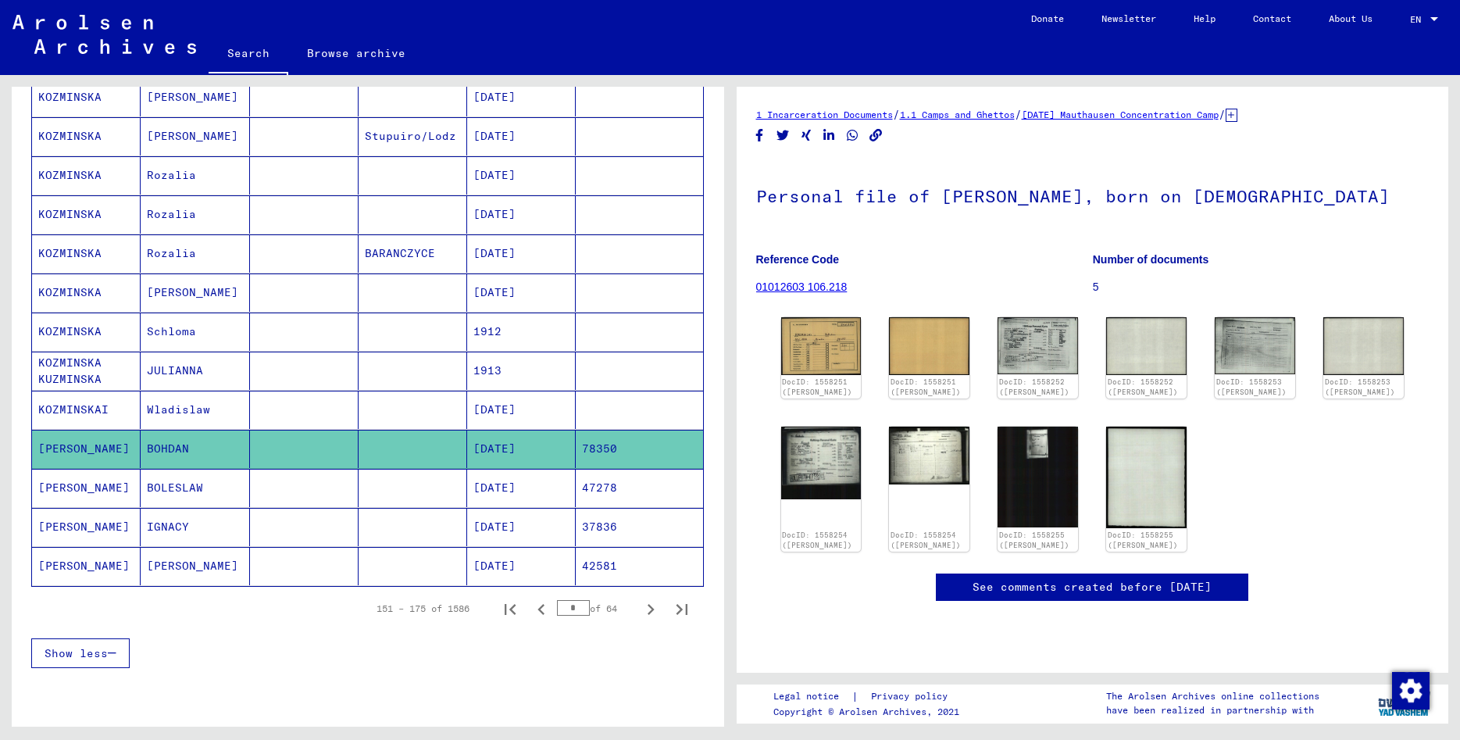
scroll to position [679, 0]
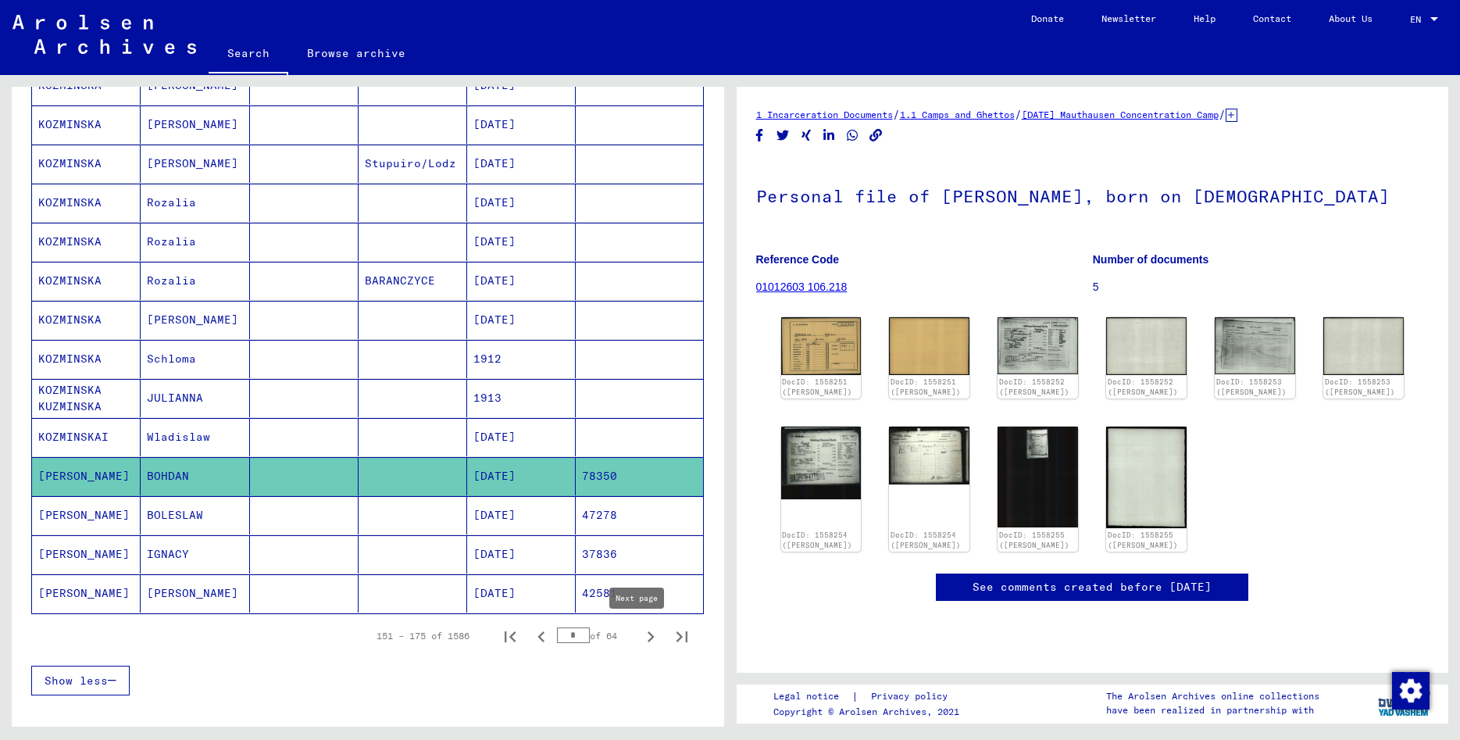
drag, startPoint x: 639, startPoint y: 635, endPoint x: 633, endPoint y: 629, distance: 8.3
click at [647, 635] on icon "Next page" at bounding box center [650, 636] width 7 height 11
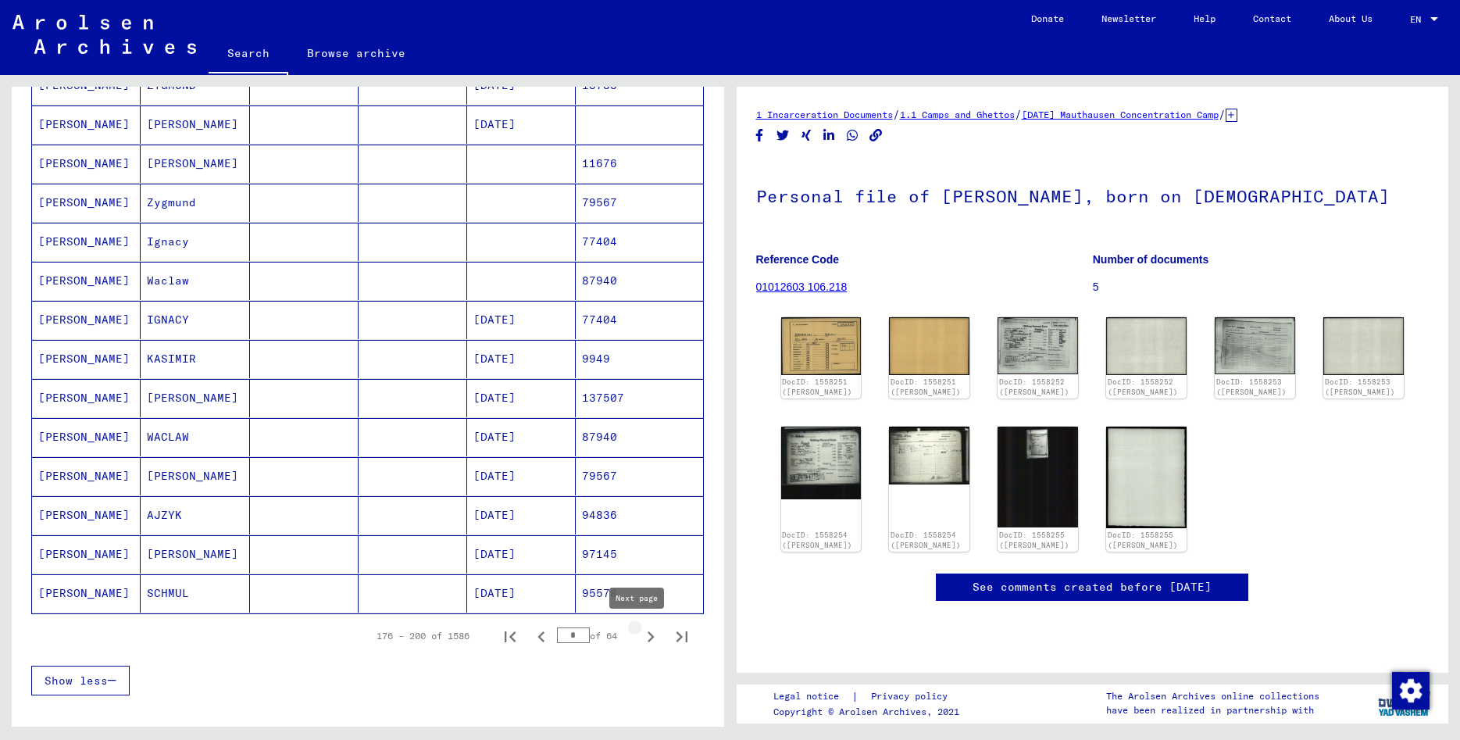
click at [640, 641] on icon "Next page" at bounding box center [651, 637] width 22 height 22
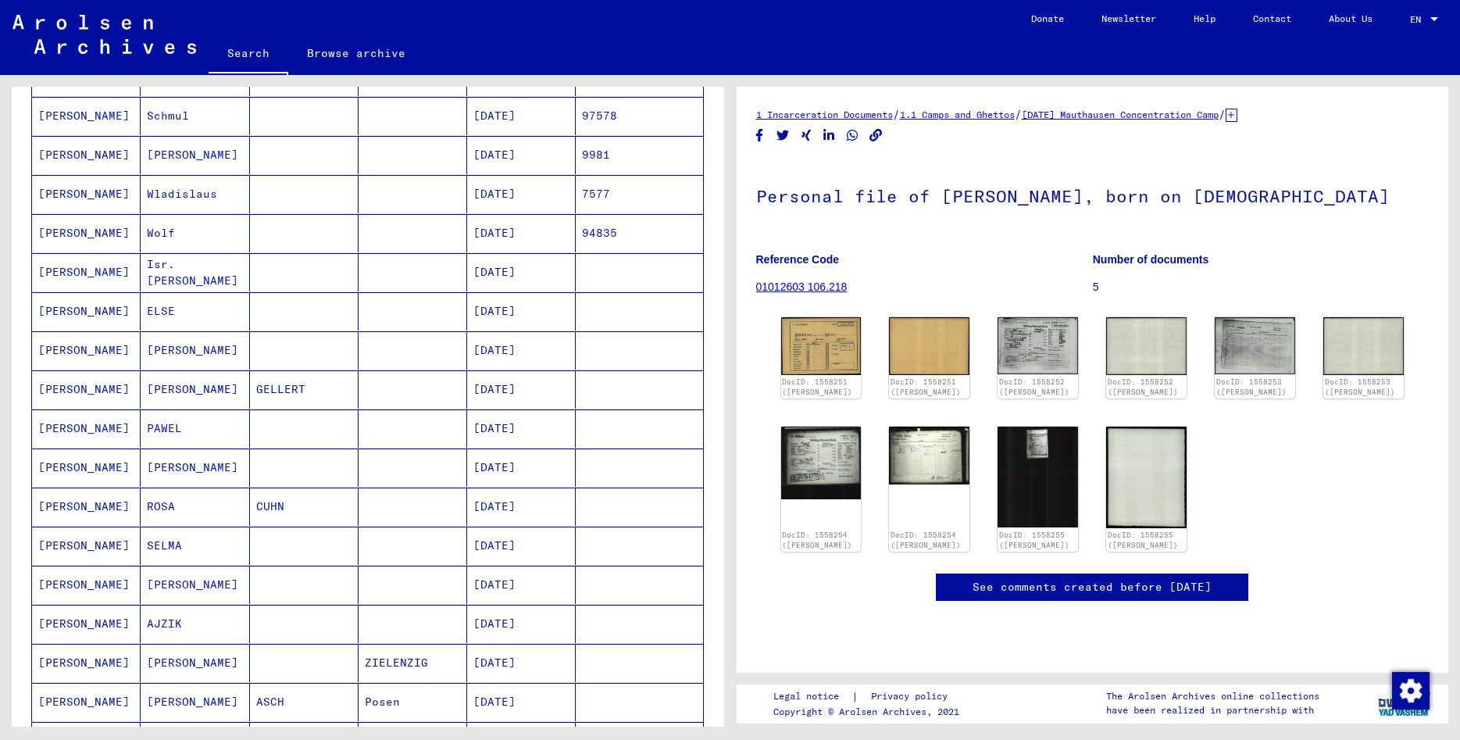
scroll to position [342, 0]
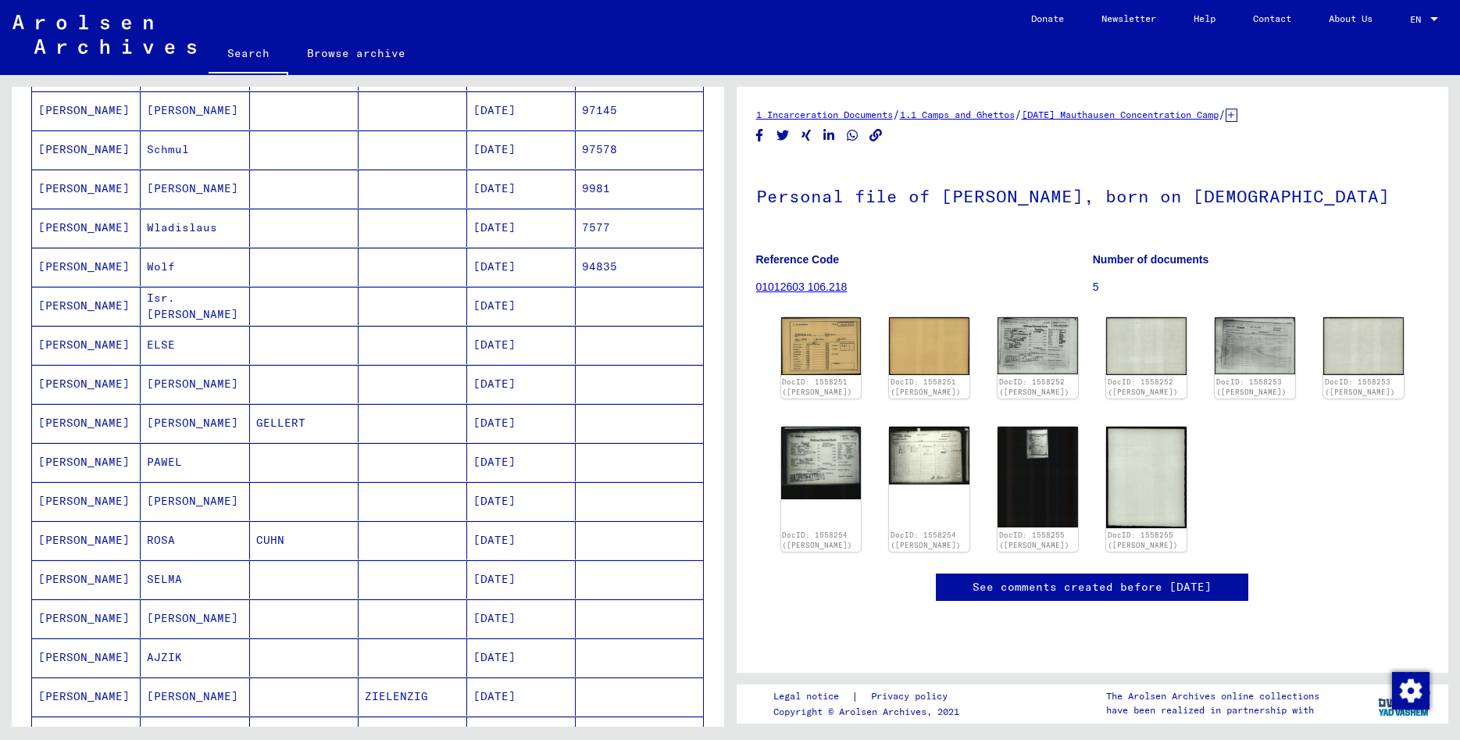
click at [208, 302] on mat-cell "Isr. [PERSON_NAME]" at bounding box center [195, 306] width 109 height 38
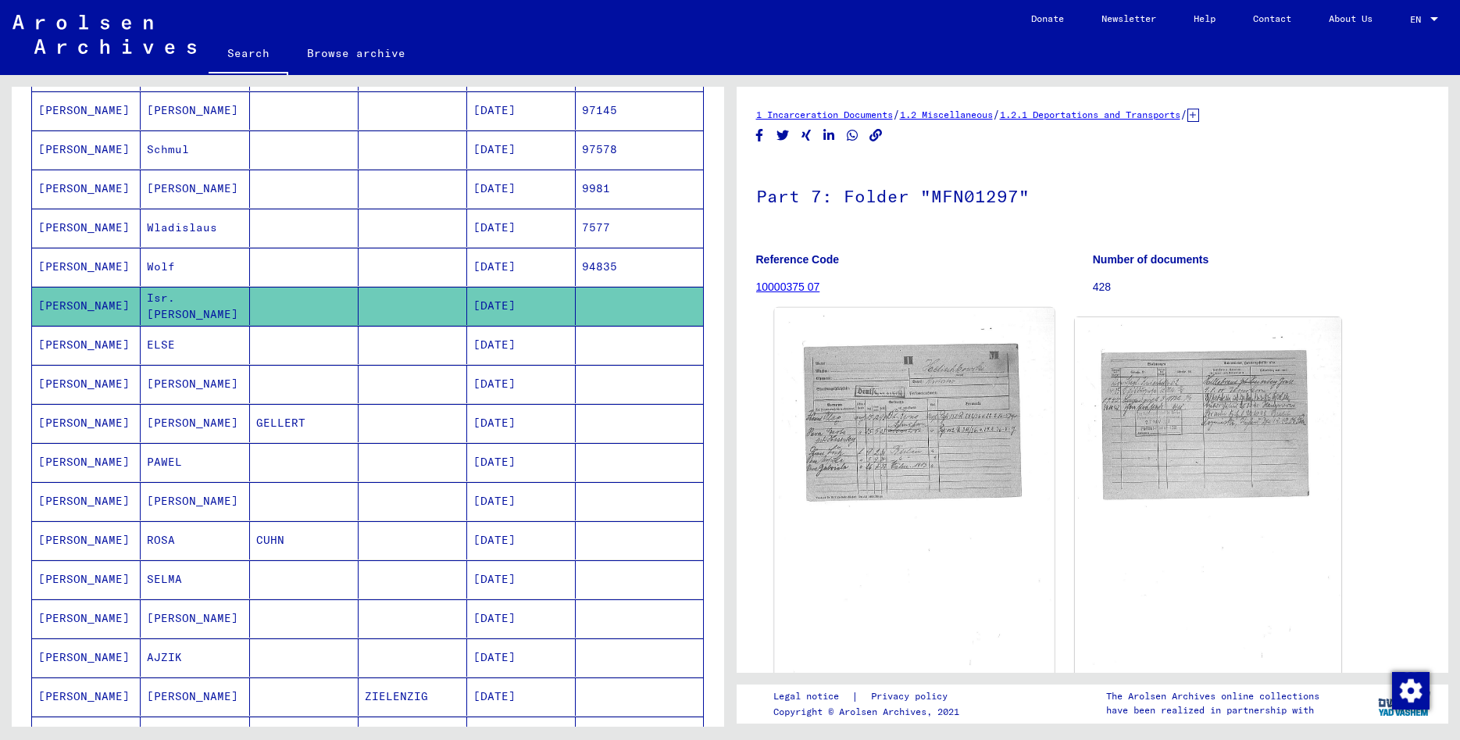
click at [925, 431] on img at bounding box center [914, 501] width 280 height 386
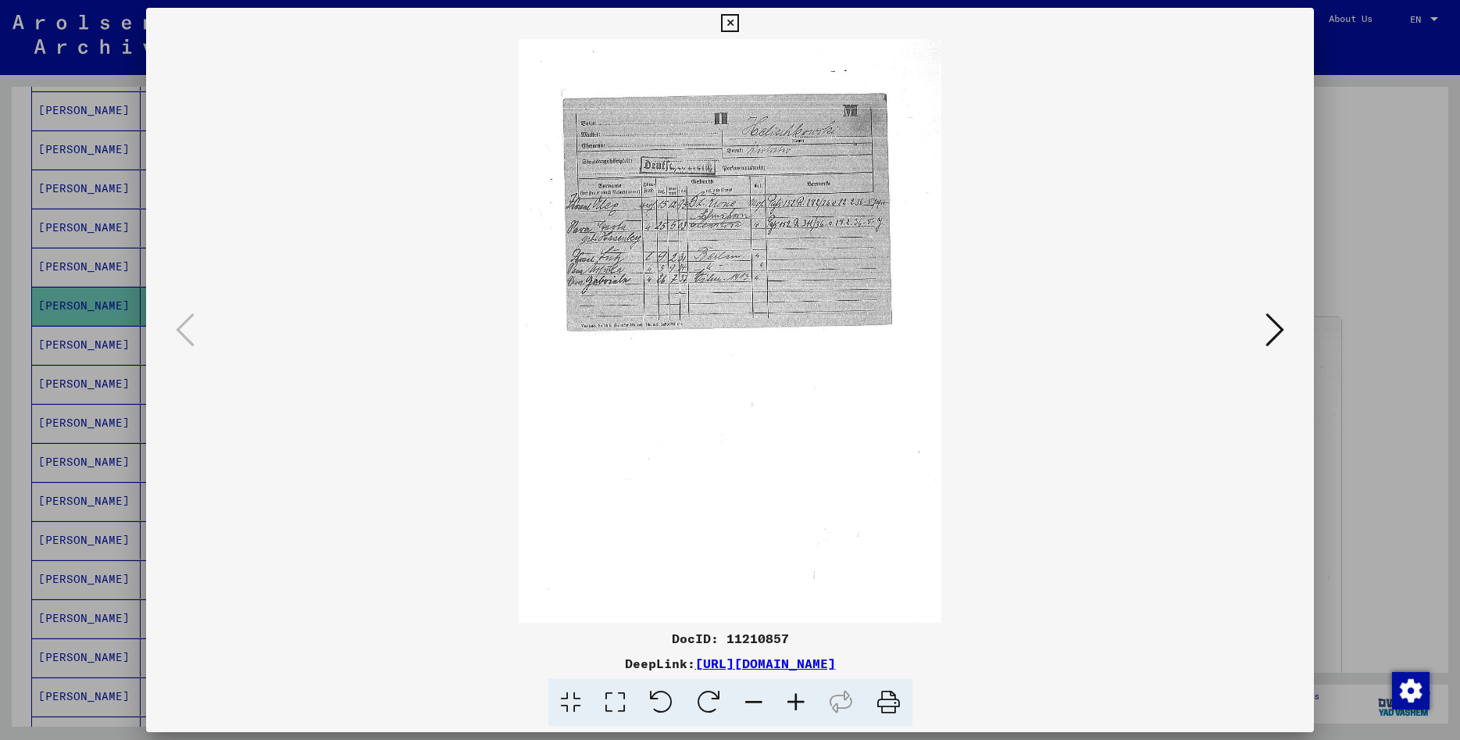
click at [1265, 332] on button at bounding box center [1274, 330] width 28 height 45
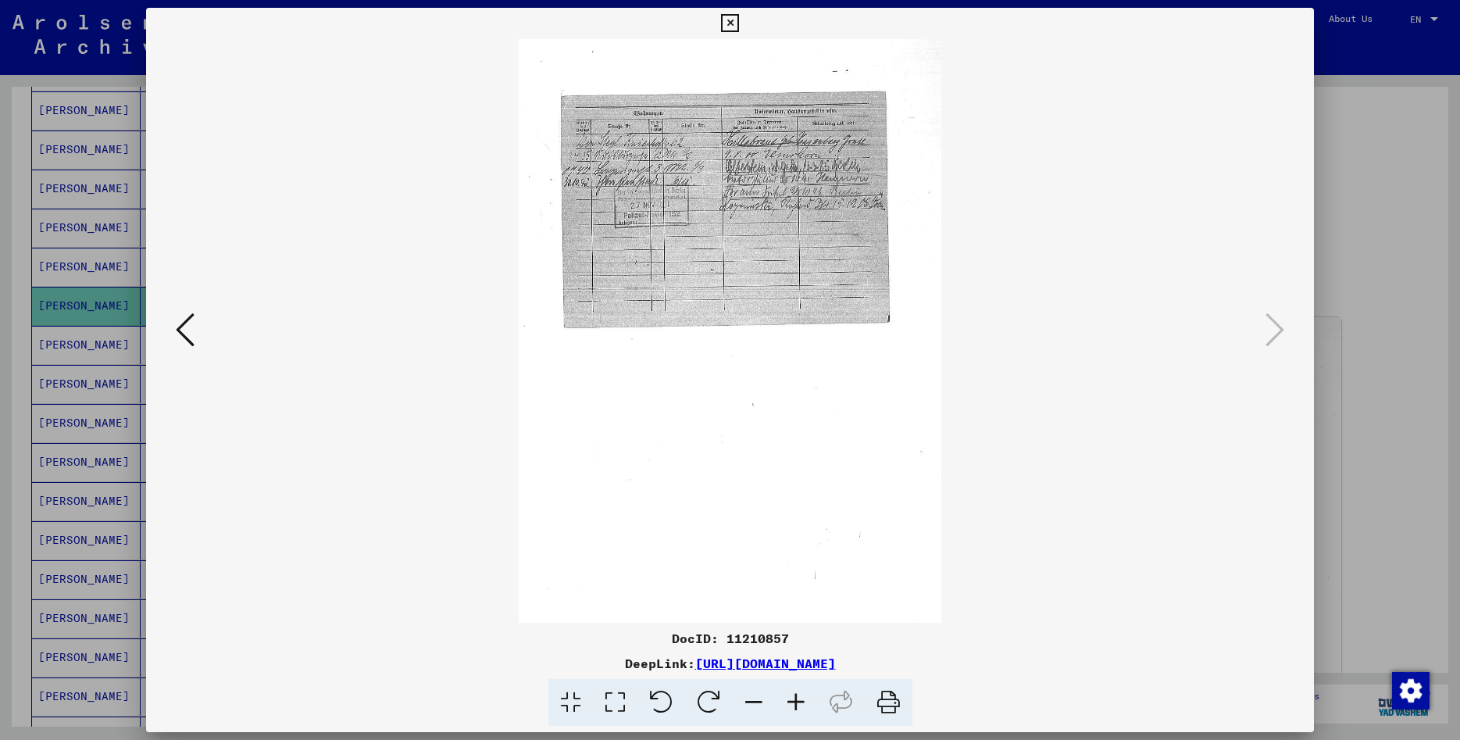
click at [739, 22] on icon at bounding box center [730, 23] width 18 height 19
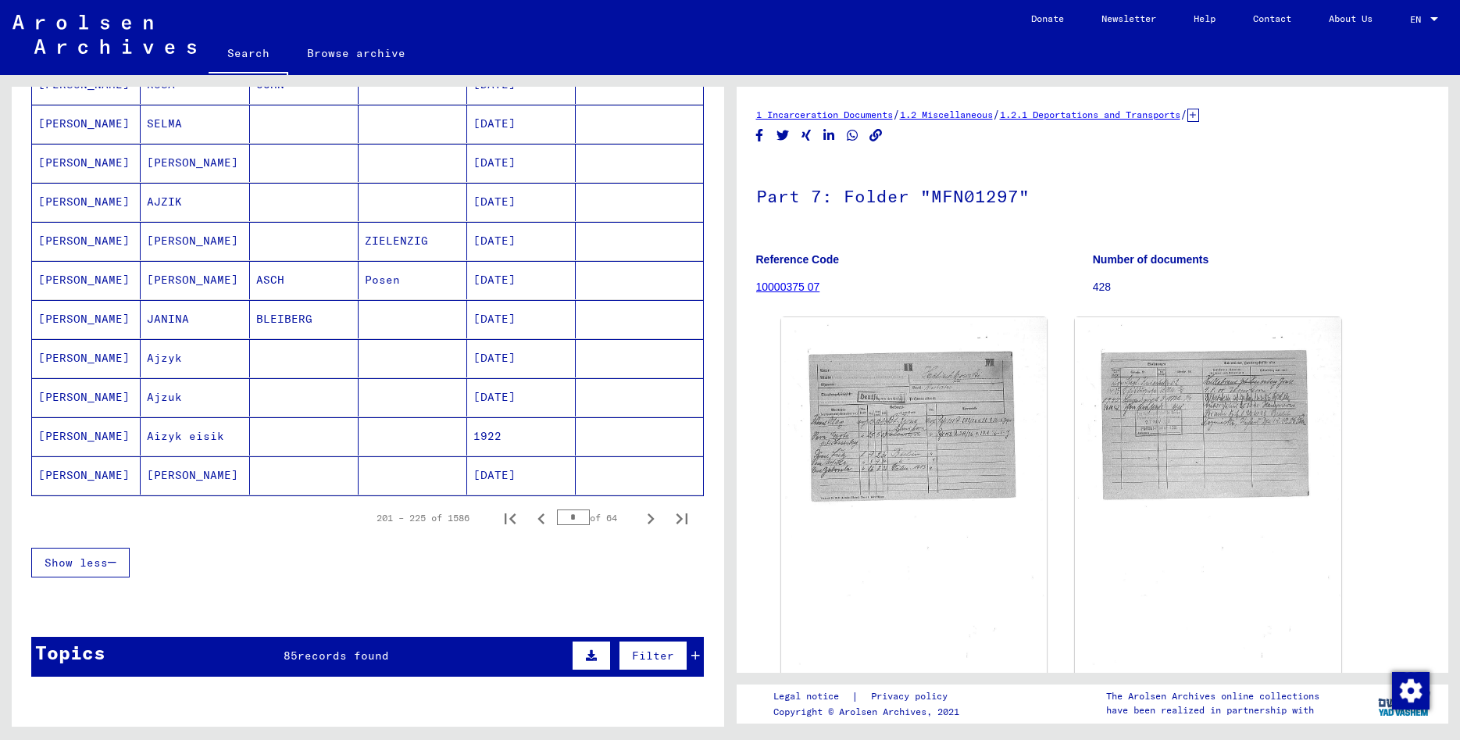
scroll to position [764, 0]
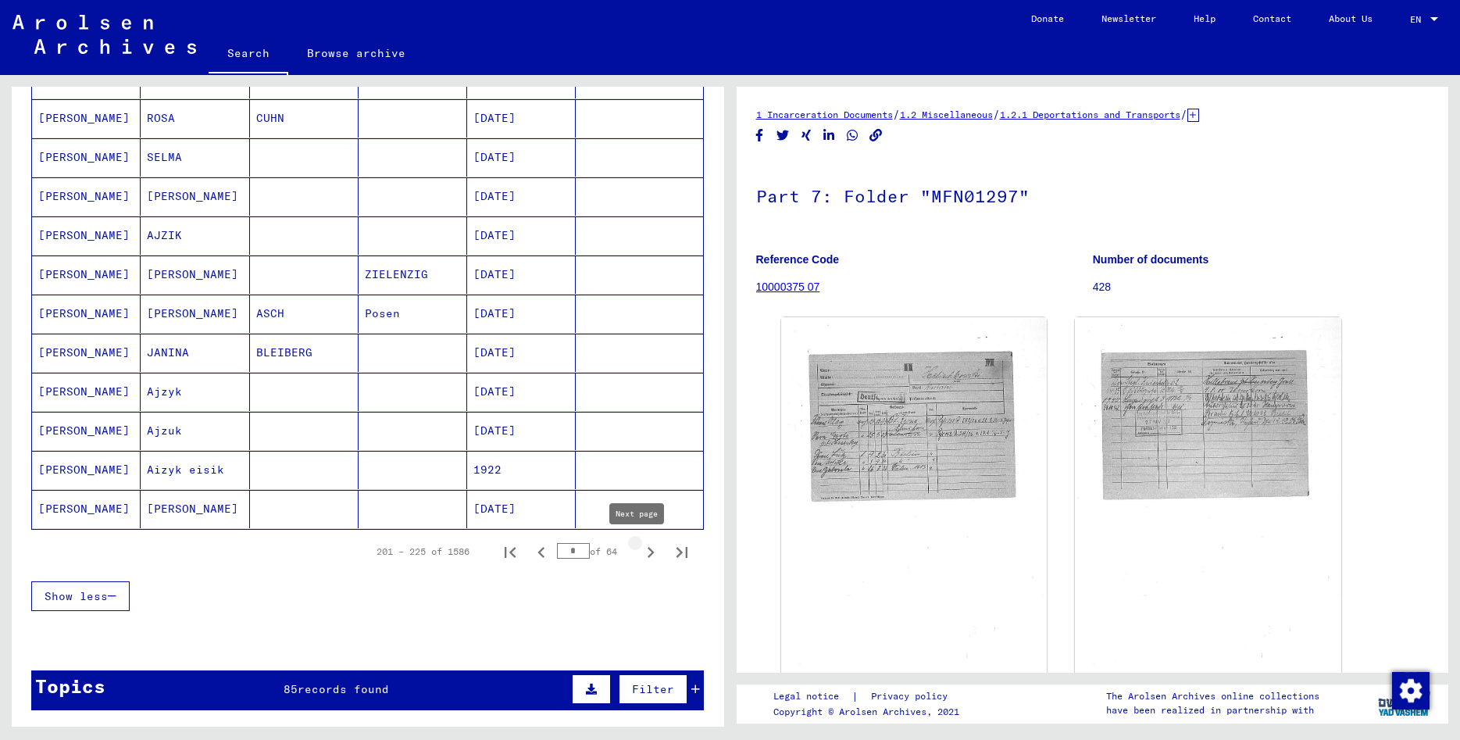
drag, startPoint x: 640, startPoint y: 558, endPoint x: 553, endPoint y: 541, distance: 89.0
click at [640, 558] on icon "Next page" at bounding box center [651, 552] width 22 height 22
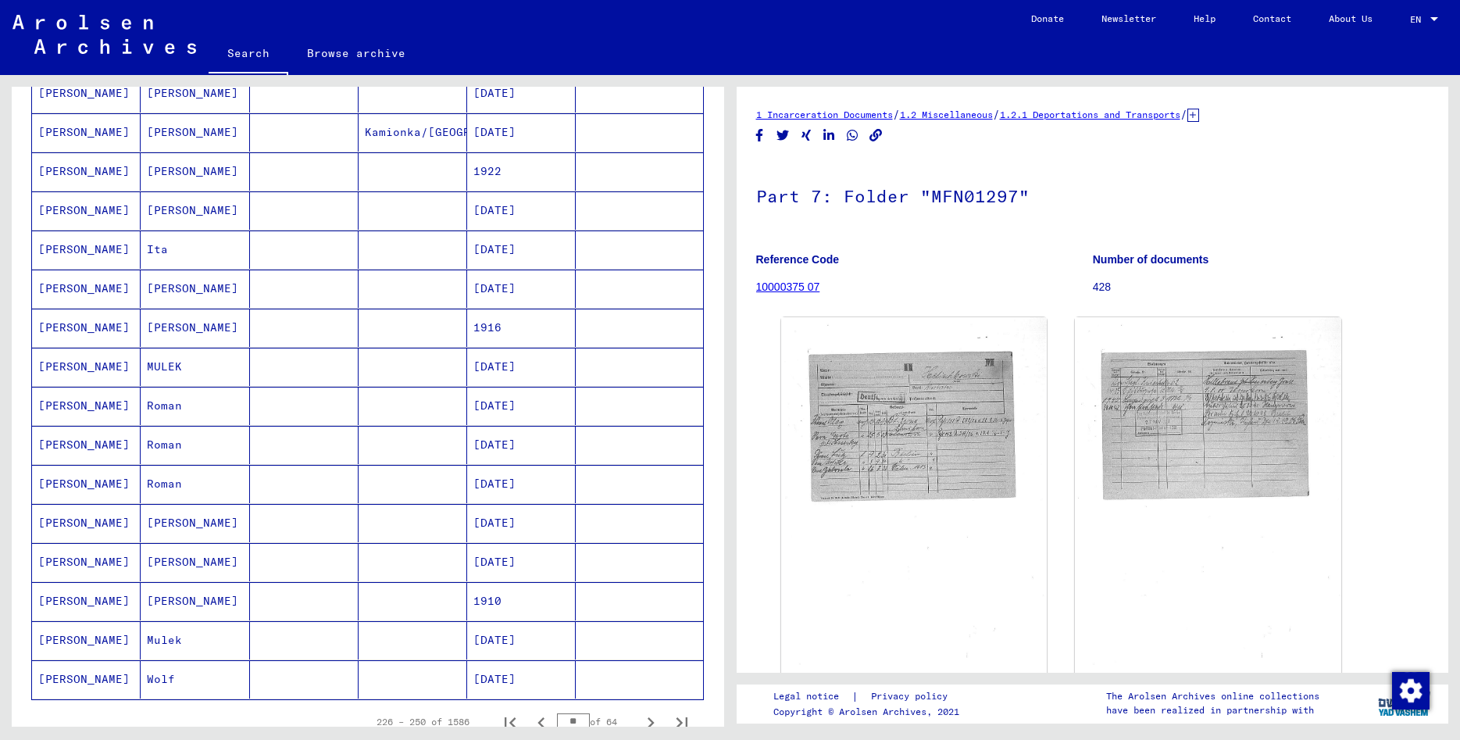
scroll to position [679, 0]
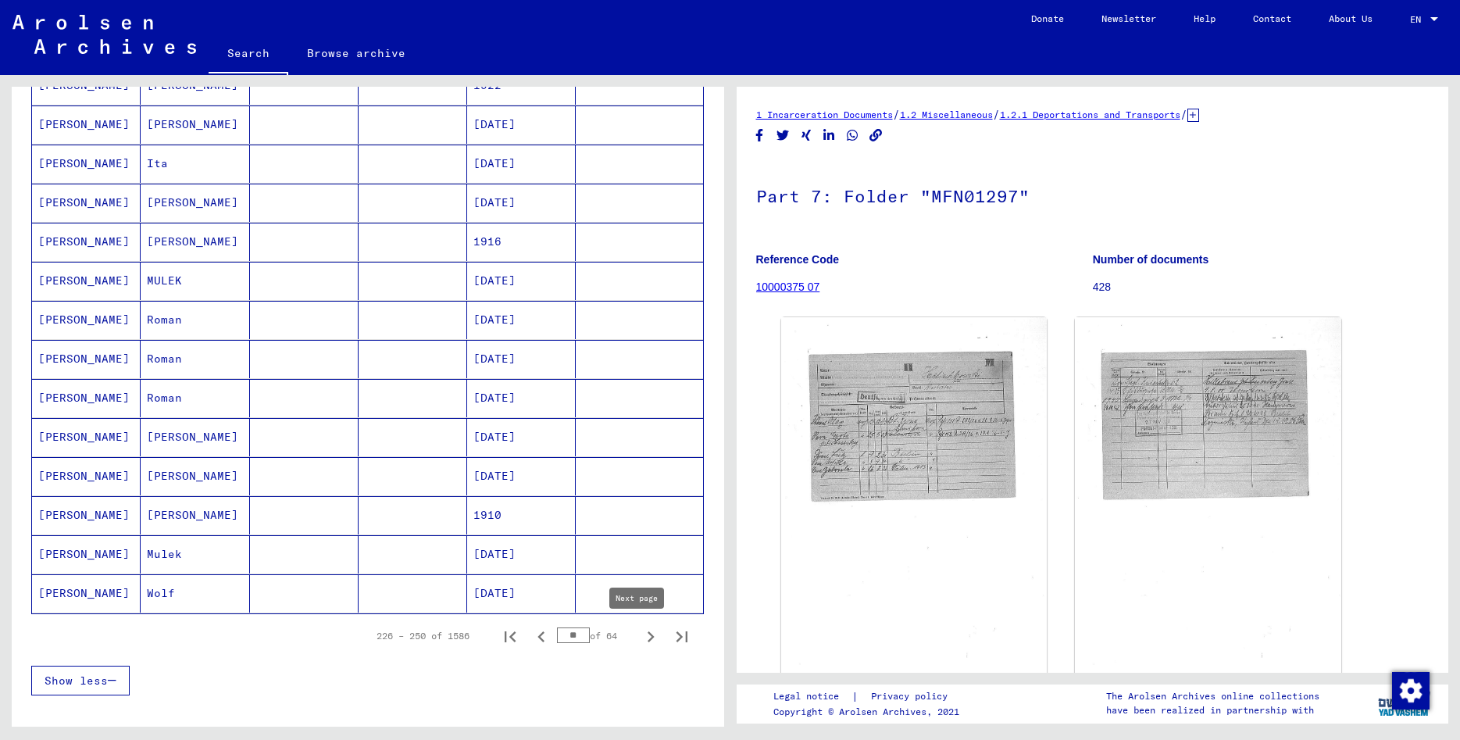
click at [640, 635] on icon "Next page" at bounding box center [651, 637] width 22 height 22
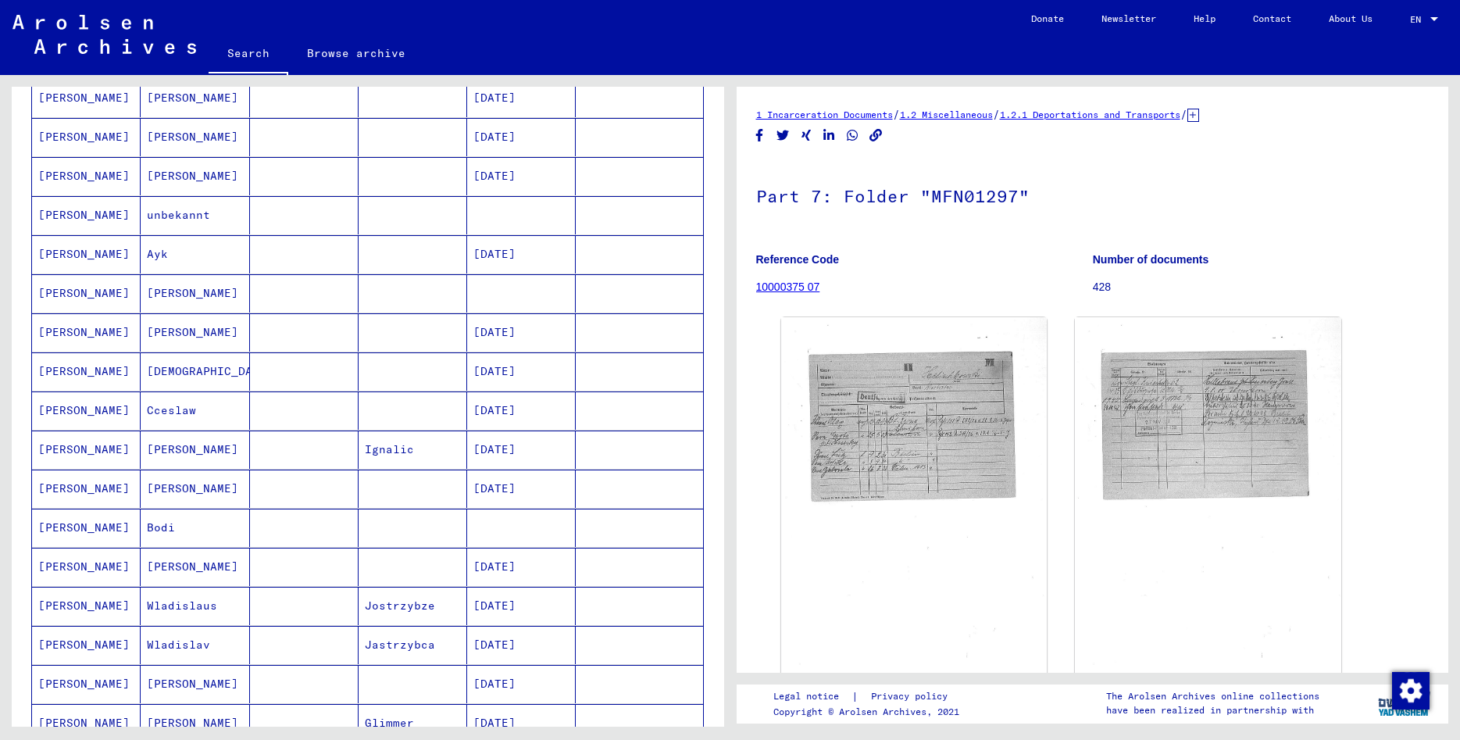
scroll to position [764, 0]
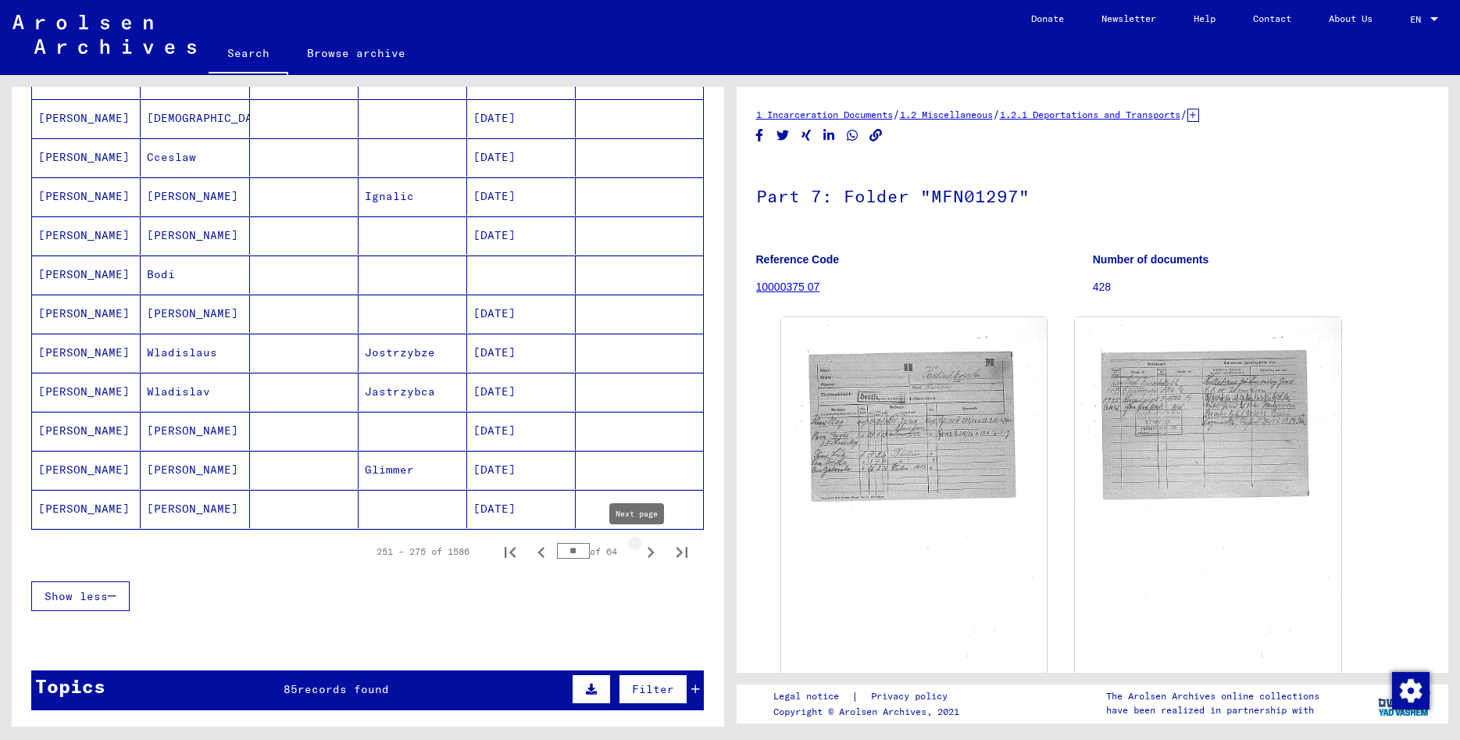
click at [640, 561] on icon "Next page" at bounding box center [651, 552] width 22 height 22
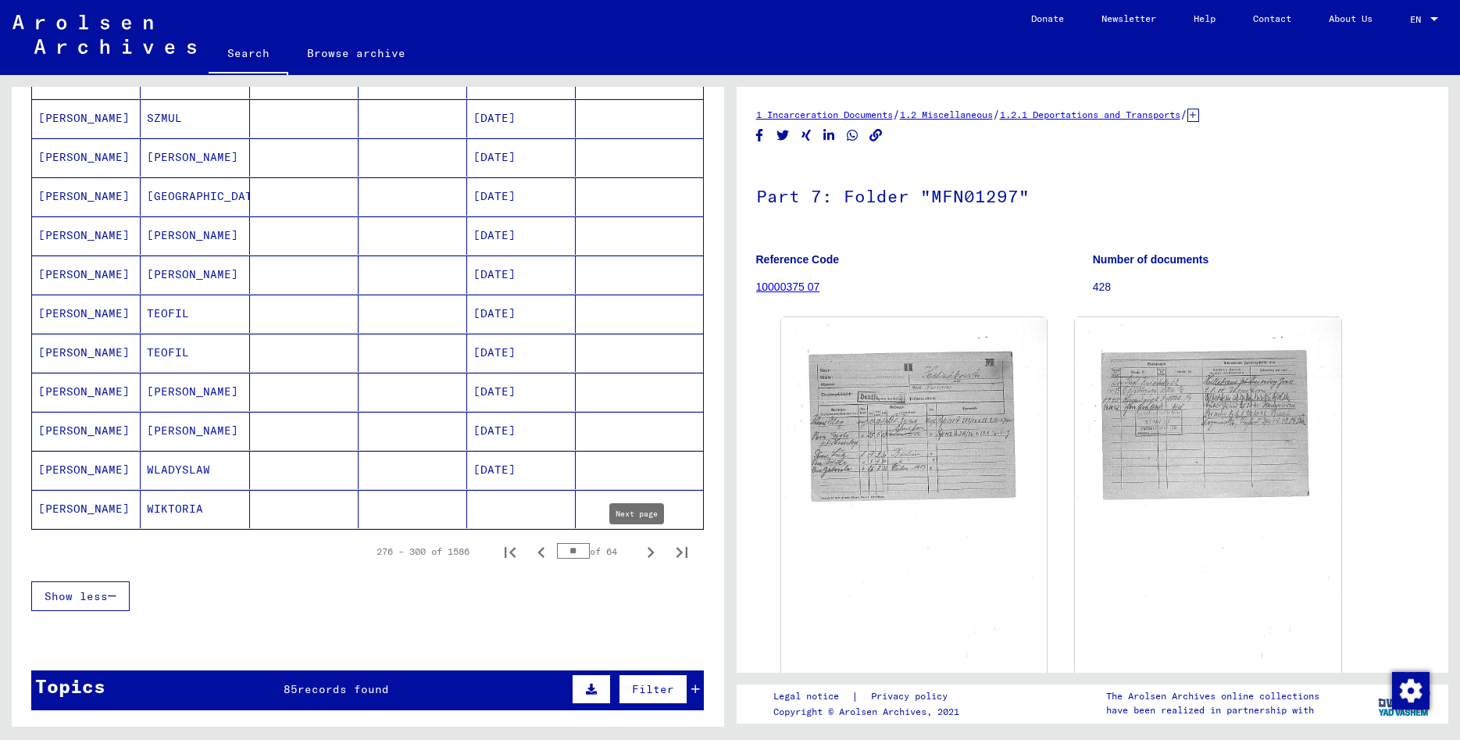
click at [640, 561] on icon "Next page" at bounding box center [651, 552] width 22 height 22
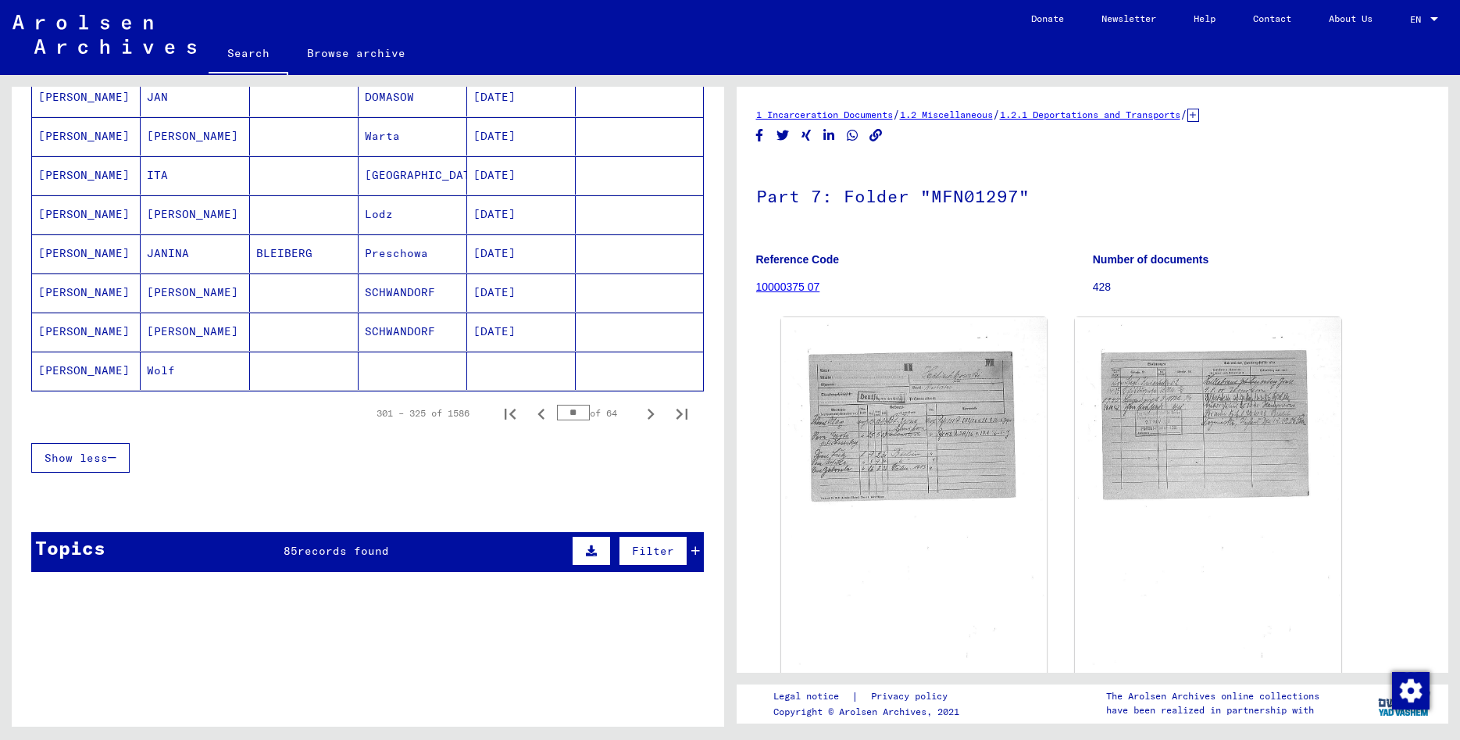
scroll to position [1017, 0]
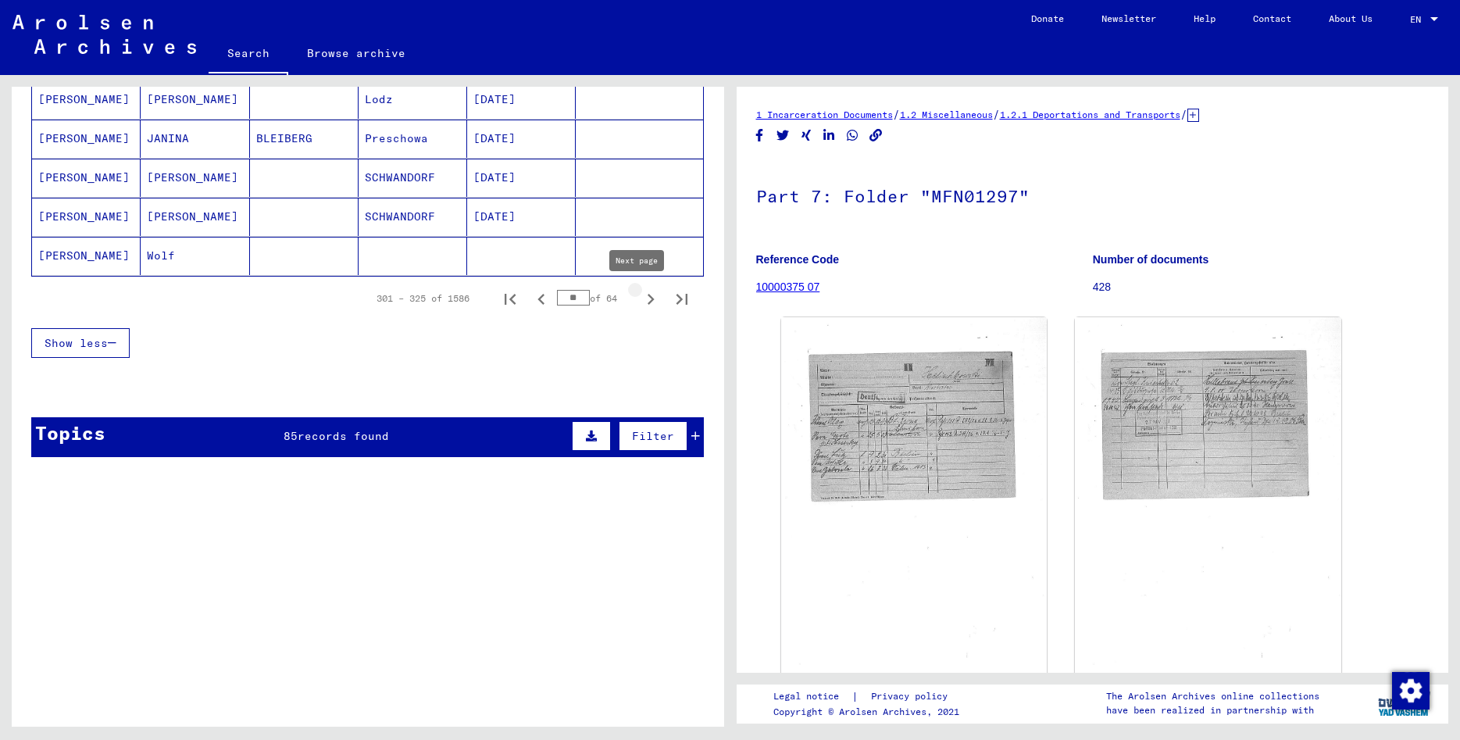
click at [640, 297] on icon "Next page" at bounding box center [651, 299] width 22 height 22
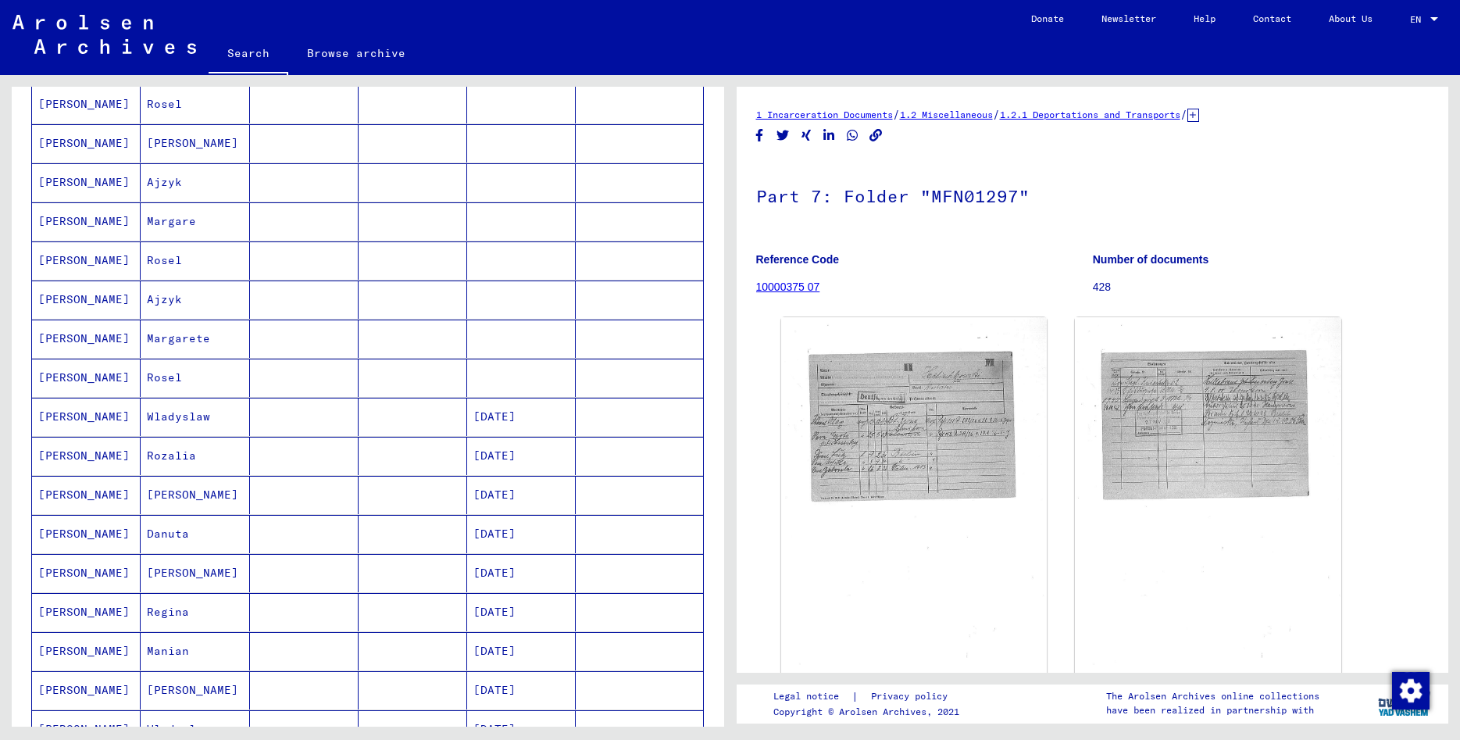
scroll to position [764, 0]
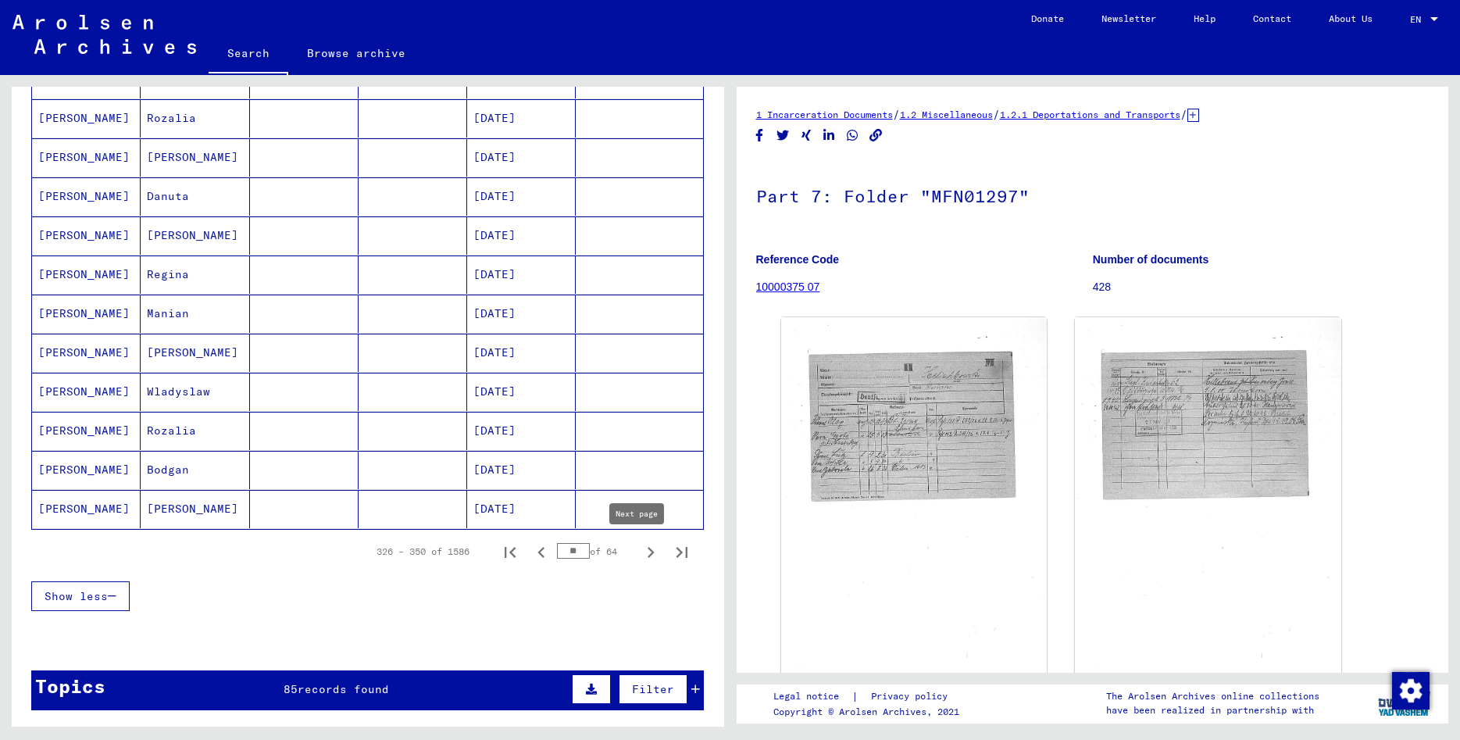
click at [640, 551] on icon "Next page" at bounding box center [651, 552] width 22 height 22
type input "**"
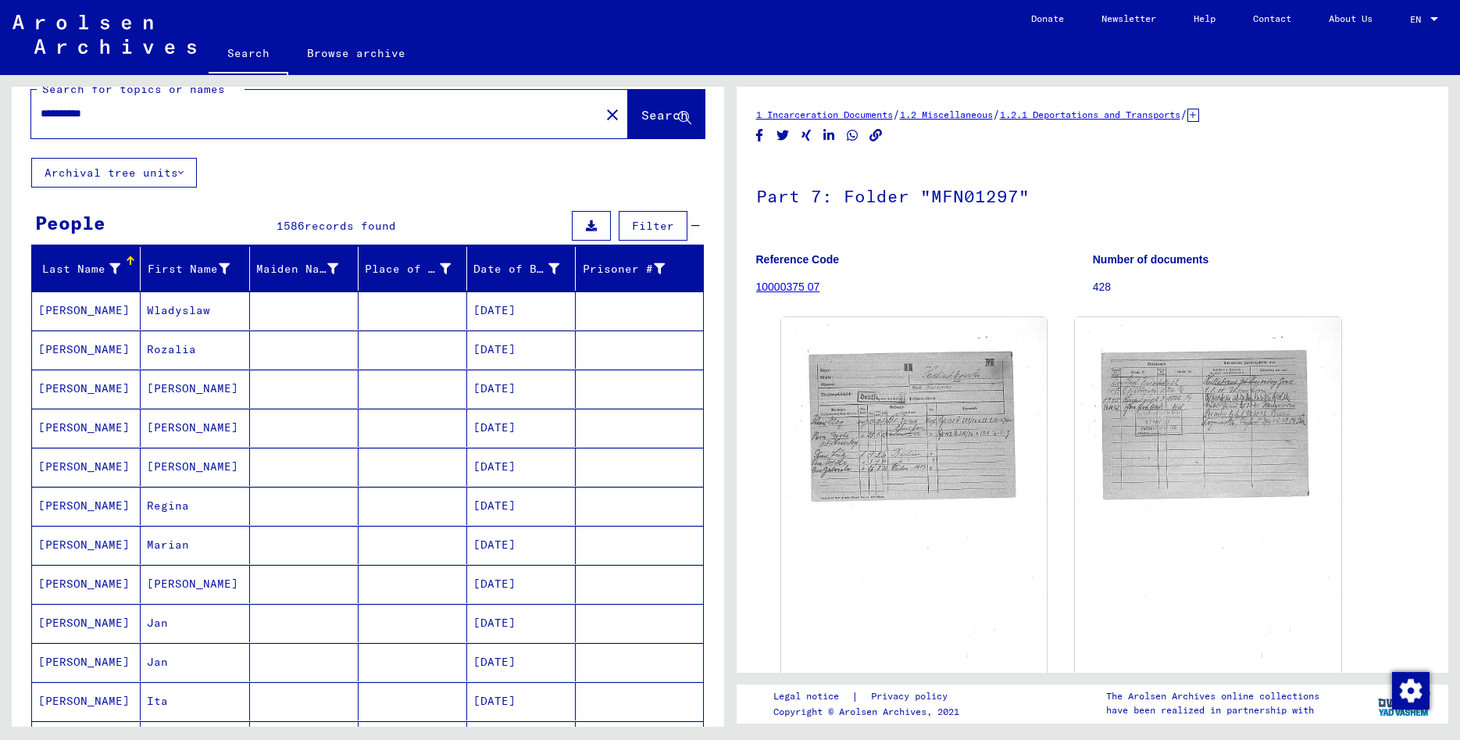
scroll to position [0, 0]
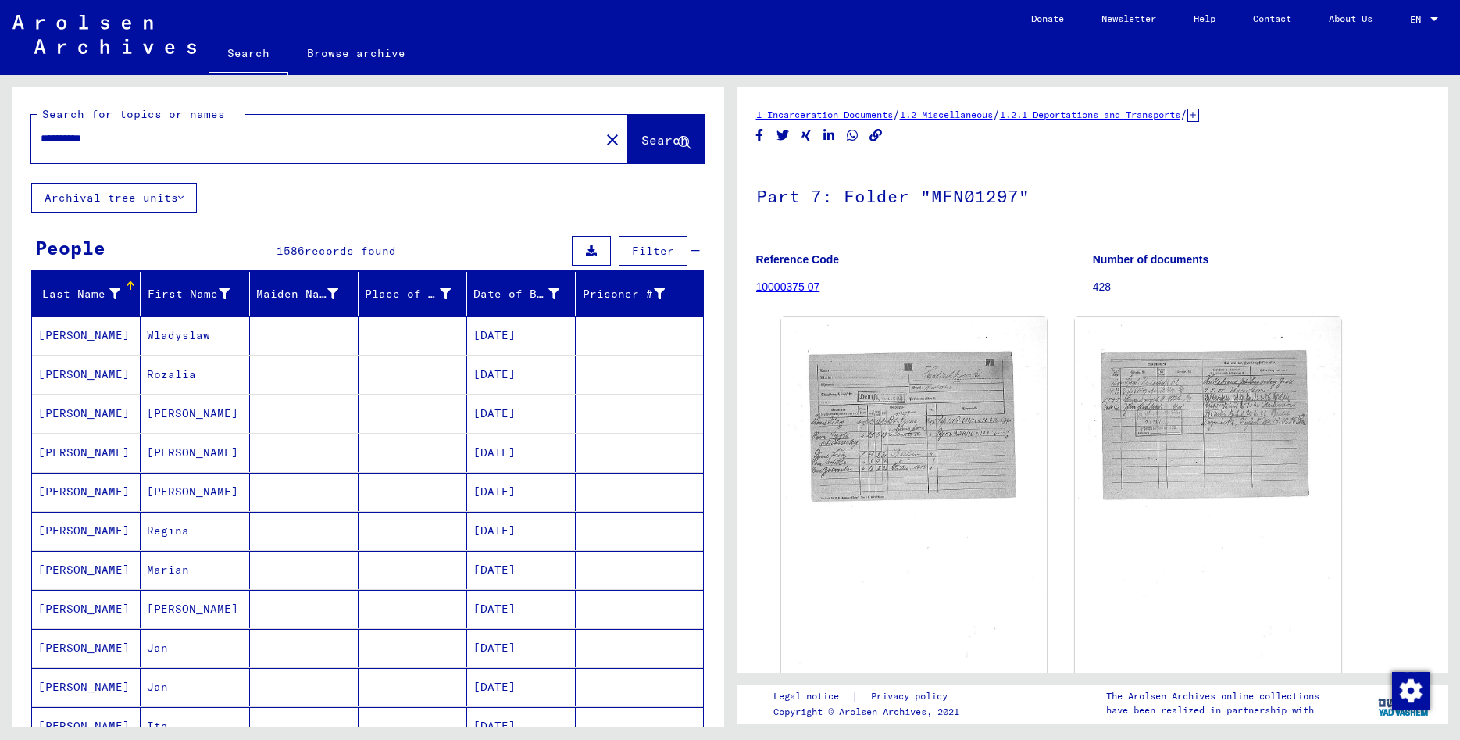
click at [168, 138] on input "*********" at bounding box center [316, 138] width 550 height 16
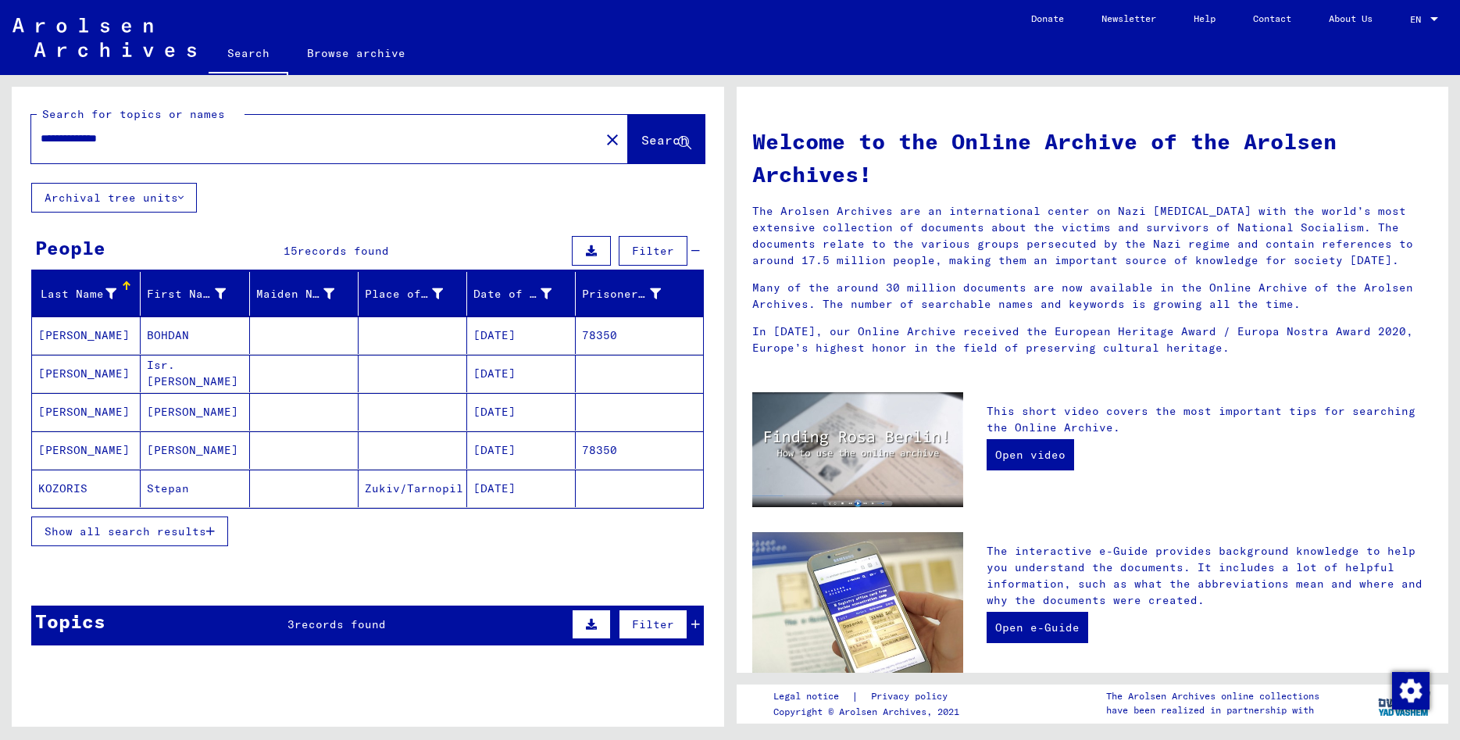
click at [178, 521] on button "Show all search results" at bounding box center [129, 531] width 197 height 30
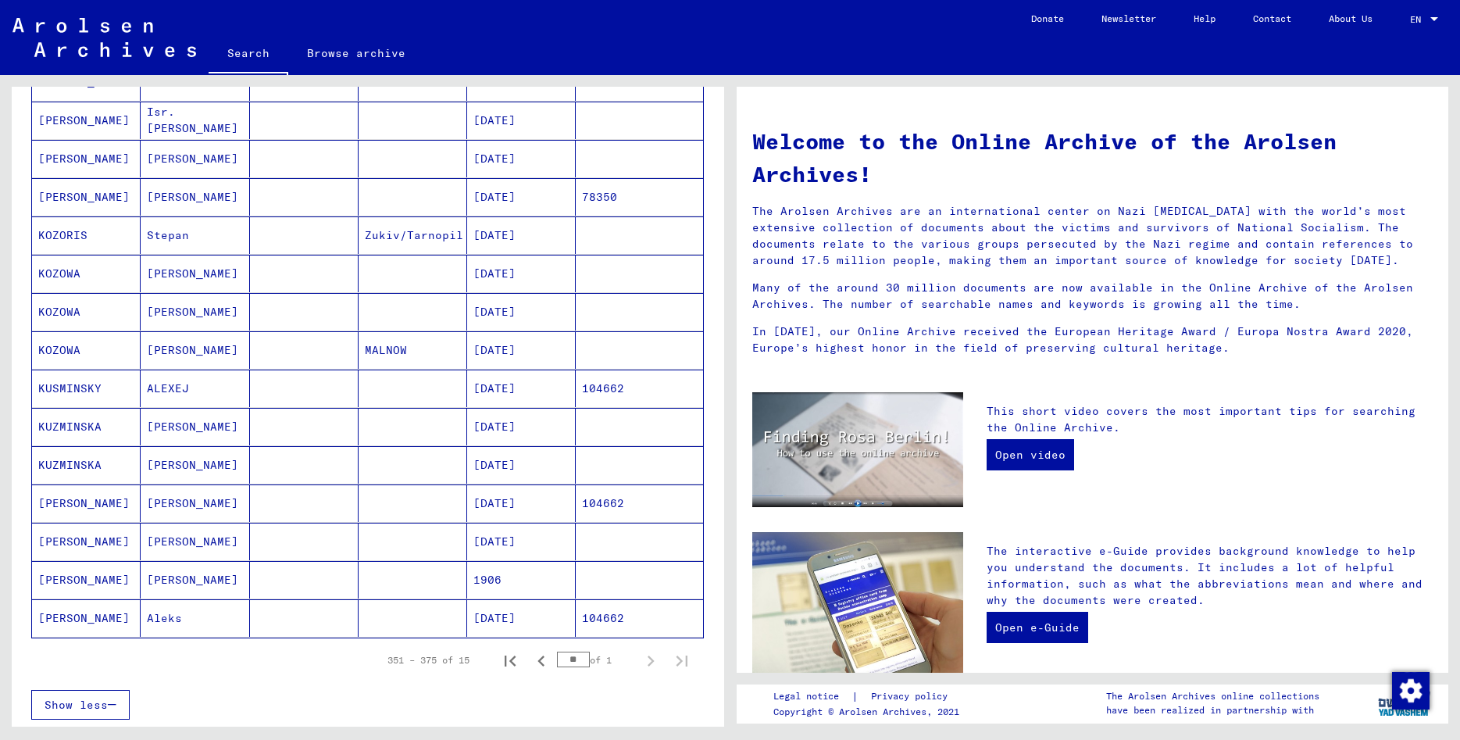
scroll to position [169, 0]
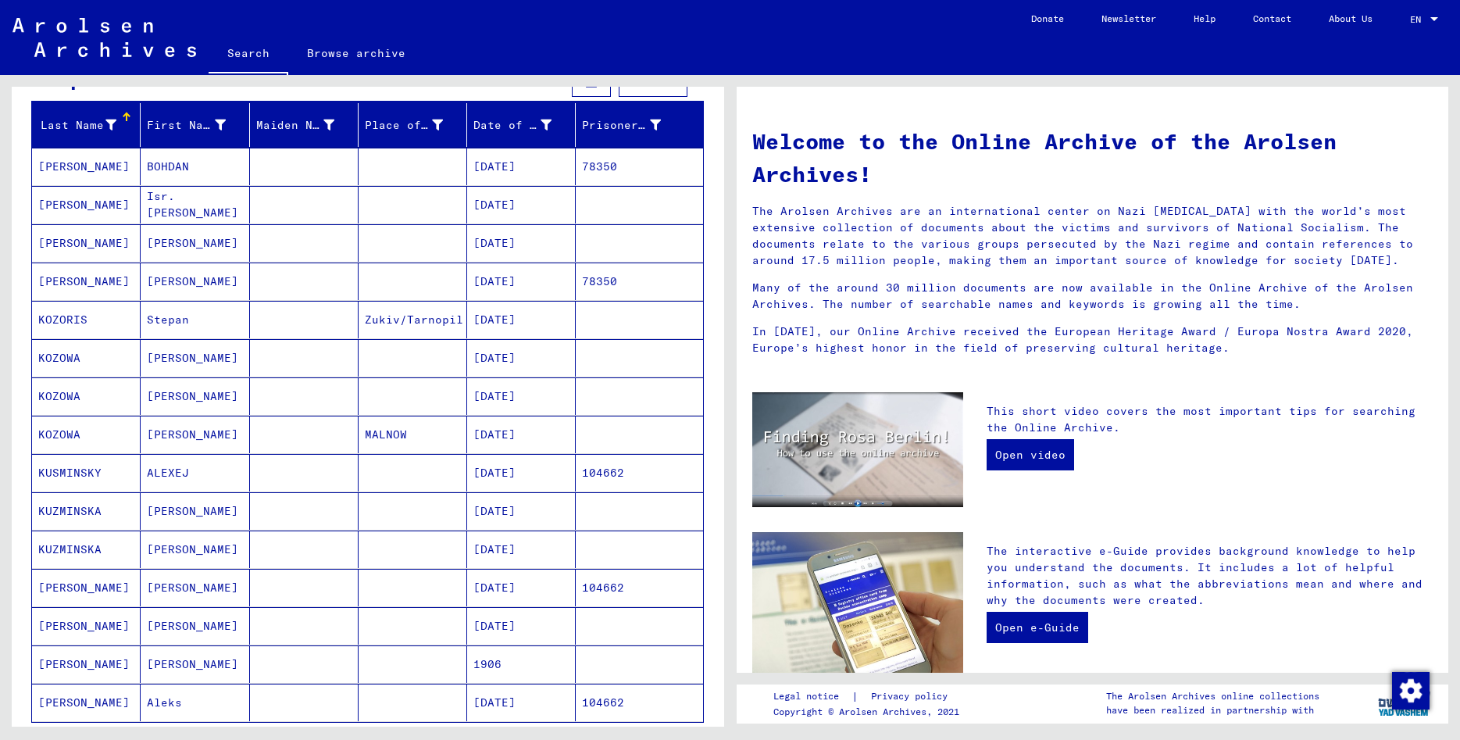
click at [170, 169] on mat-cell "BOHDAN" at bounding box center [195, 166] width 109 height 37
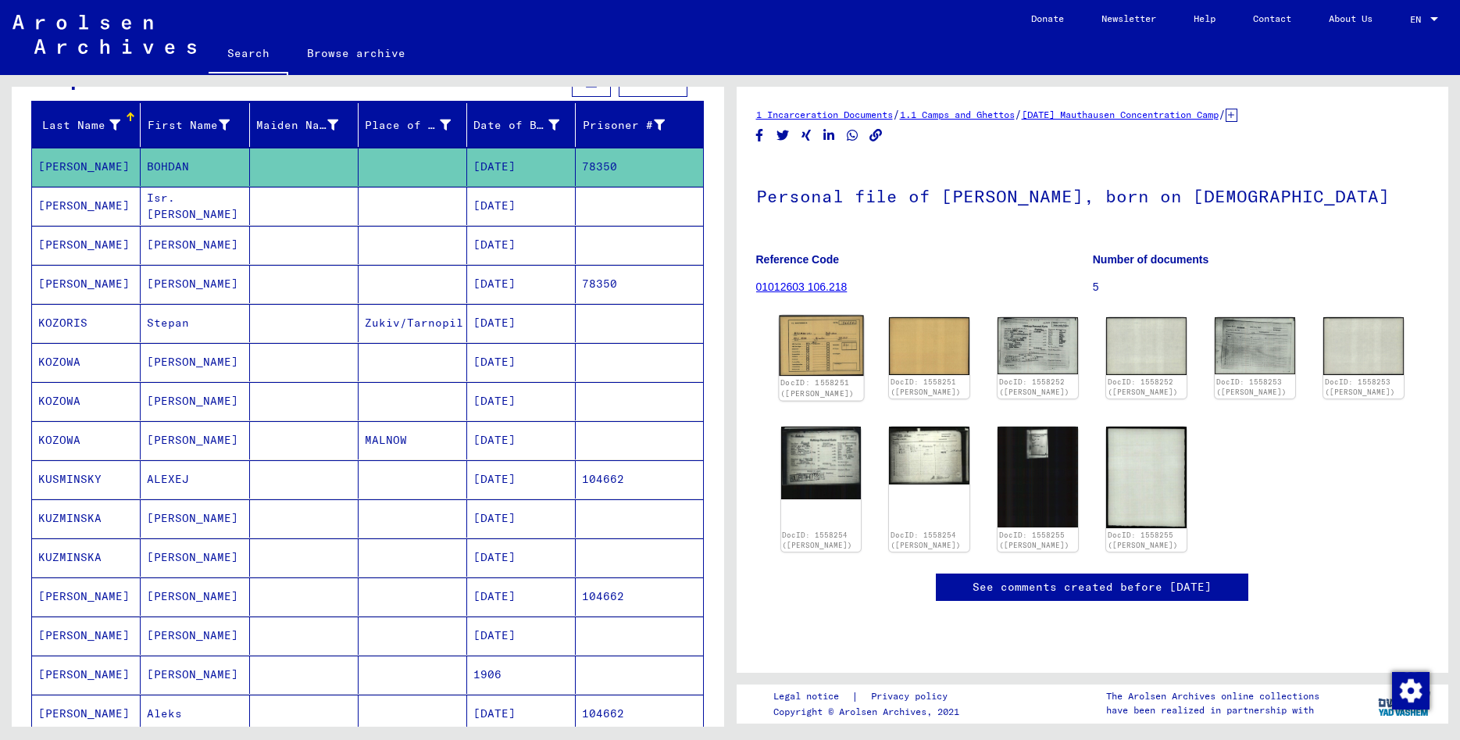
click at [822, 326] on img at bounding box center [821, 345] width 84 height 60
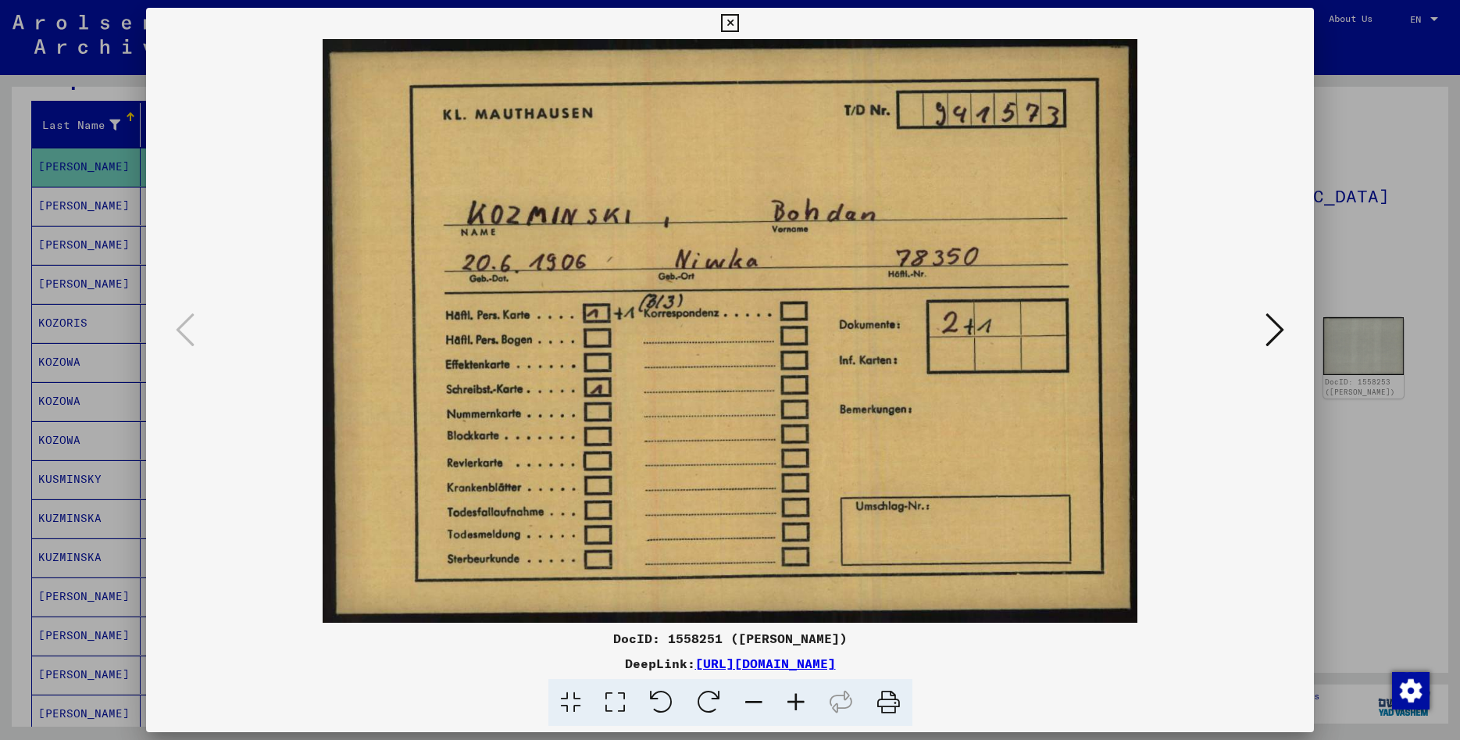
drag, startPoint x: 1300, startPoint y: 21, endPoint x: 1283, endPoint y: 27, distance: 18.3
click at [739, 21] on icon at bounding box center [730, 23] width 18 height 19
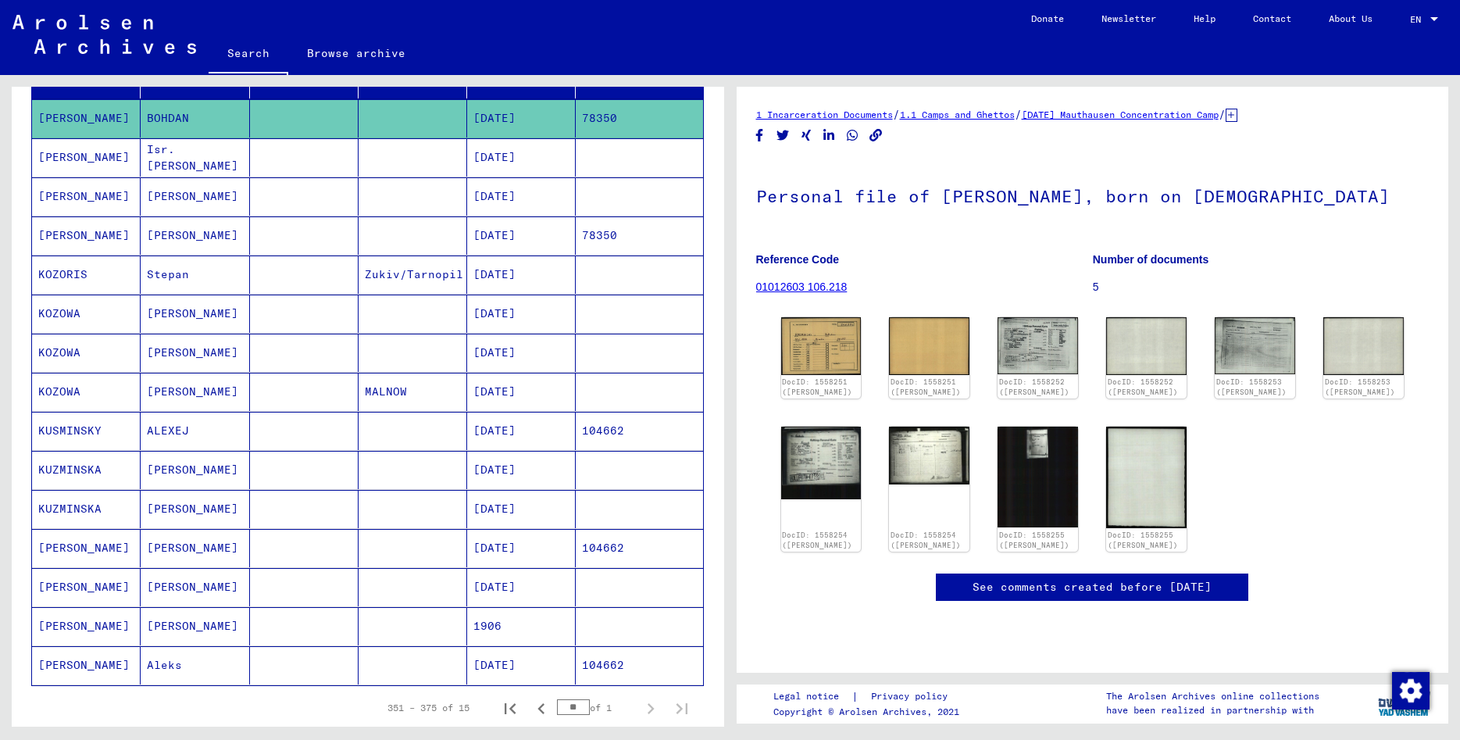
scroll to position [253, 0]
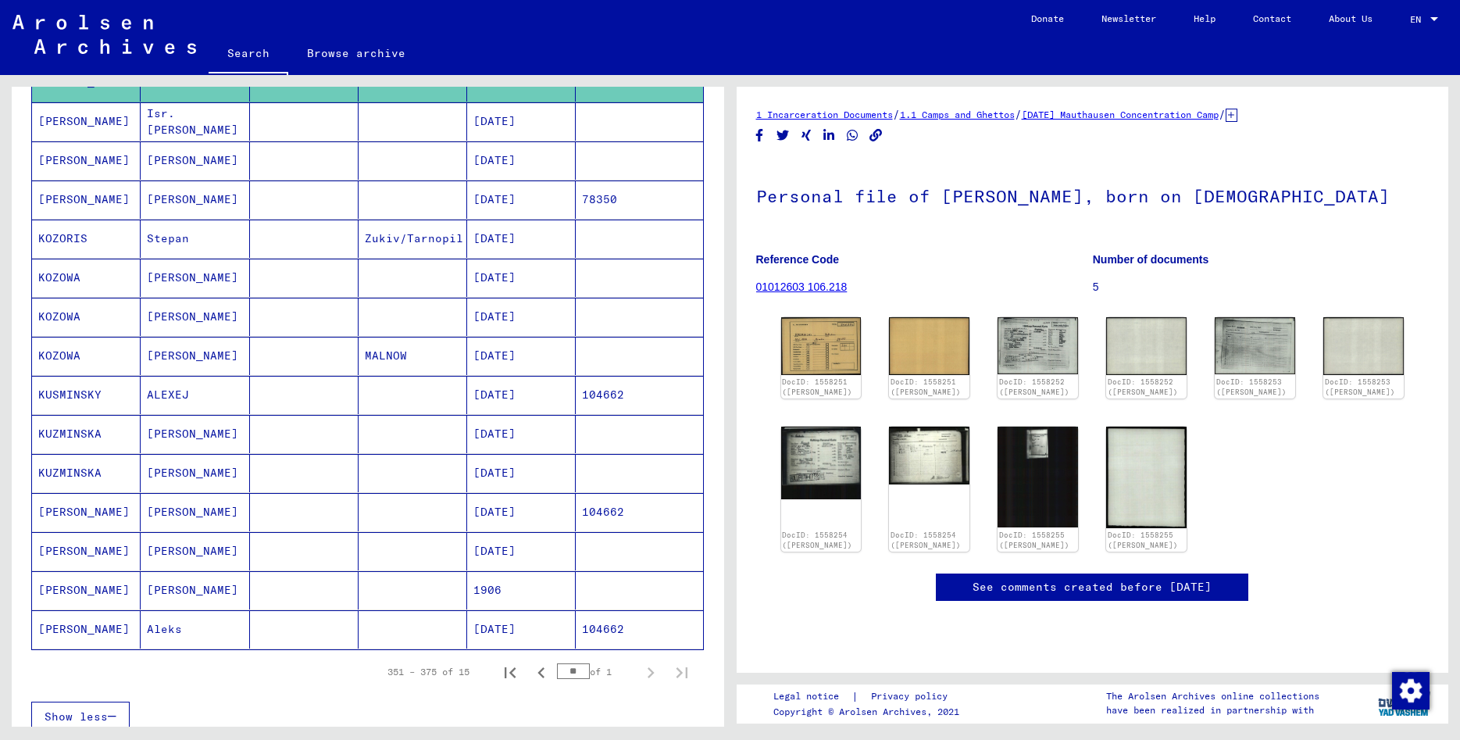
click at [176, 594] on mat-cell "[PERSON_NAME]" at bounding box center [195, 590] width 109 height 38
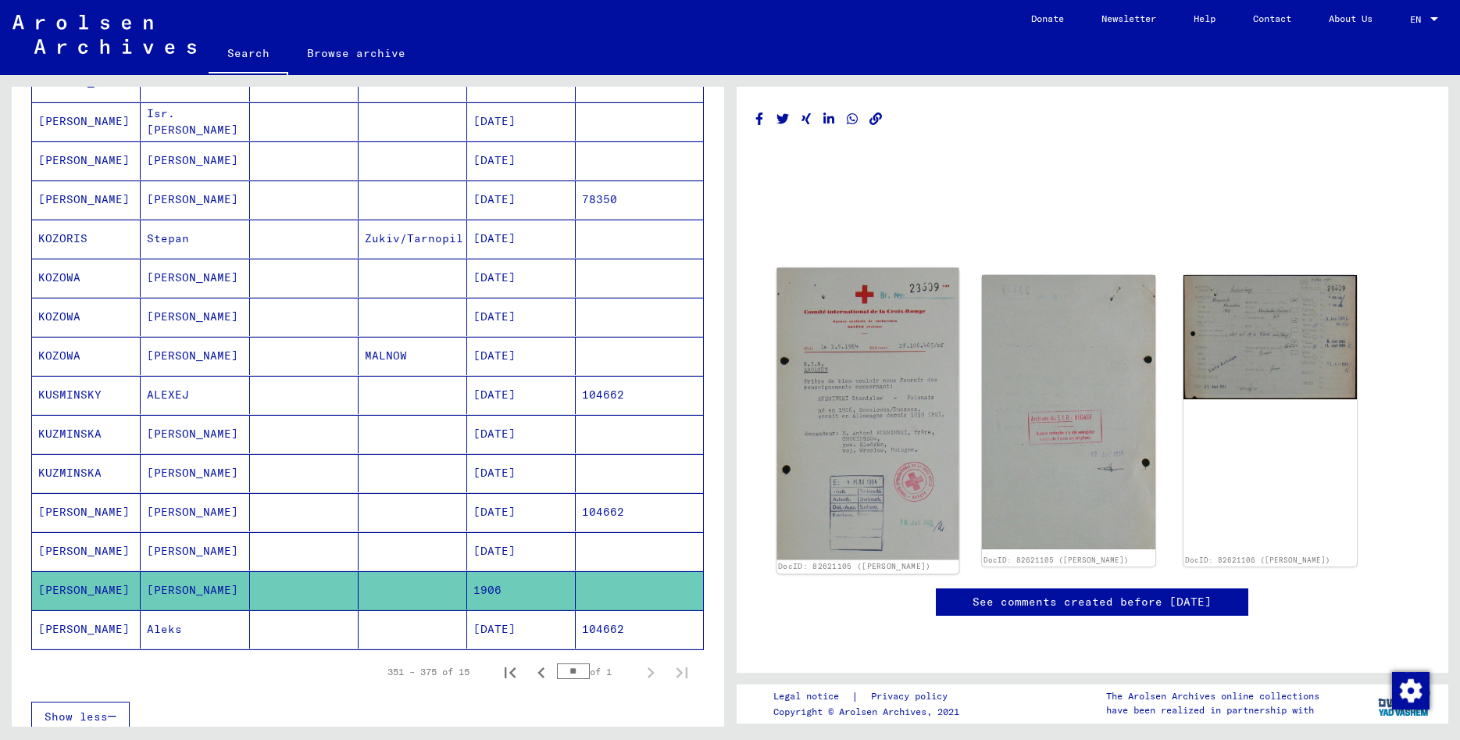
click at [877, 355] on img at bounding box center [867, 414] width 182 height 292
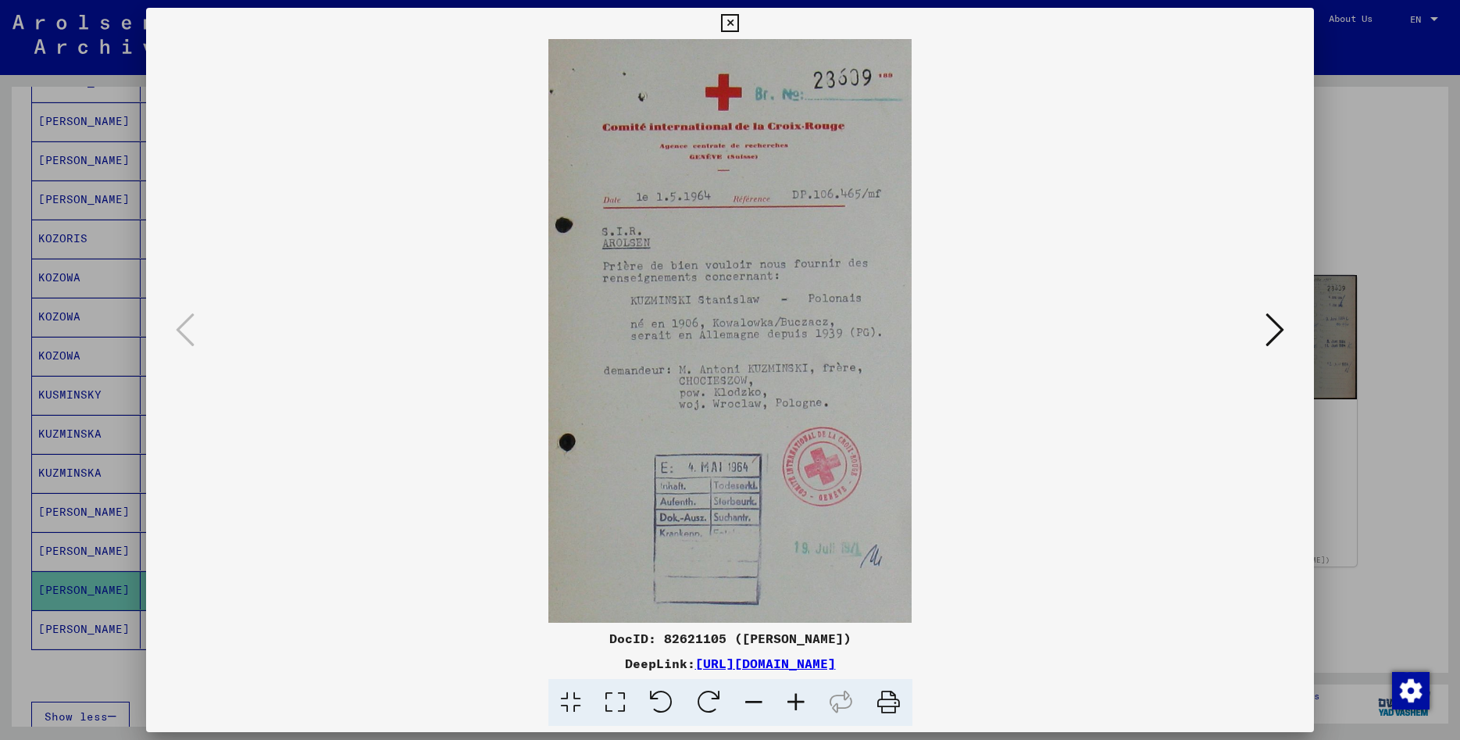
click at [739, 27] on icon at bounding box center [730, 23] width 18 height 19
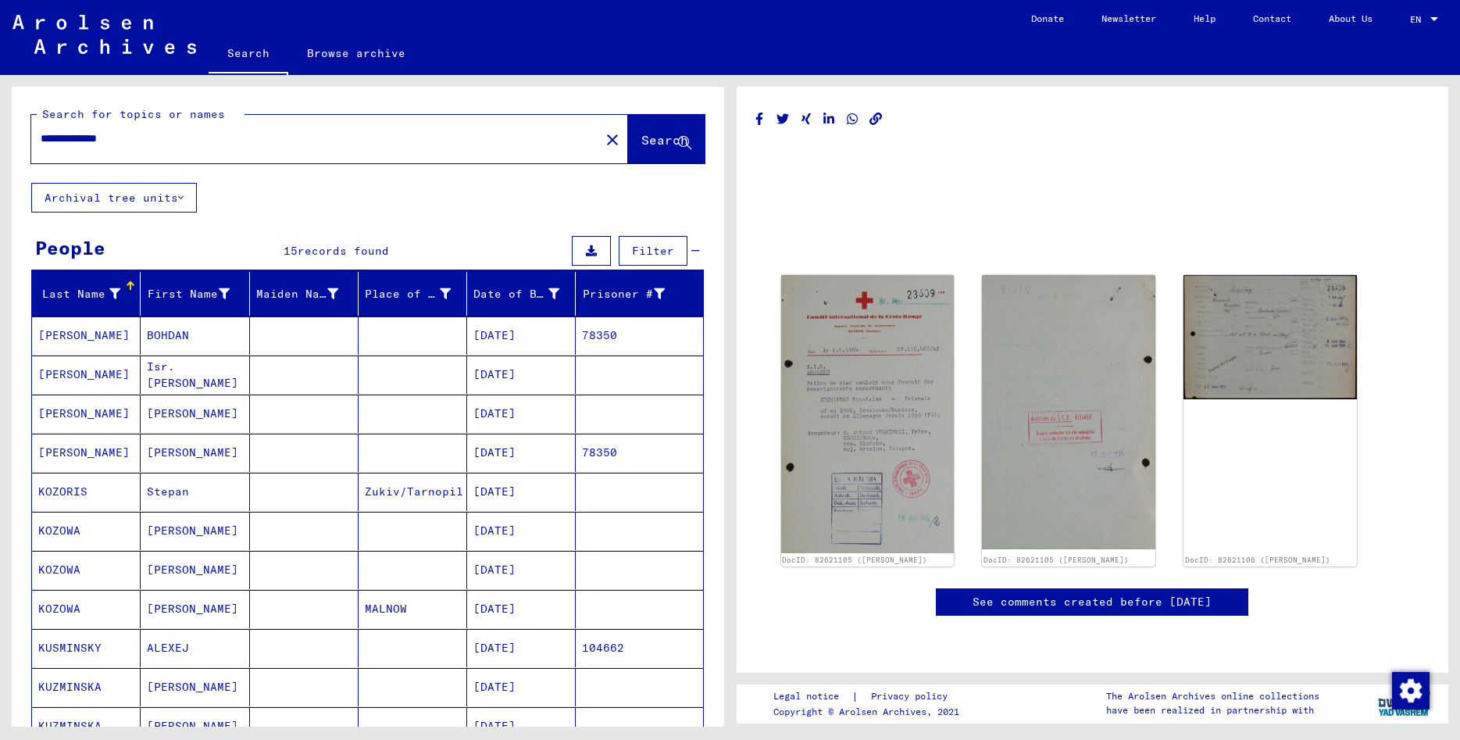
drag, startPoint x: 155, startPoint y: 140, endPoint x: 105, endPoint y: 127, distance: 51.7
click at [105, 130] on input "**********" at bounding box center [316, 138] width 550 height 16
type input "**********"
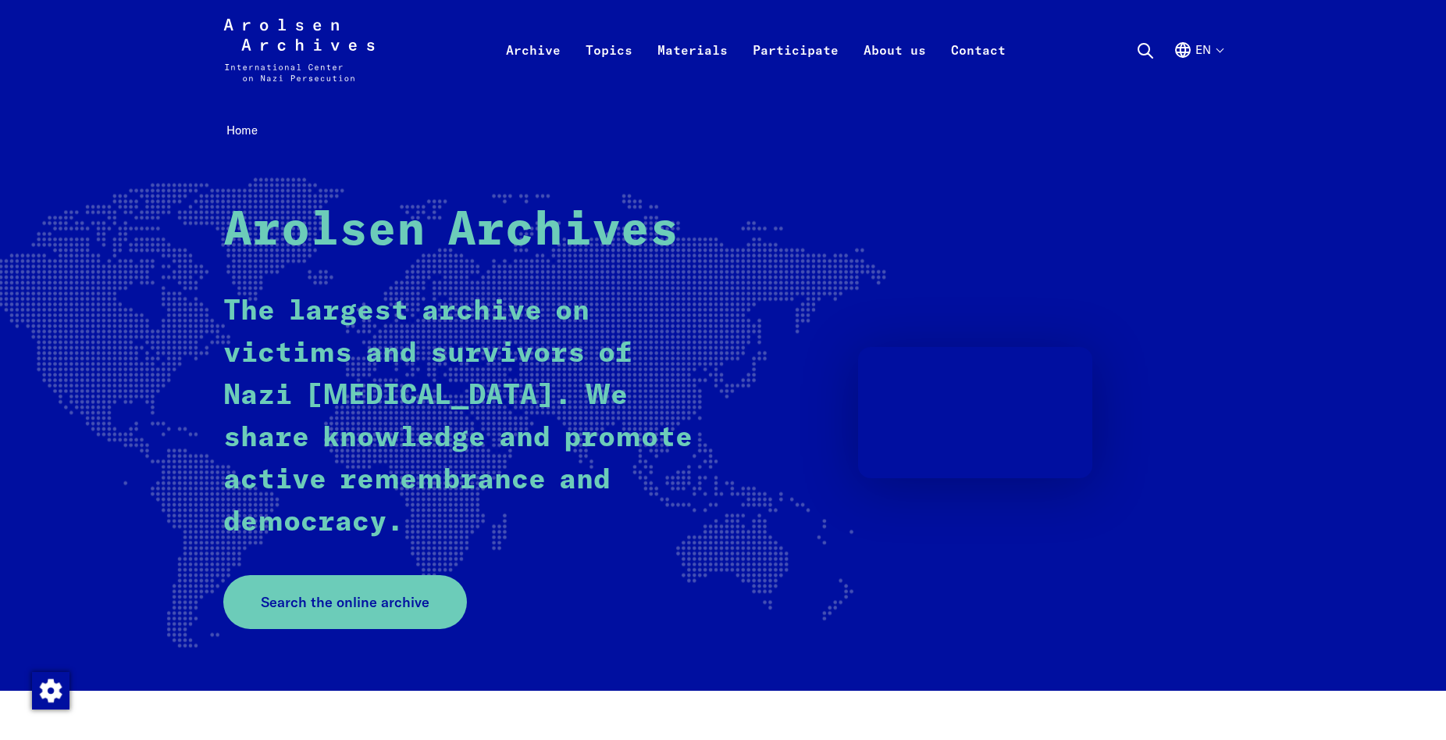
click at [1207, 44] on button "en" at bounding box center [1198, 69] width 49 height 56
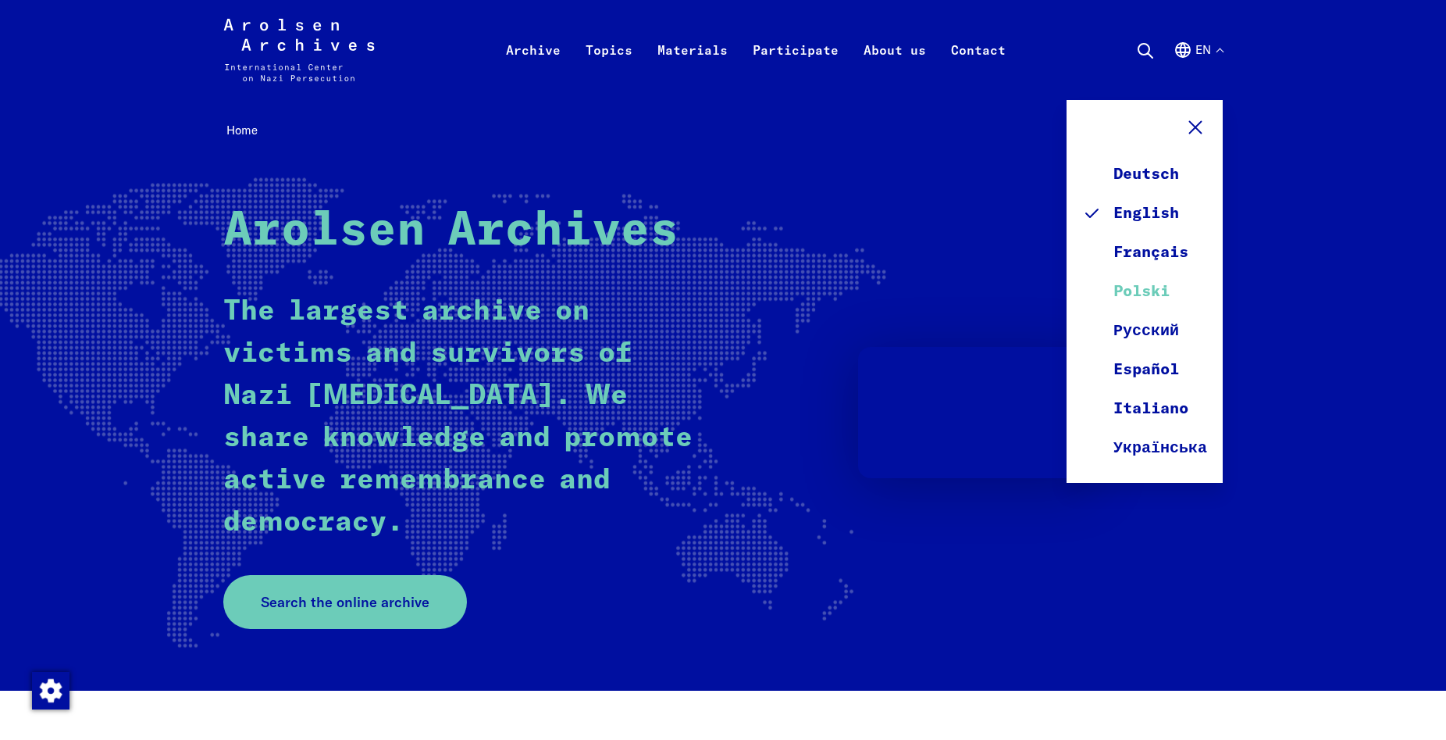
click at [1162, 295] on link "Polski" at bounding box center [1144, 291] width 125 height 39
